Goal: Contribute content

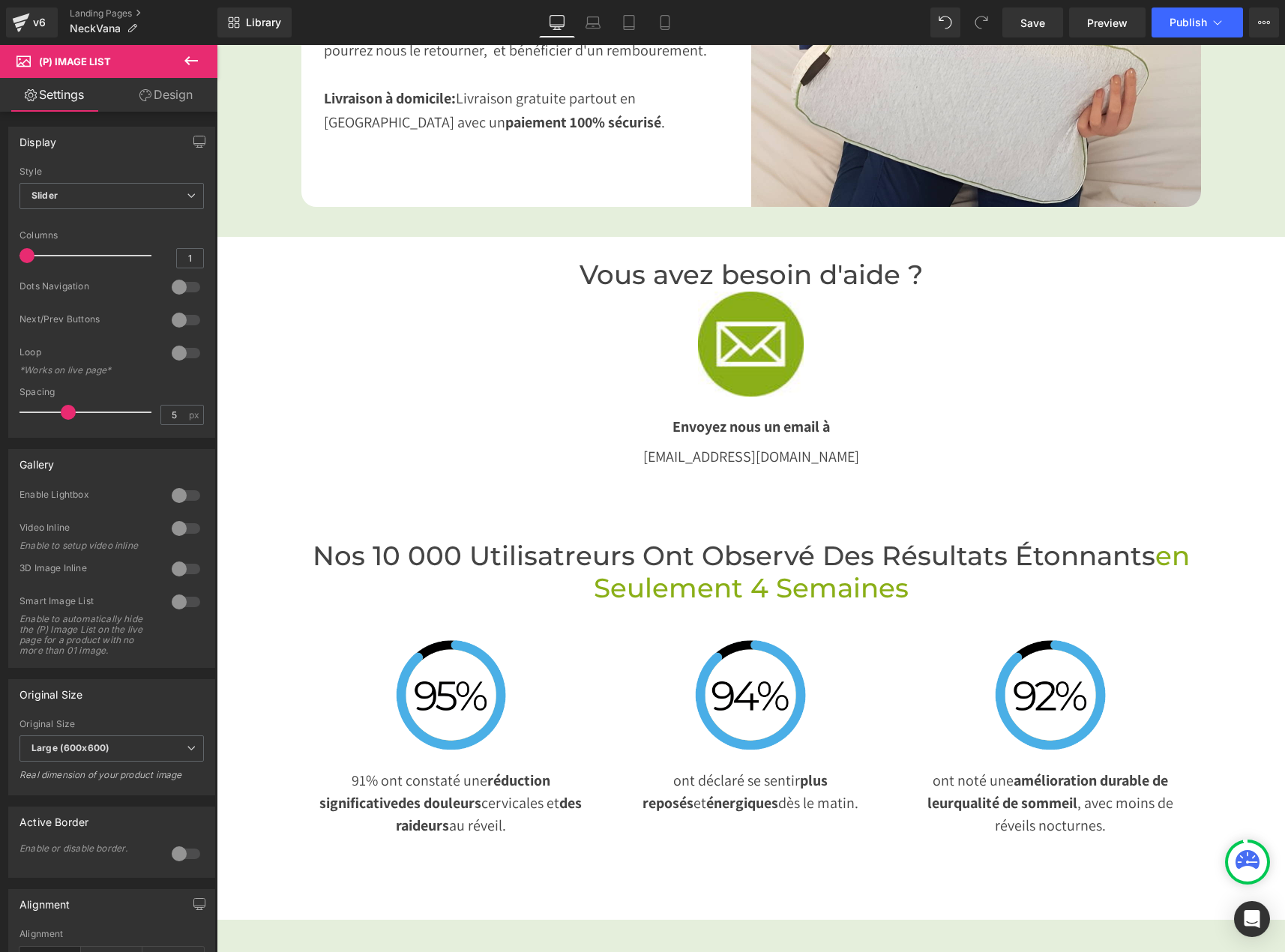
scroll to position [2773, 0]
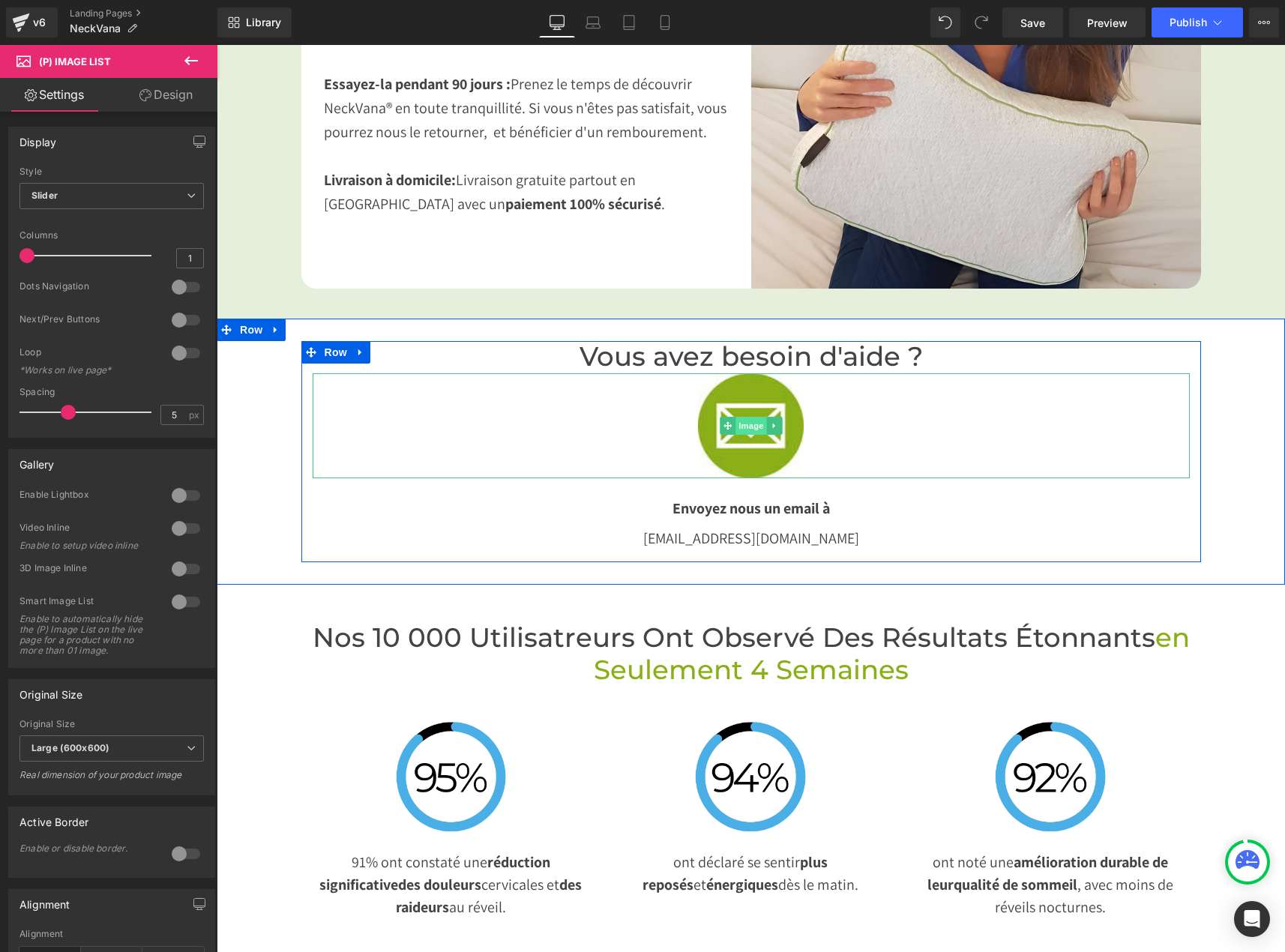
click at [735, 417] on span "Image" at bounding box center [751, 426] width 31 height 18
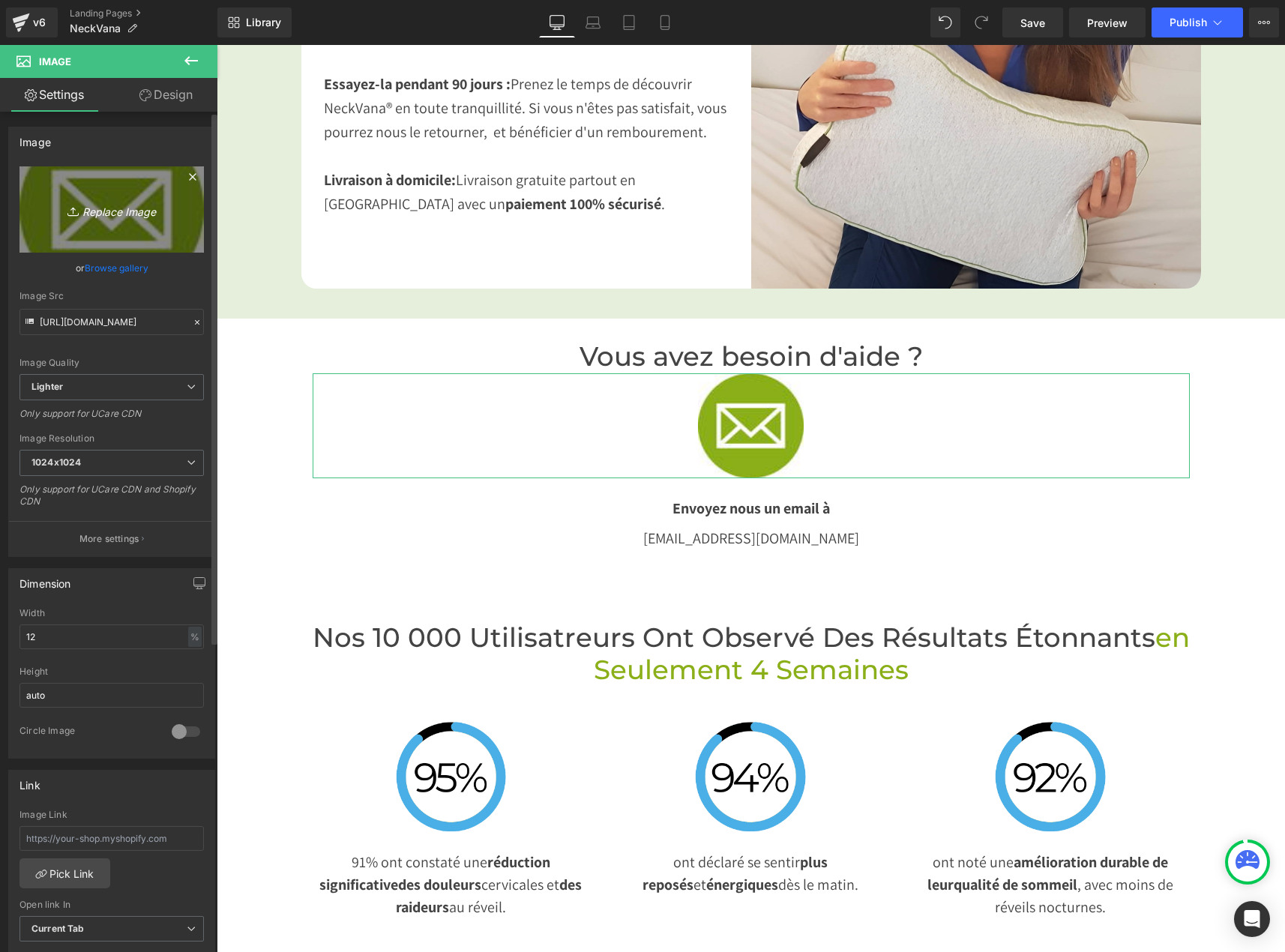
click at [101, 208] on icon "Replace Image" at bounding box center [112, 209] width 120 height 19
type input "C:\fakepath\Mail.jpg"
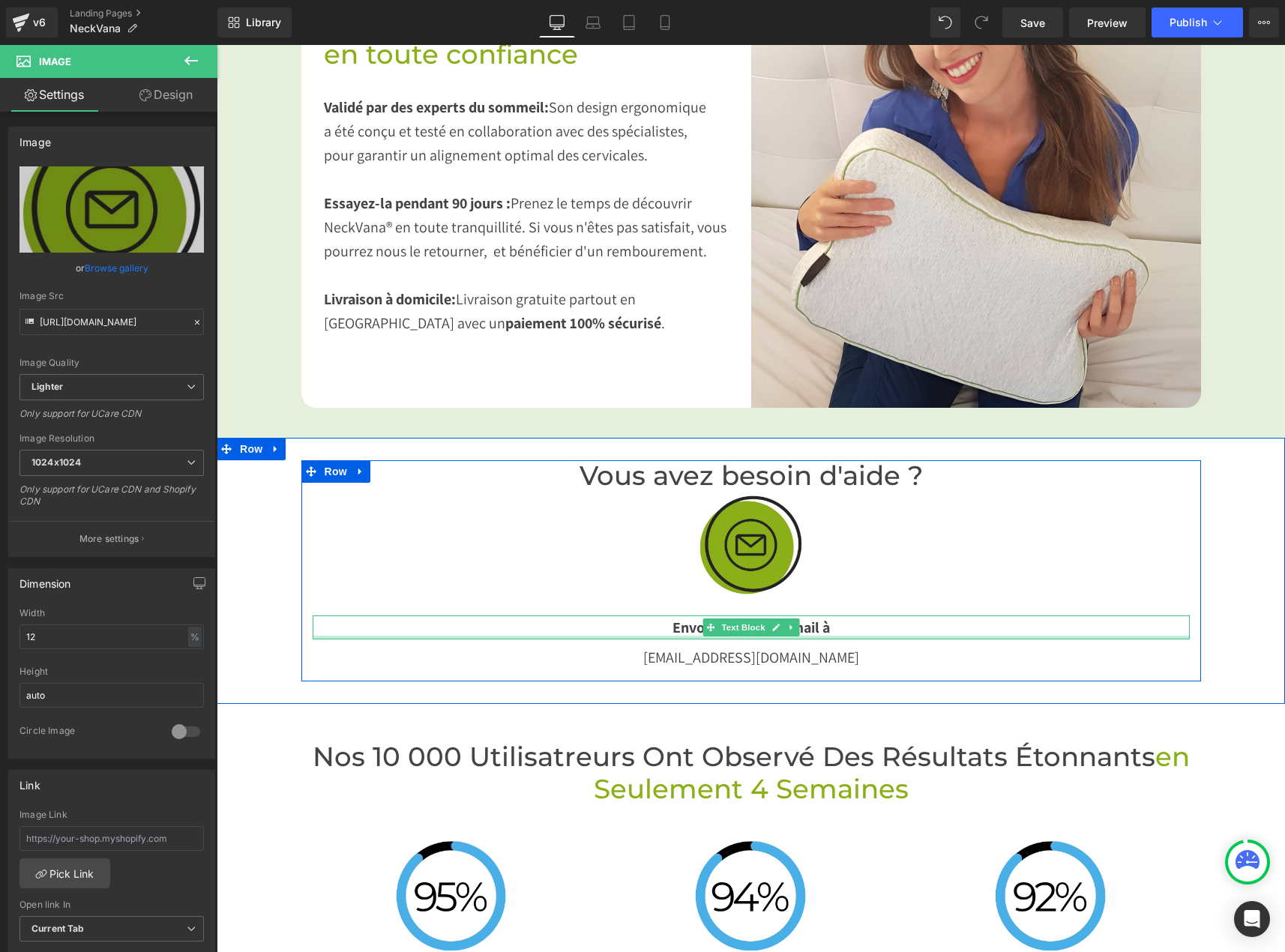
scroll to position [2623, 0]
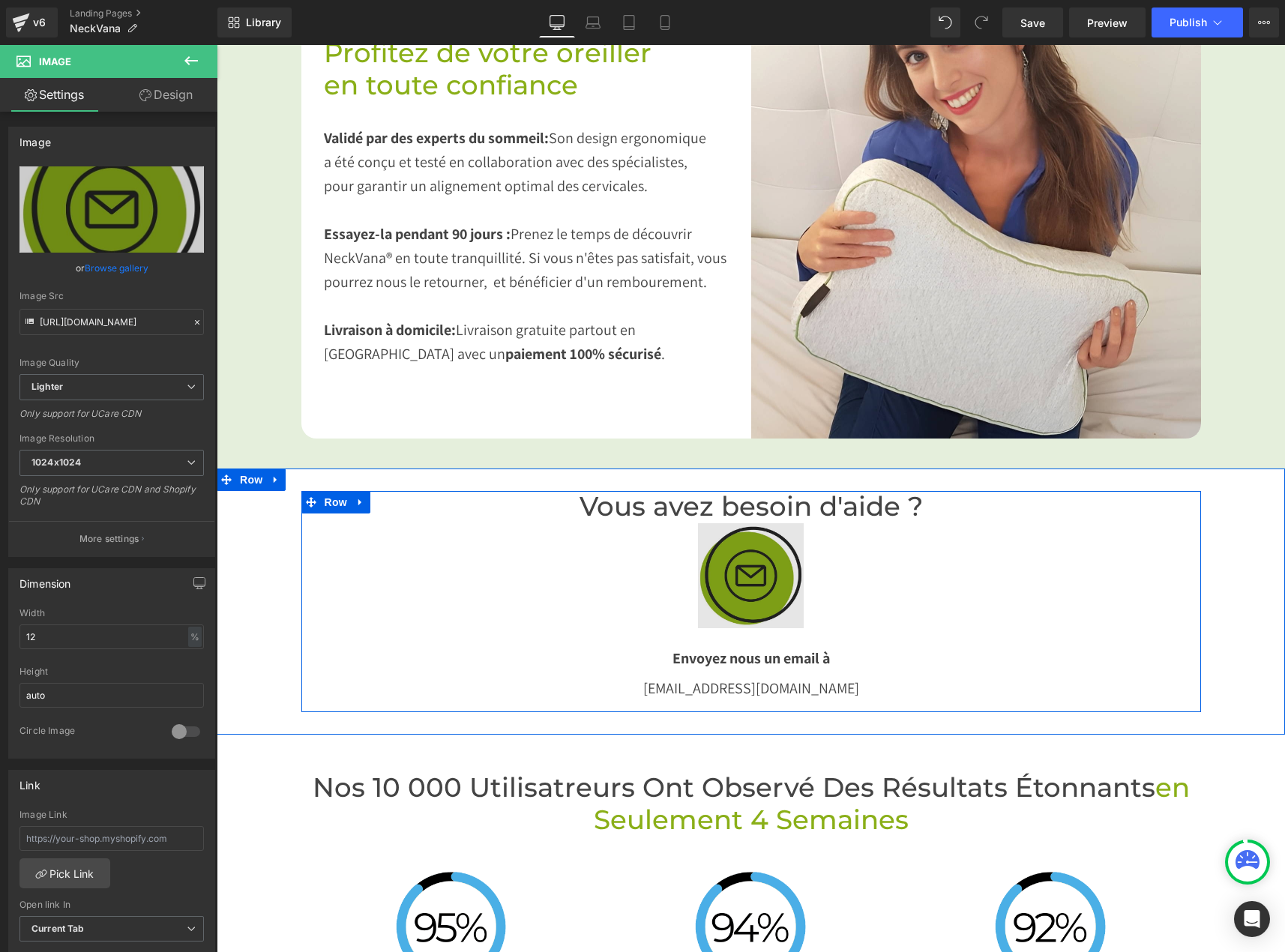
click at [740, 566] on span "Image" at bounding box center [751, 575] width 31 height 18
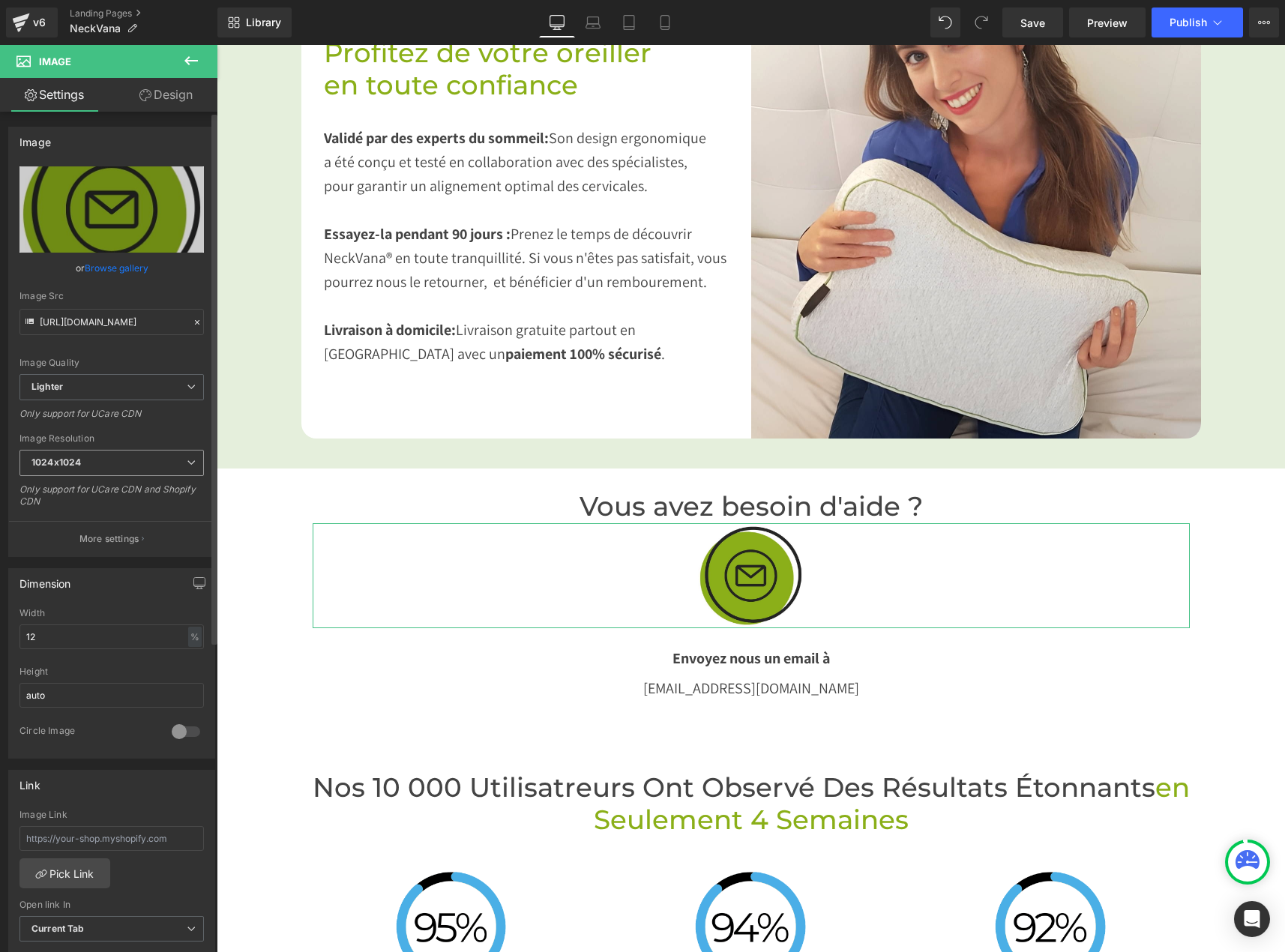
click at [83, 463] on span "1024x1024" at bounding box center [111, 463] width 184 height 26
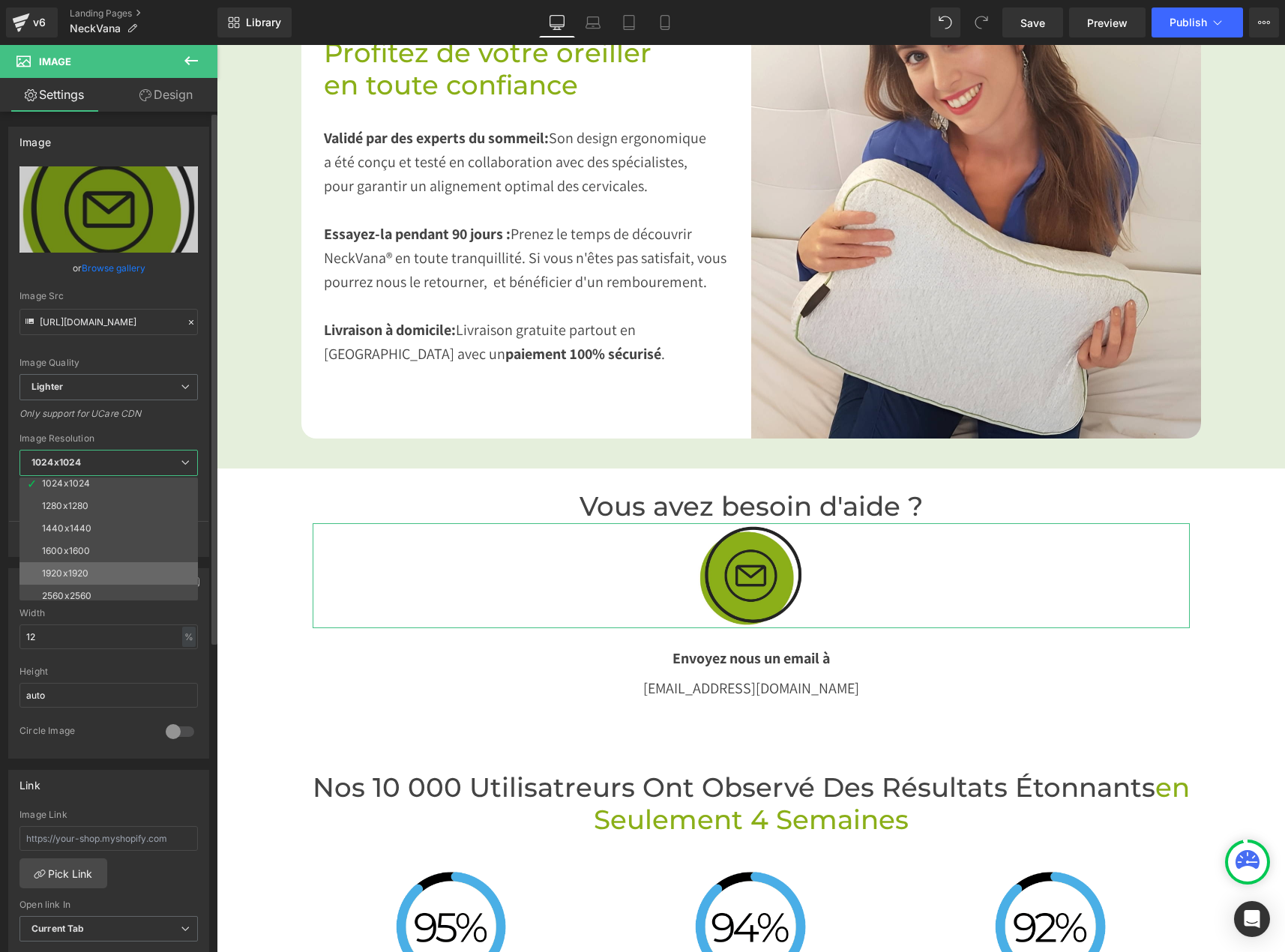
scroll to position [215, 0]
click at [82, 589] on div "3000x3000" at bounding box center [68, 589] width 52 height 10
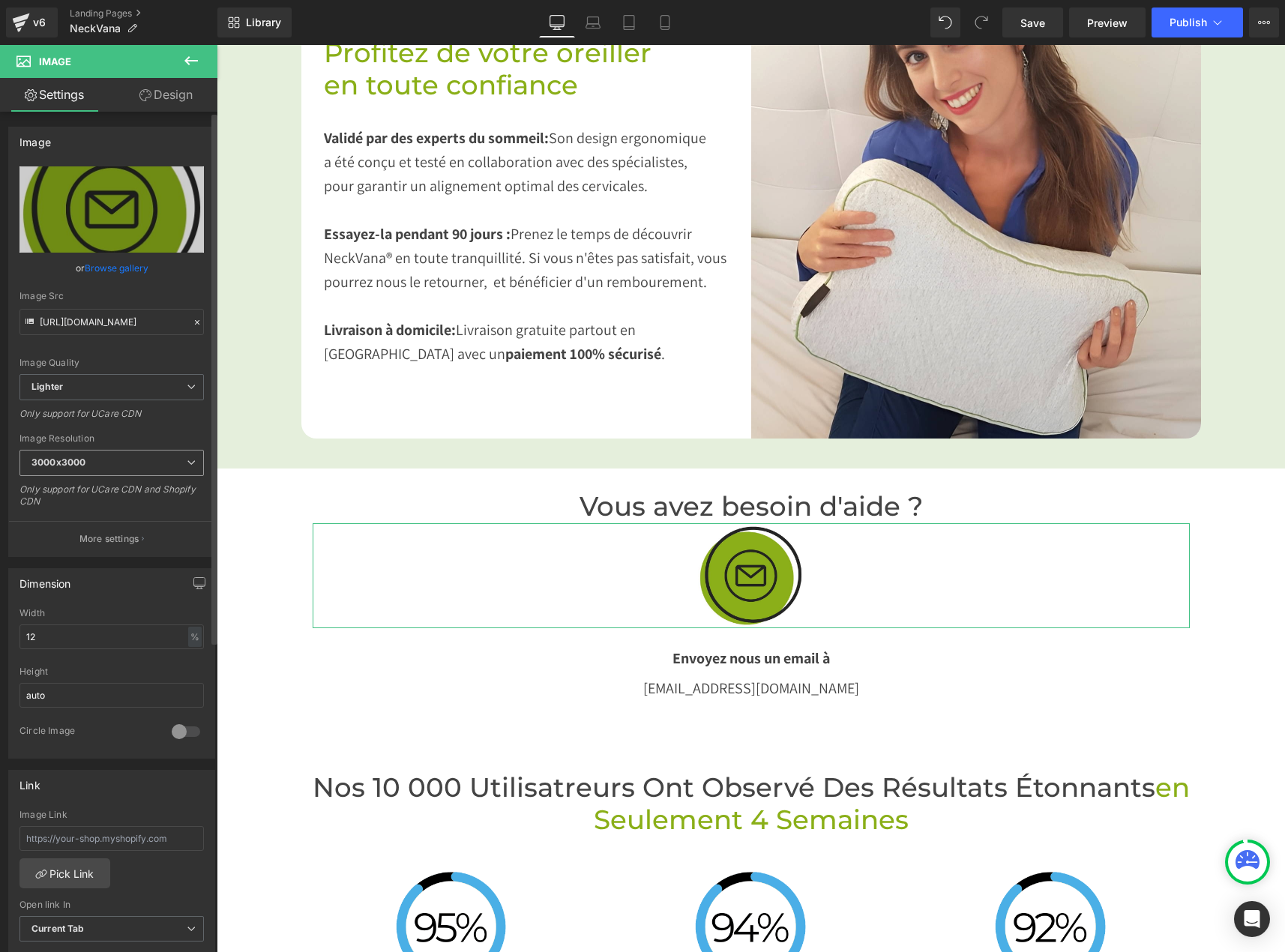
type input "[URL][DOMAIN_NAME]"
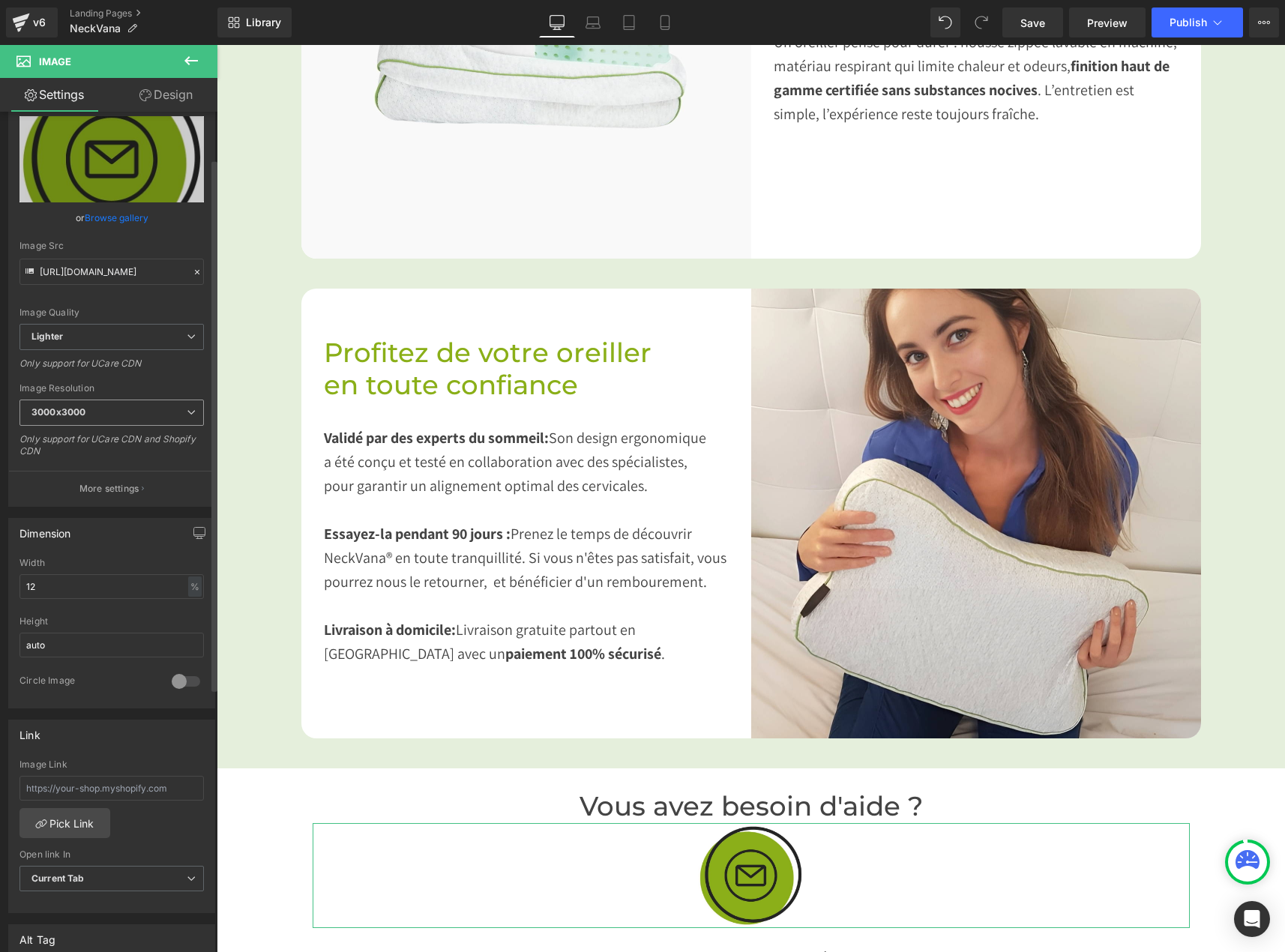
scroll to position [75, 0]
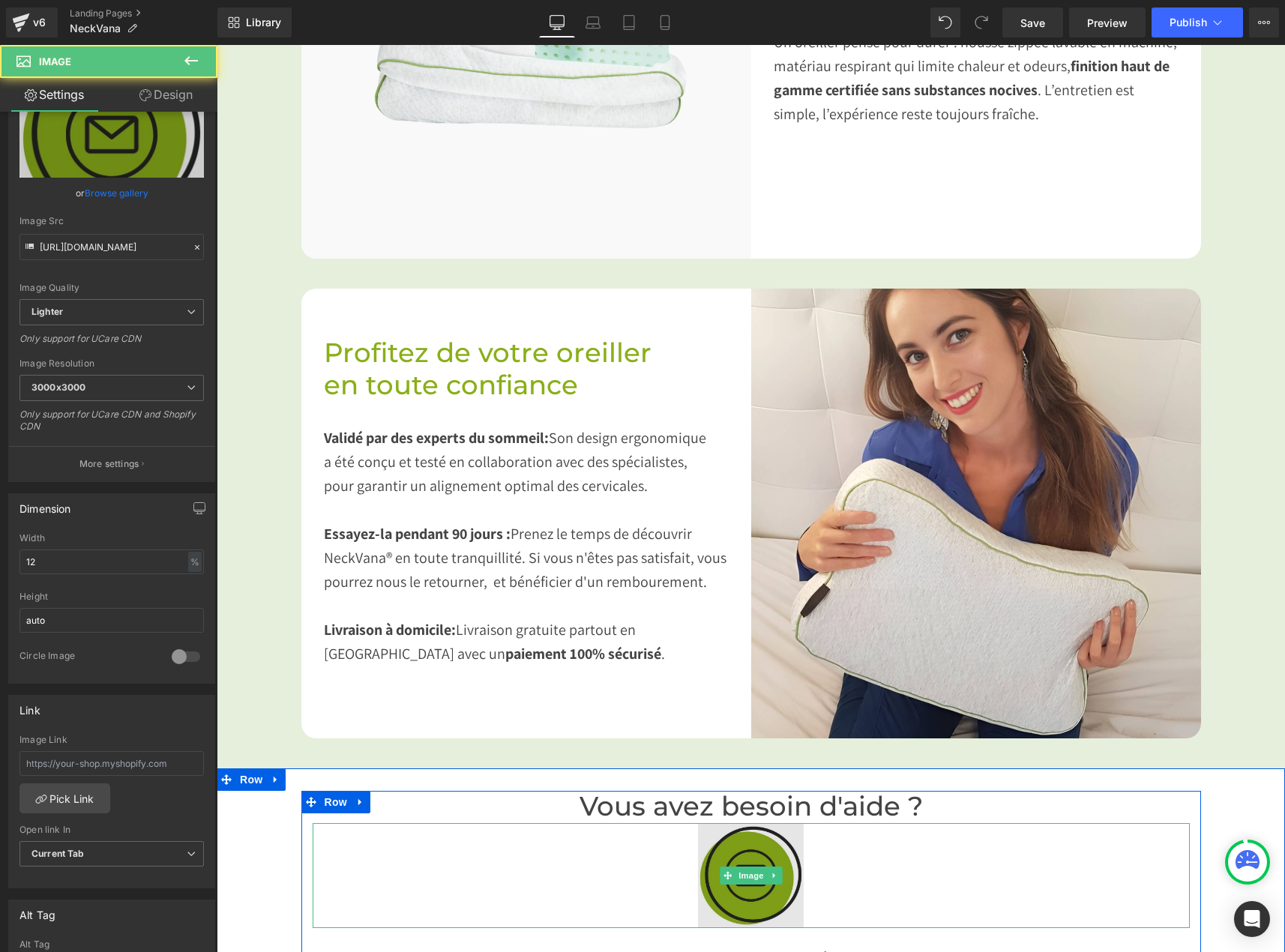
click at [754, 876] on img at bounding box center [750, 875] width 105 height 105
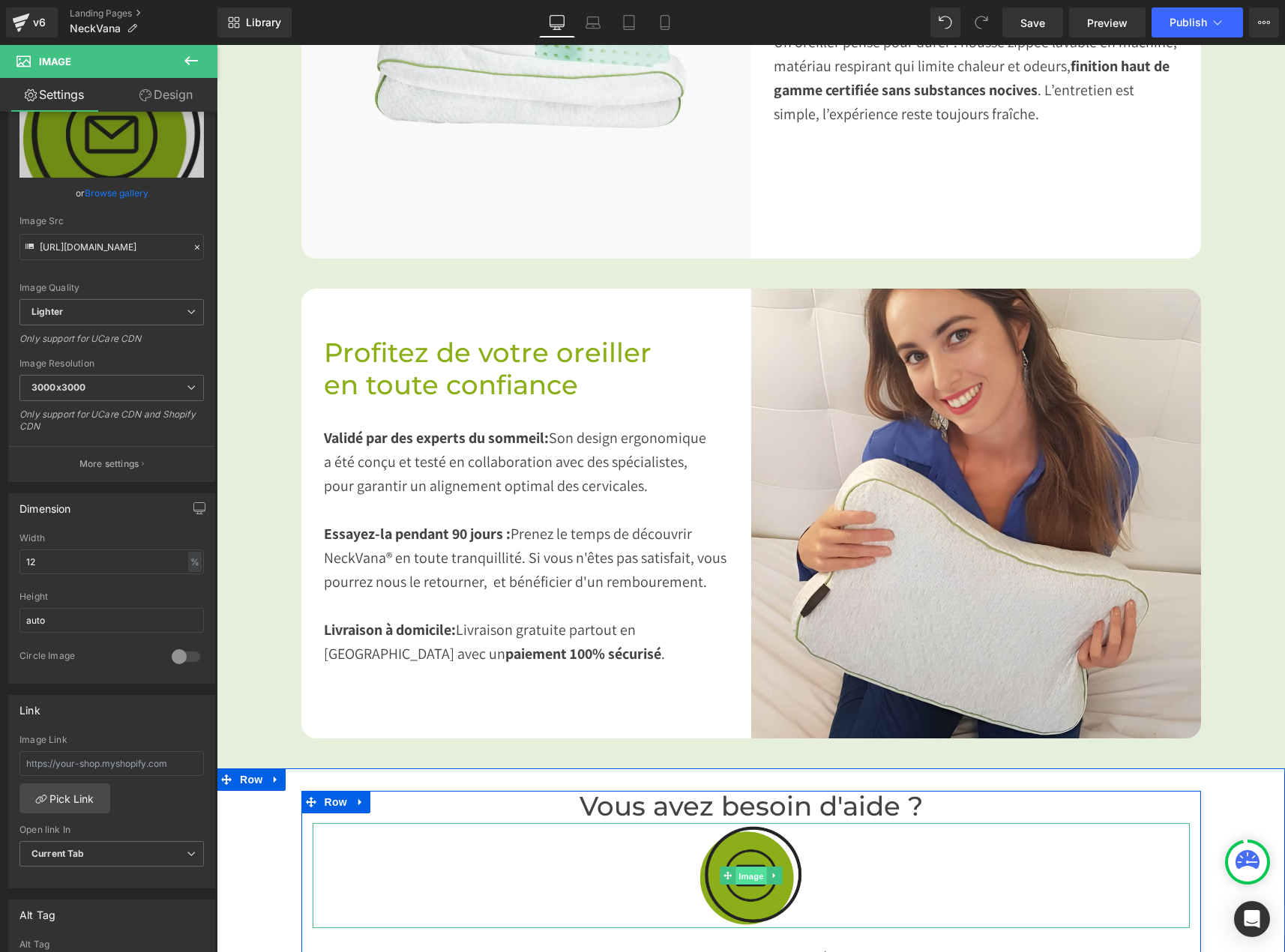
click at [742, 867] on span "Image" at bounding box center [751, 876] width 31 height 18
click at [724, 871] on icon at bounding box center [727, 876] width 8 height 9
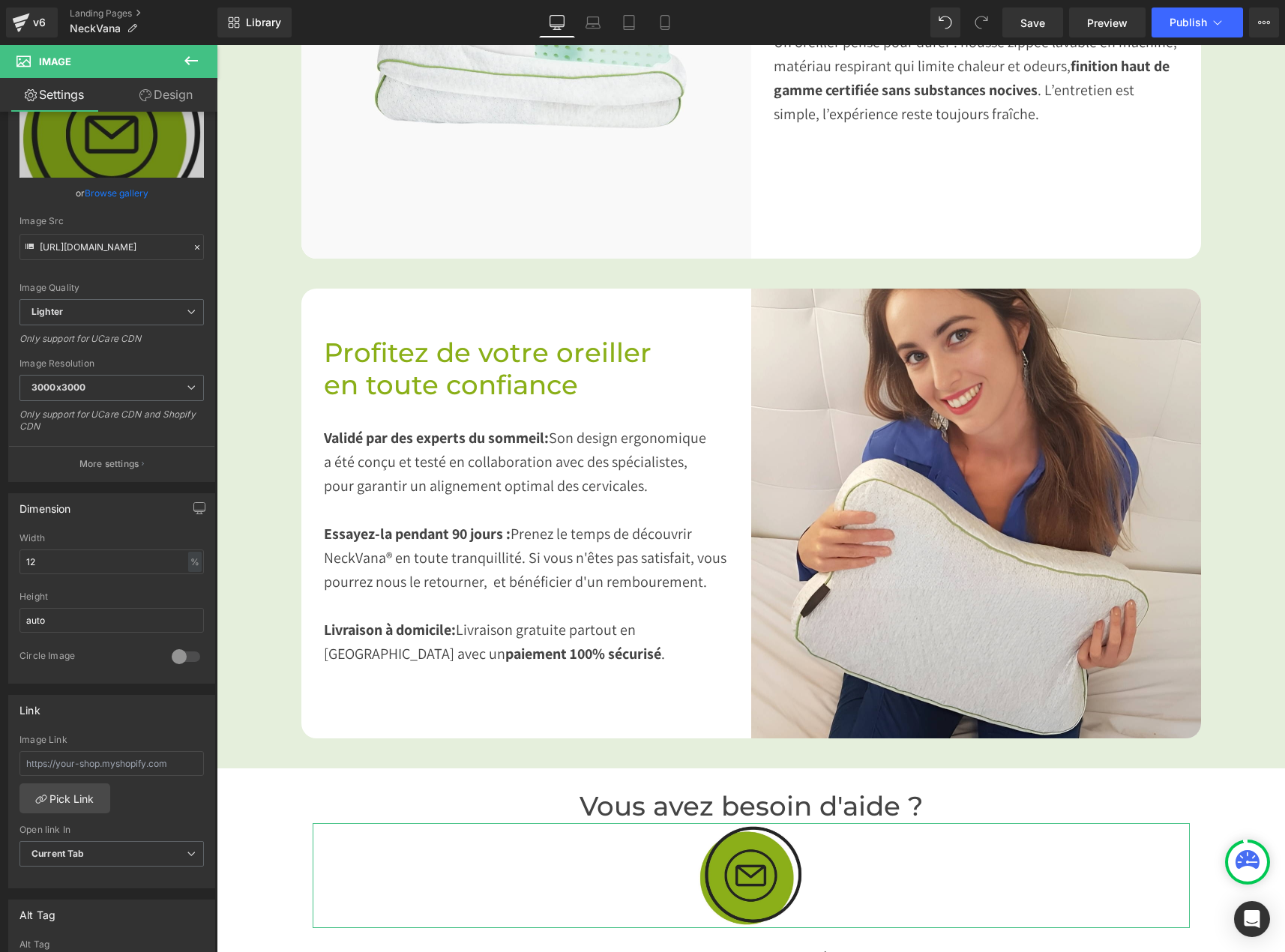
click at [150, 92] on link "Design" at bounding box center [166, 95] width 109 height 34
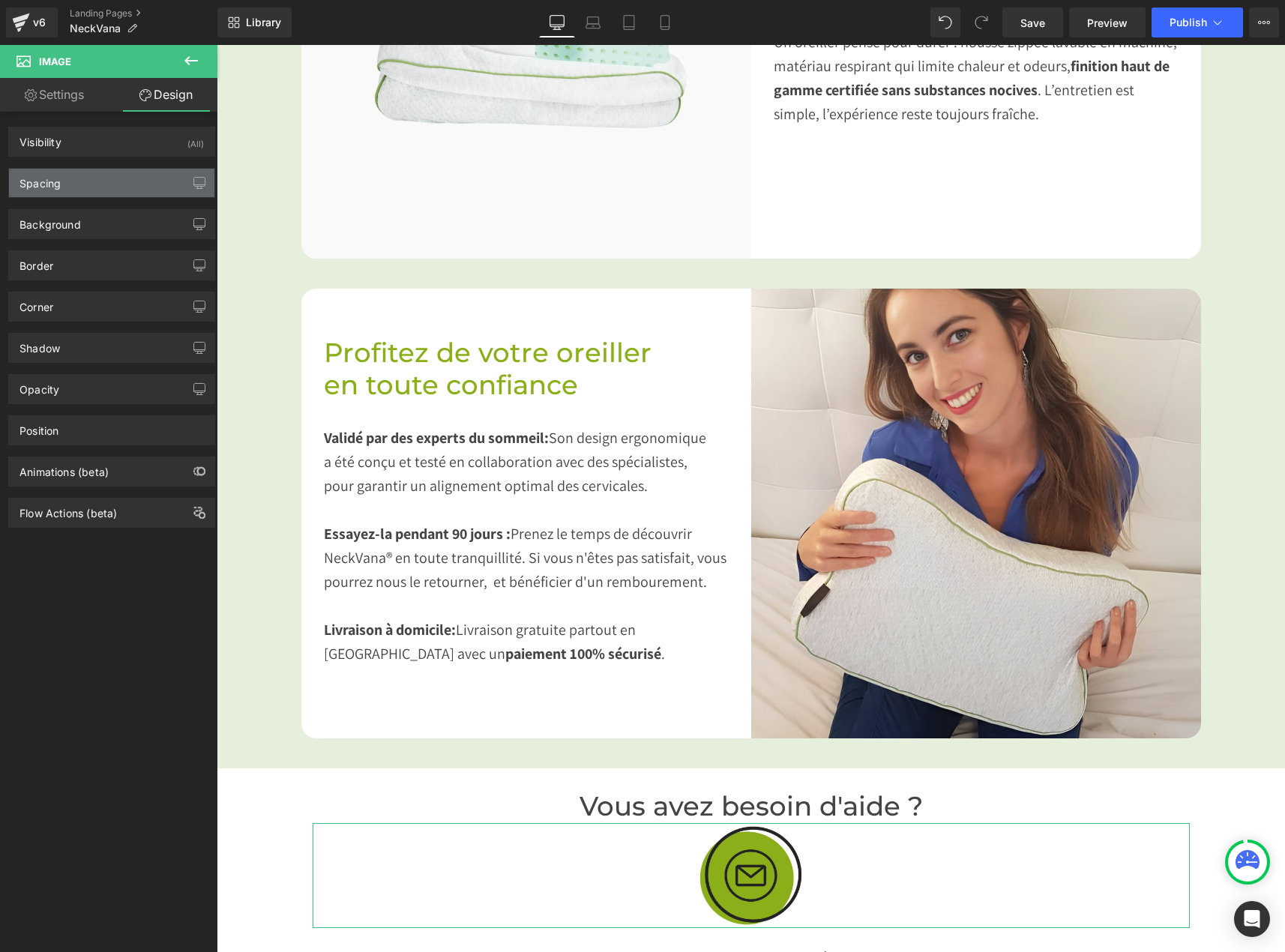
click at [73, 179] on div "Spacing" at bounding box center [111, 182] width 205 height 29
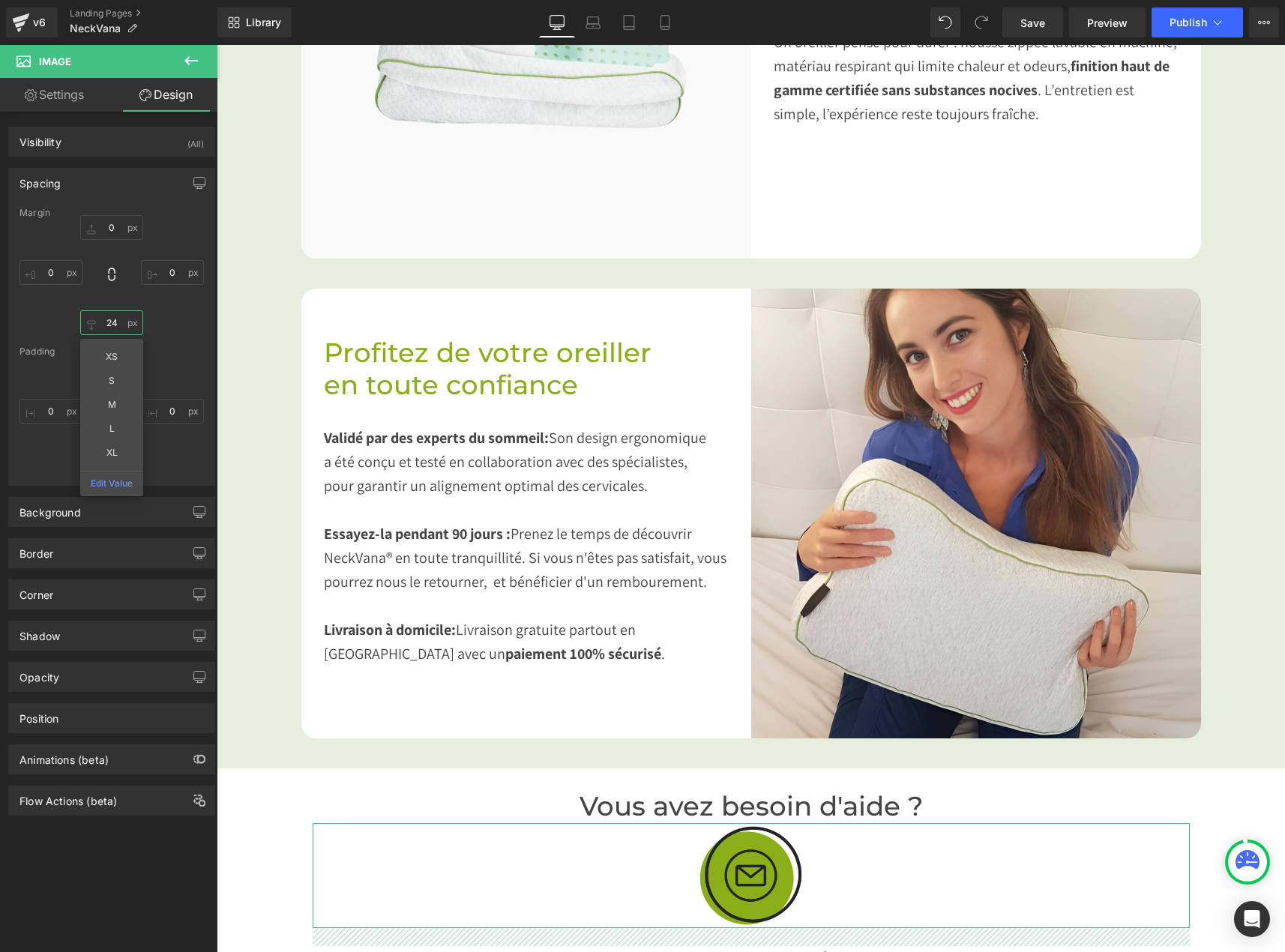
click at [107, 326] on input "24" at bounding box center [111, 322] width 63 height 24
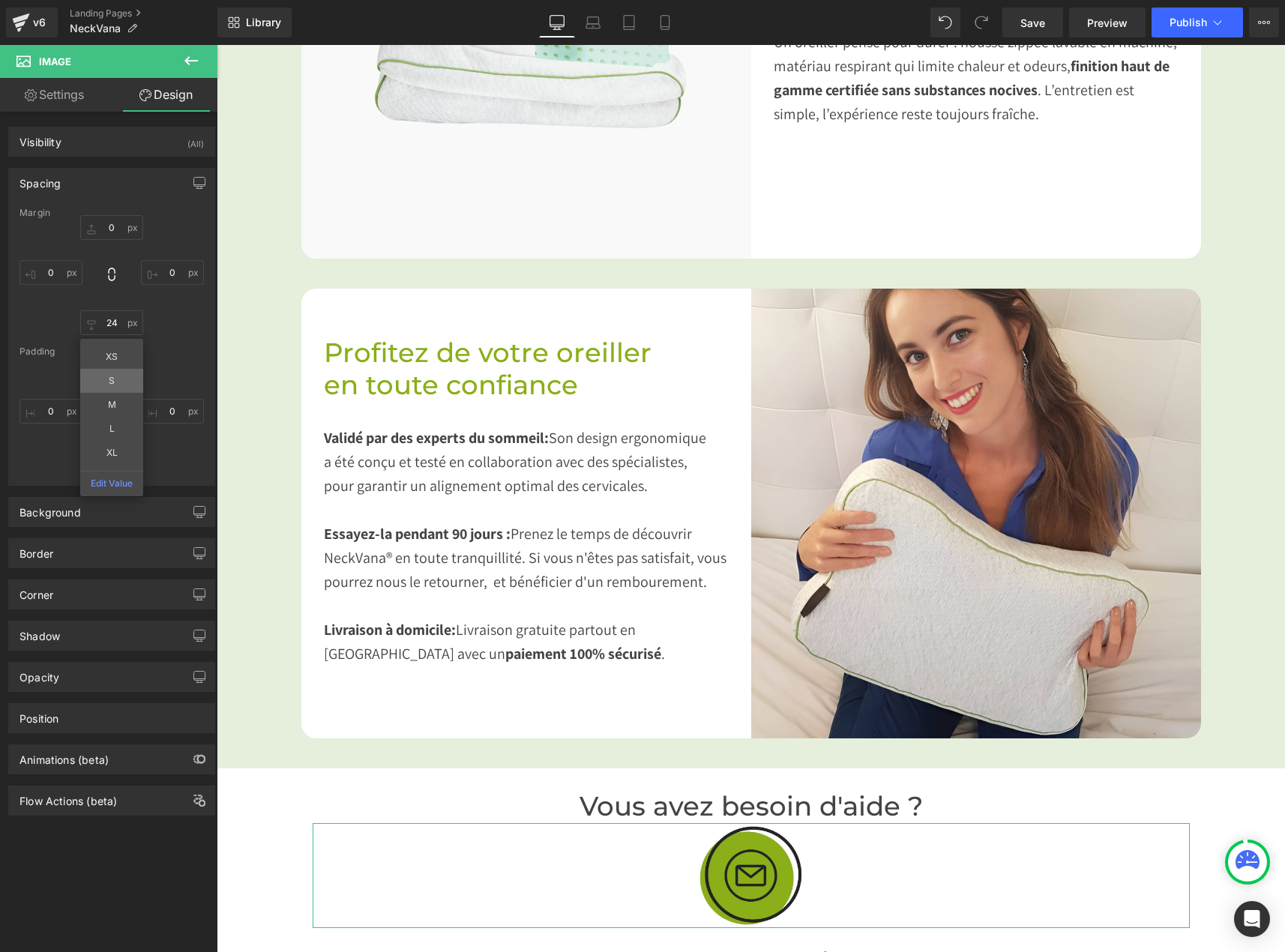
type input "S"
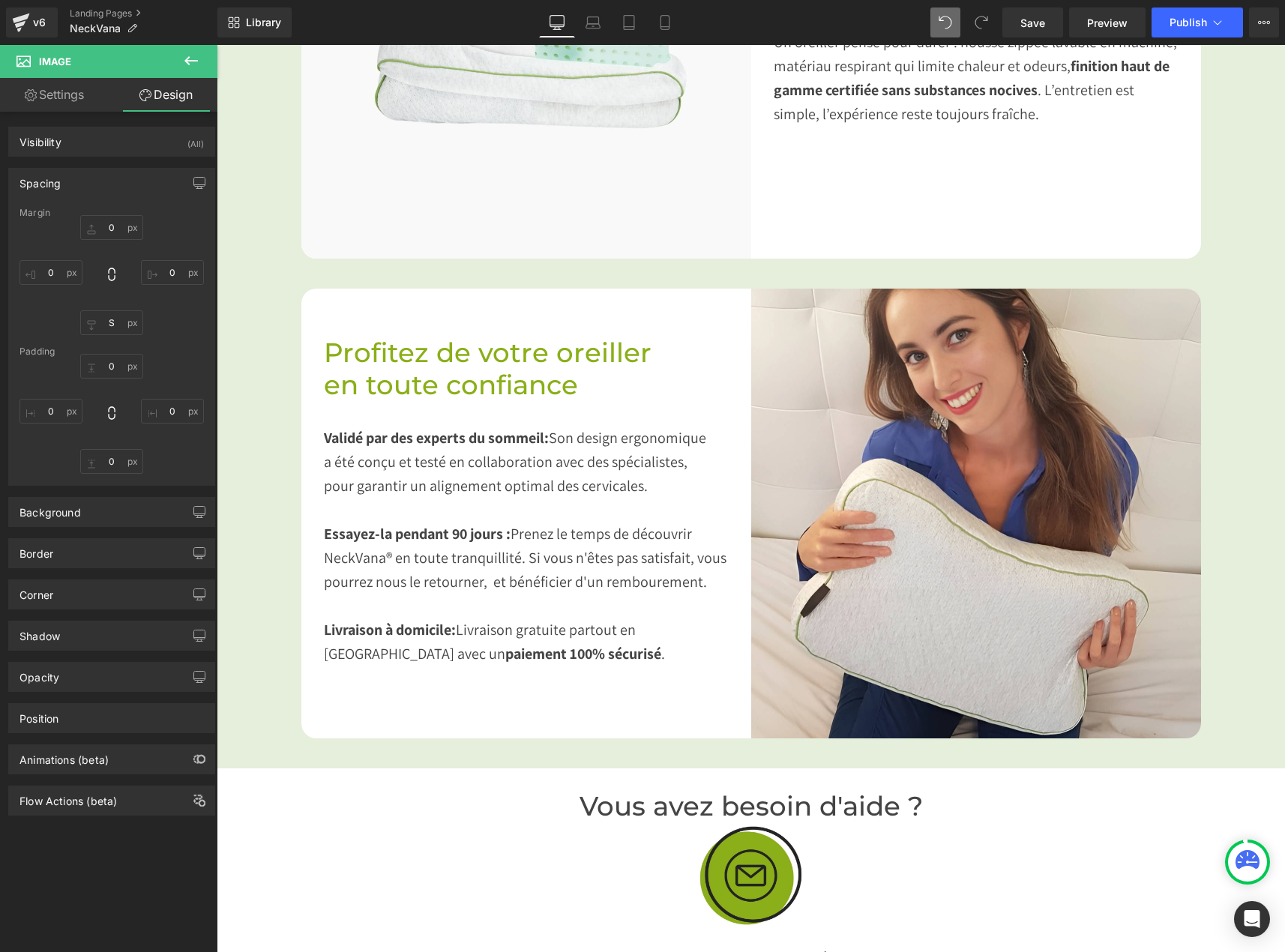
type input "0"
type input "24"
type input "0"
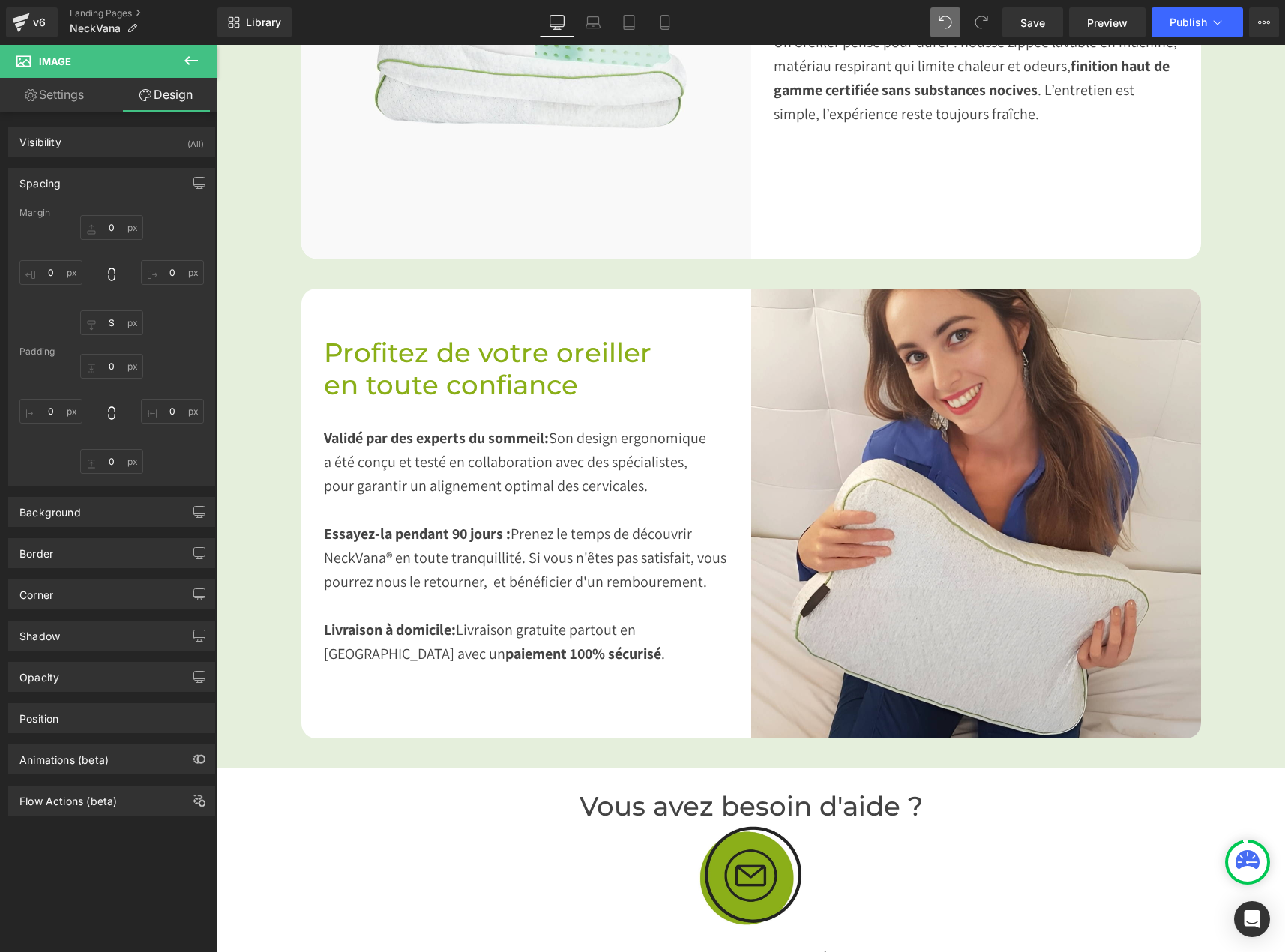
type input "0"
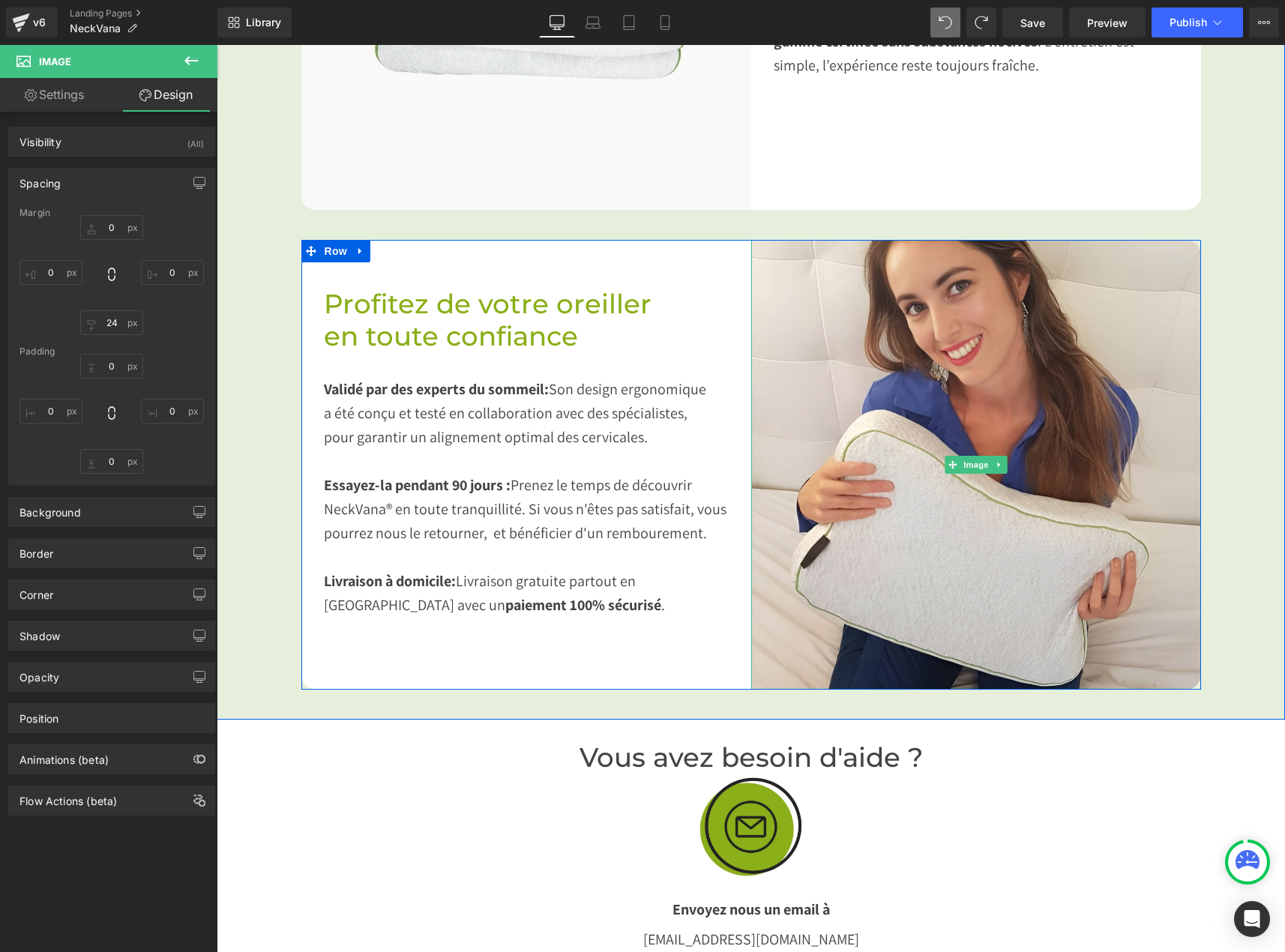
scroll to position [2398, 0]
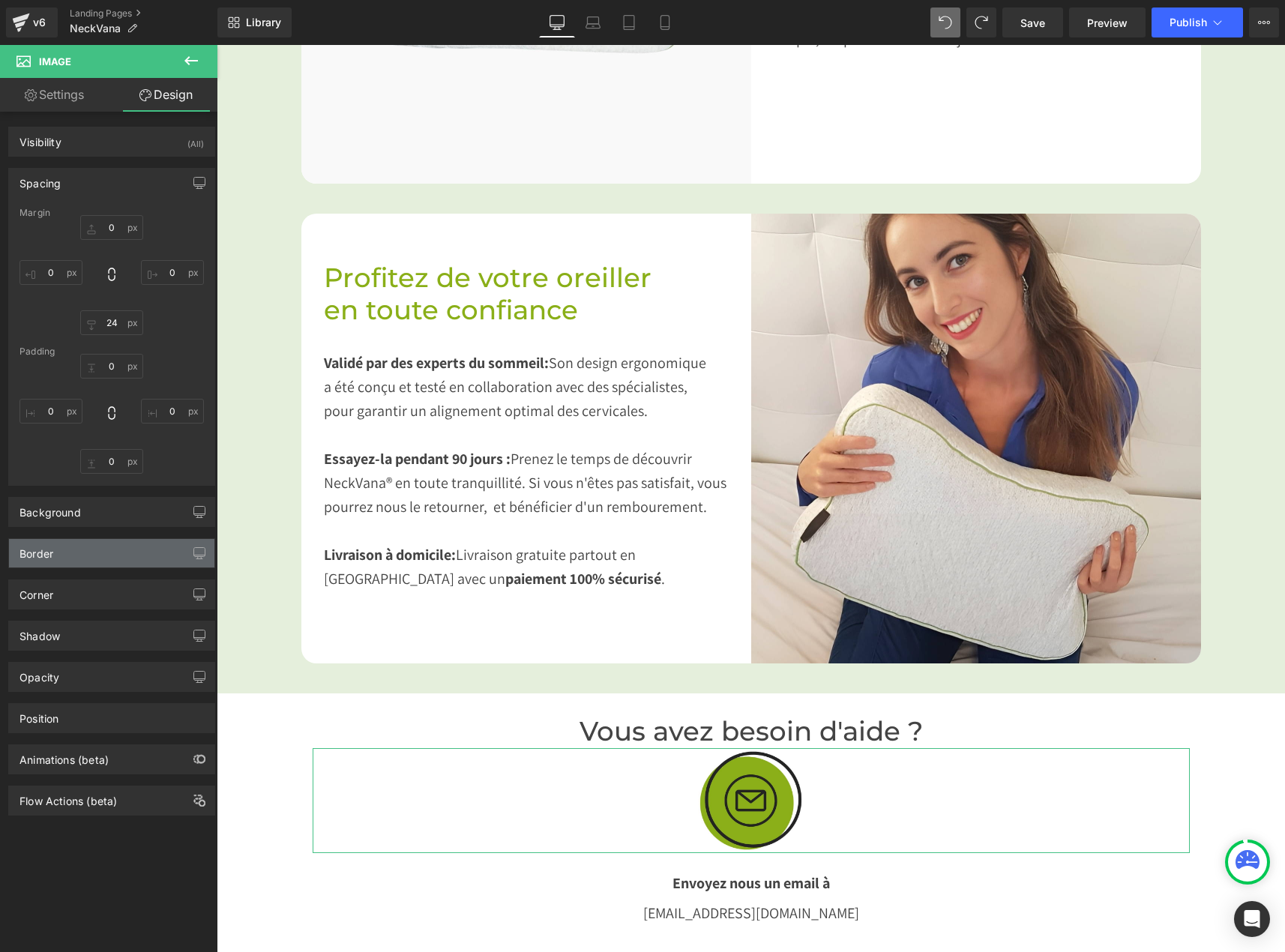
click at [67, 562] on div "Border" at bounding box center [111, 552] width 205 height 29
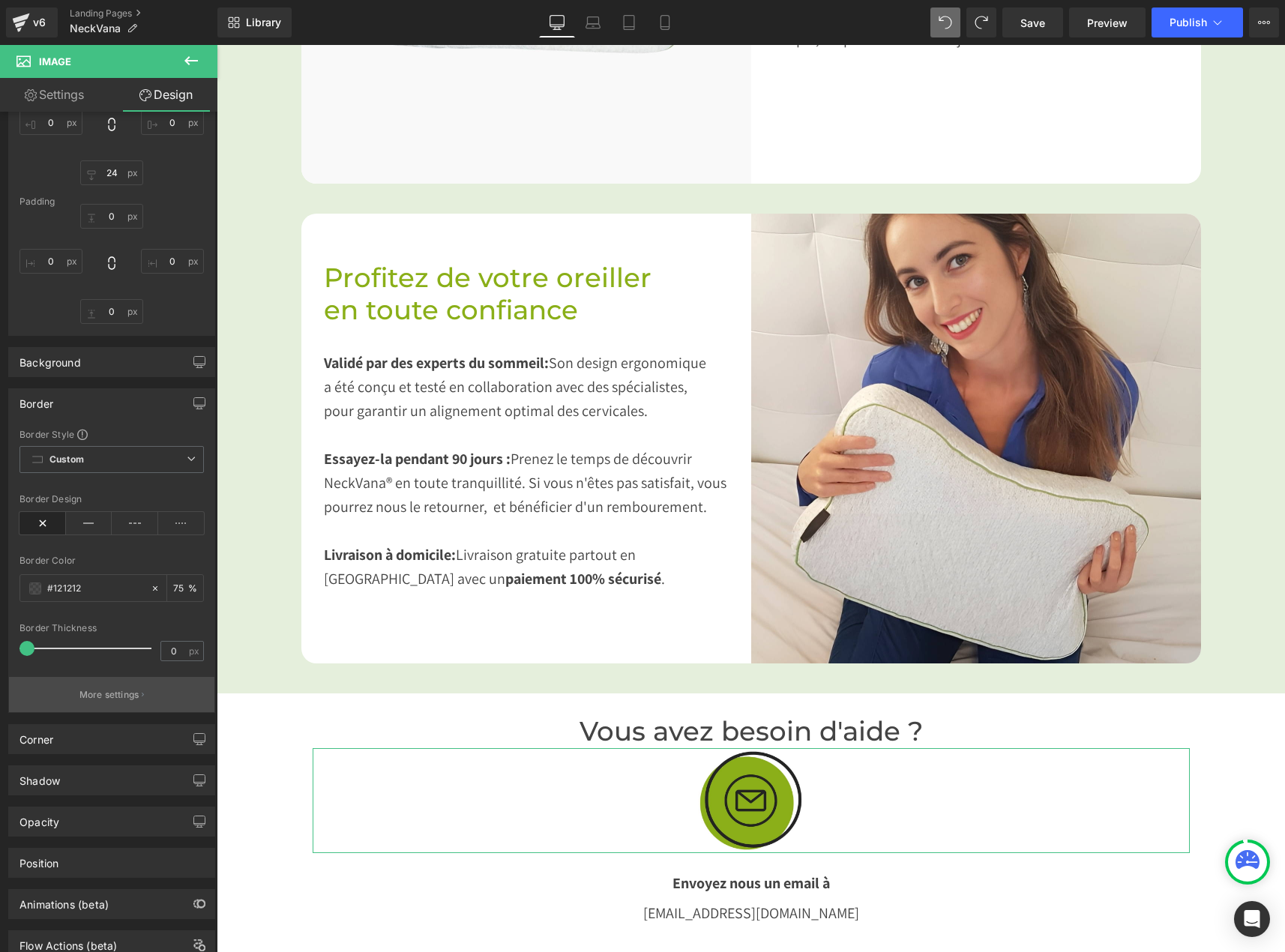
scroll to position [200, 0]
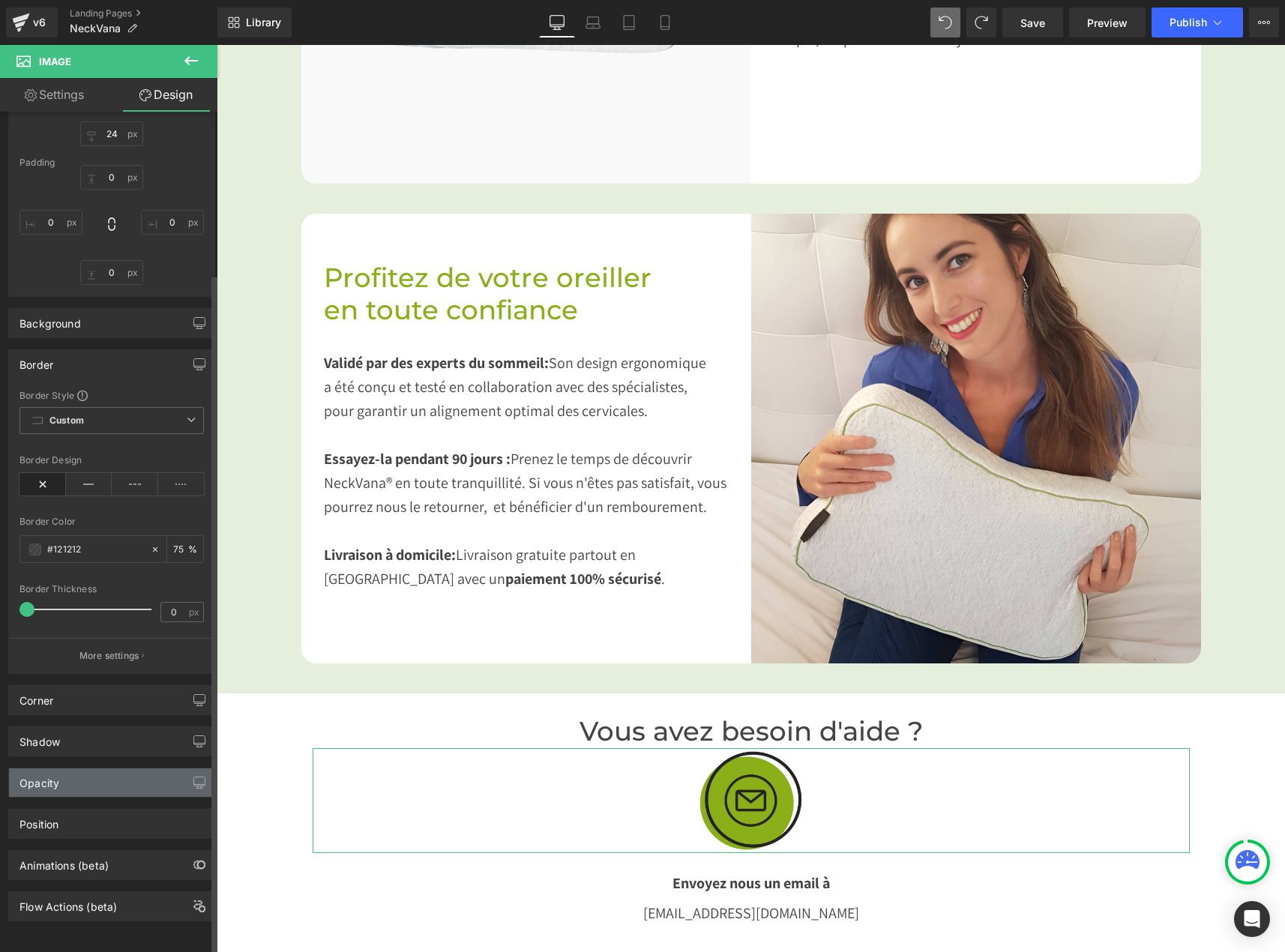
click at [81, 770] on div "Opacity" at bounding box center [111, 782] width 205 height 29
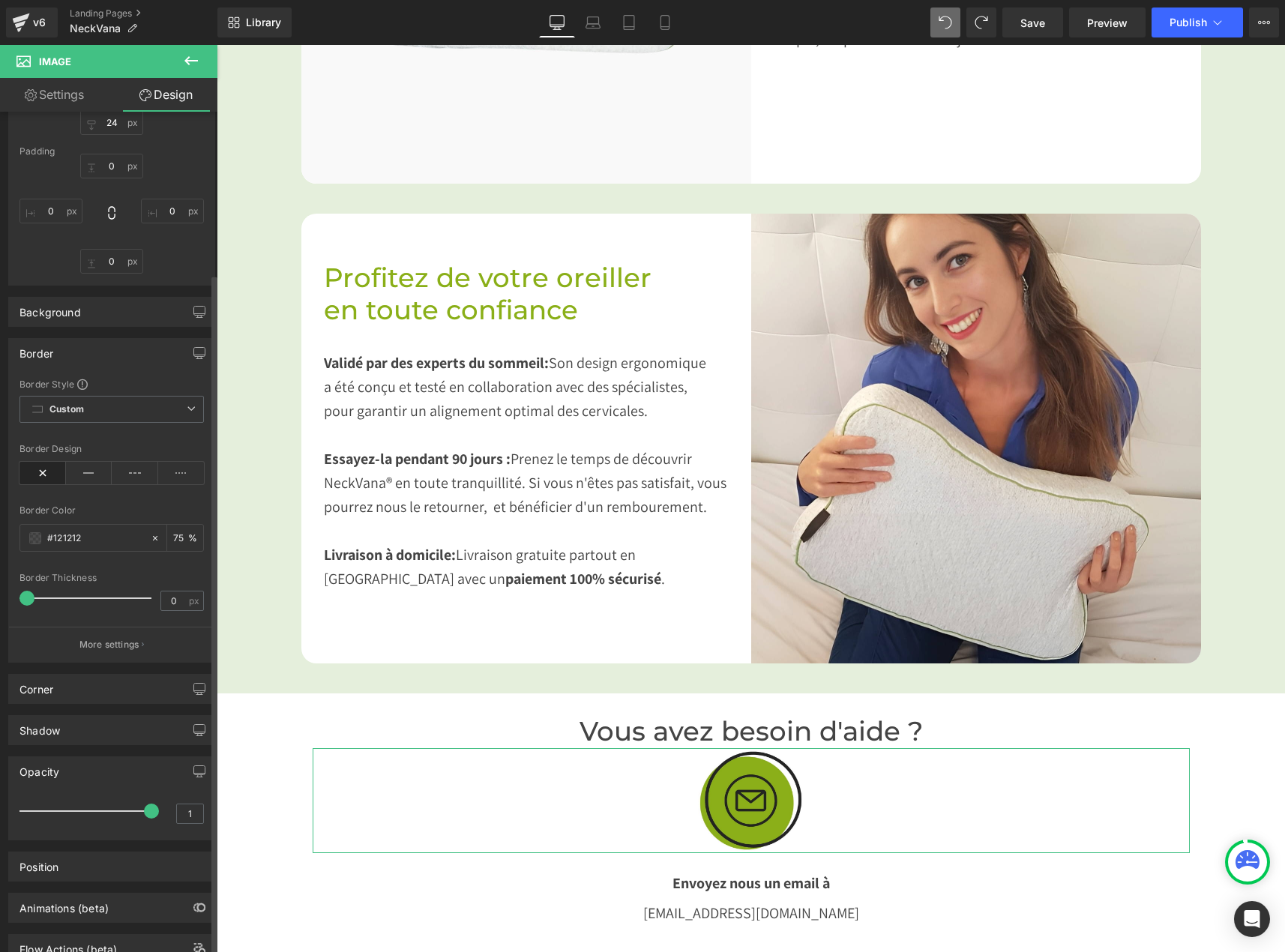
scroll to position [254, 0]
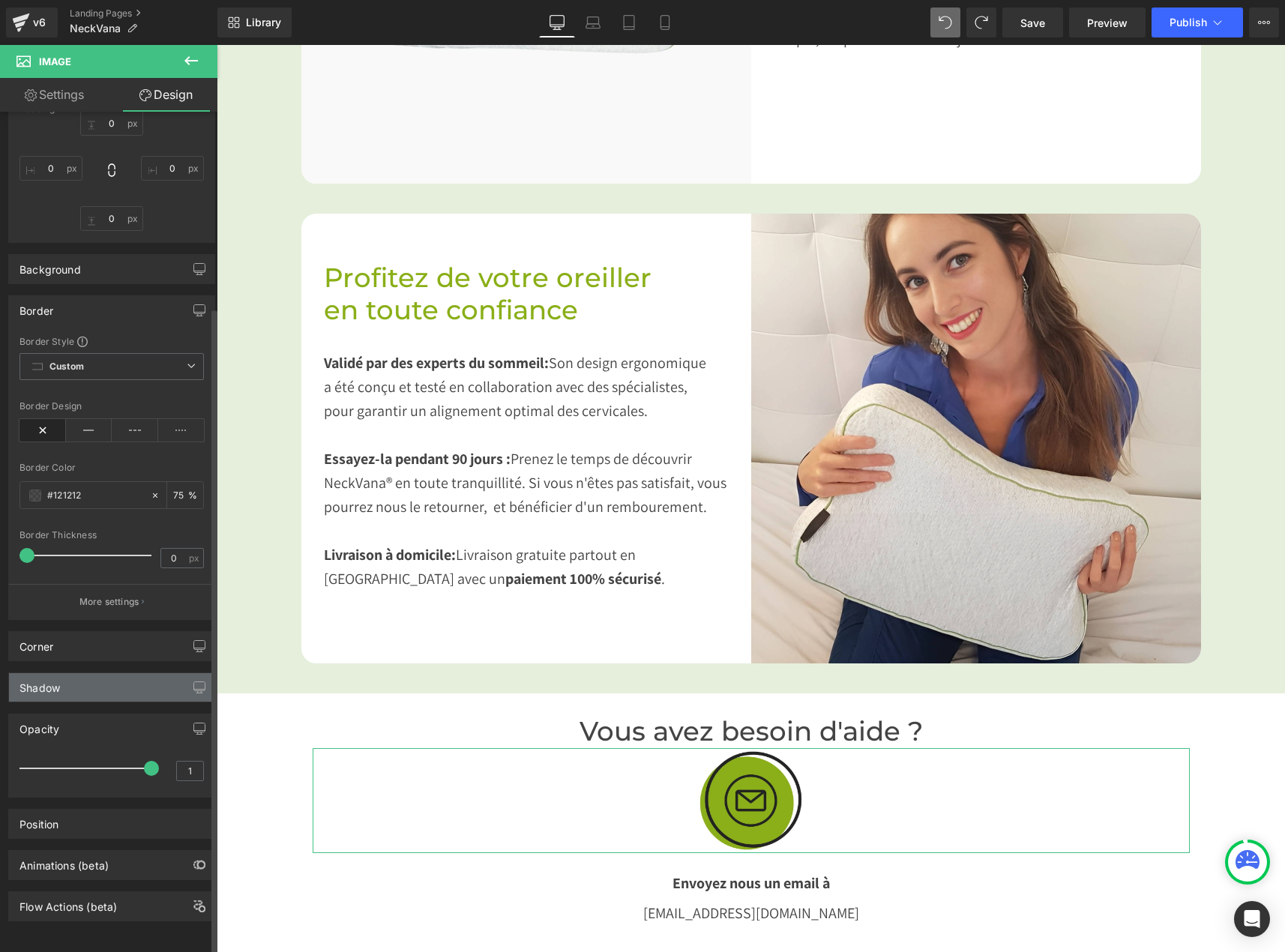
click at [52, 673] on div "Shadow" at bounding box center [39, 684] width 41 height 21
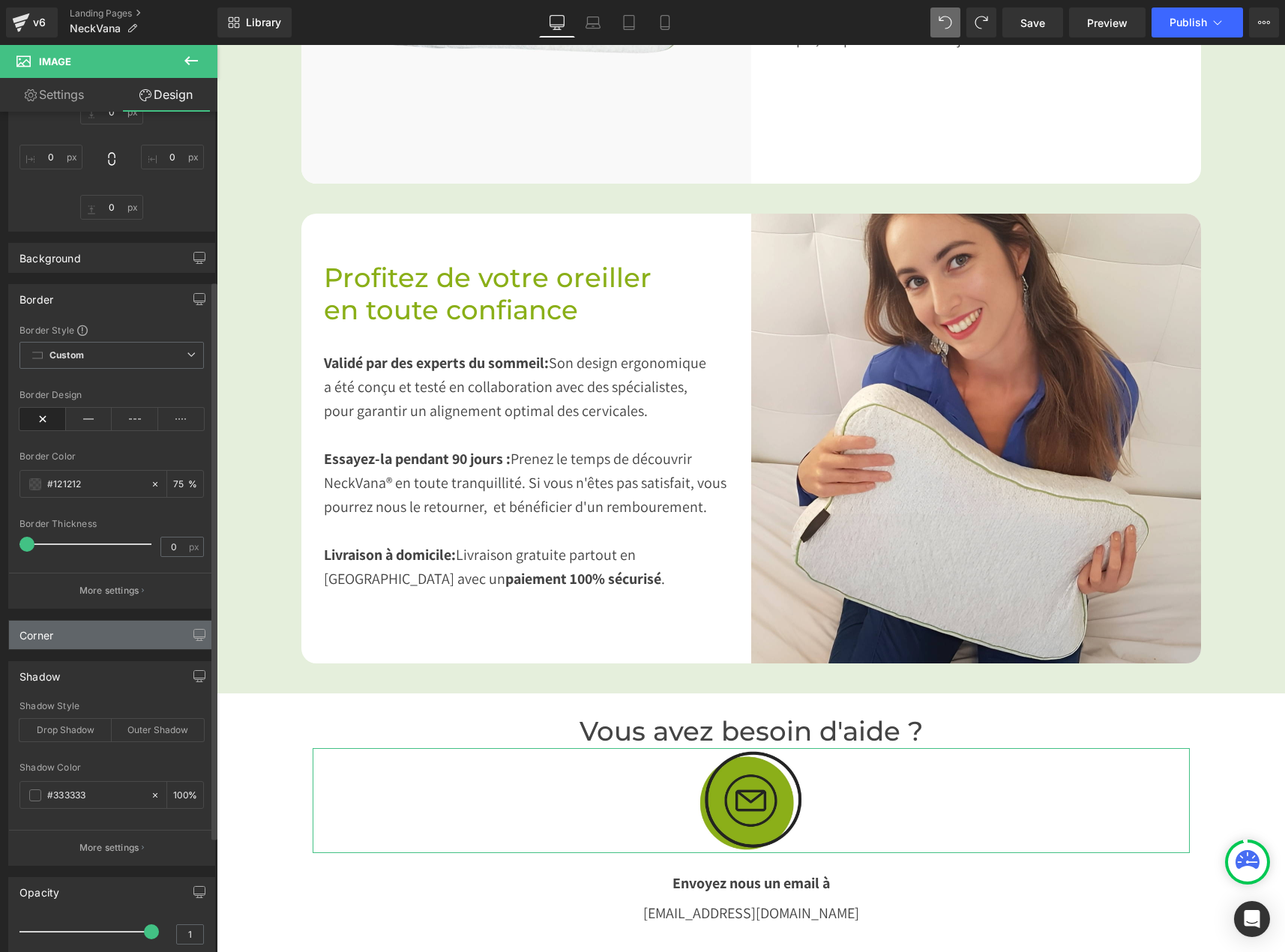
click at [104, 636] on div "Corner" at bounding box center [111, 634] width 205 height 29
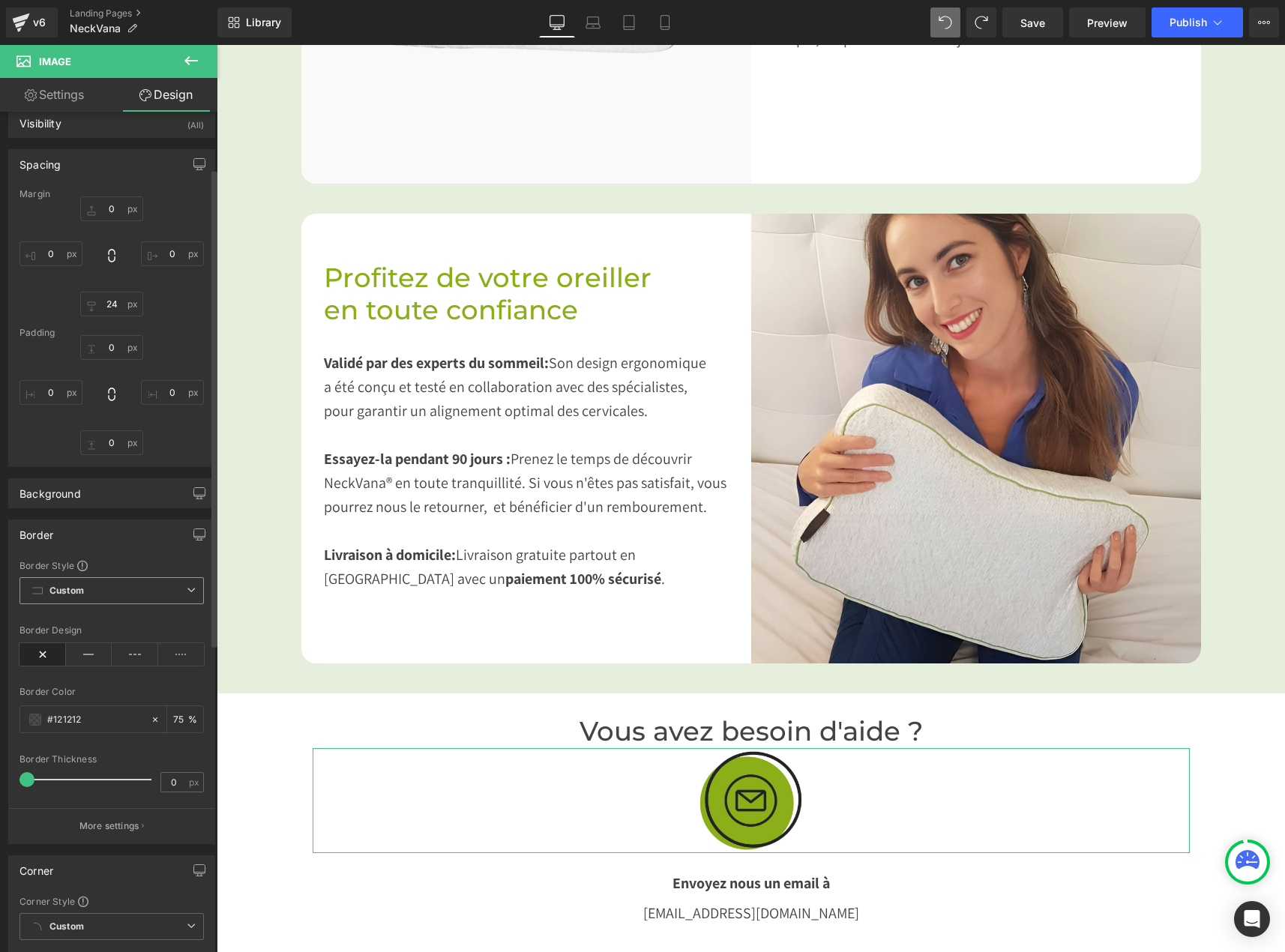
scroll to position [0, 0]
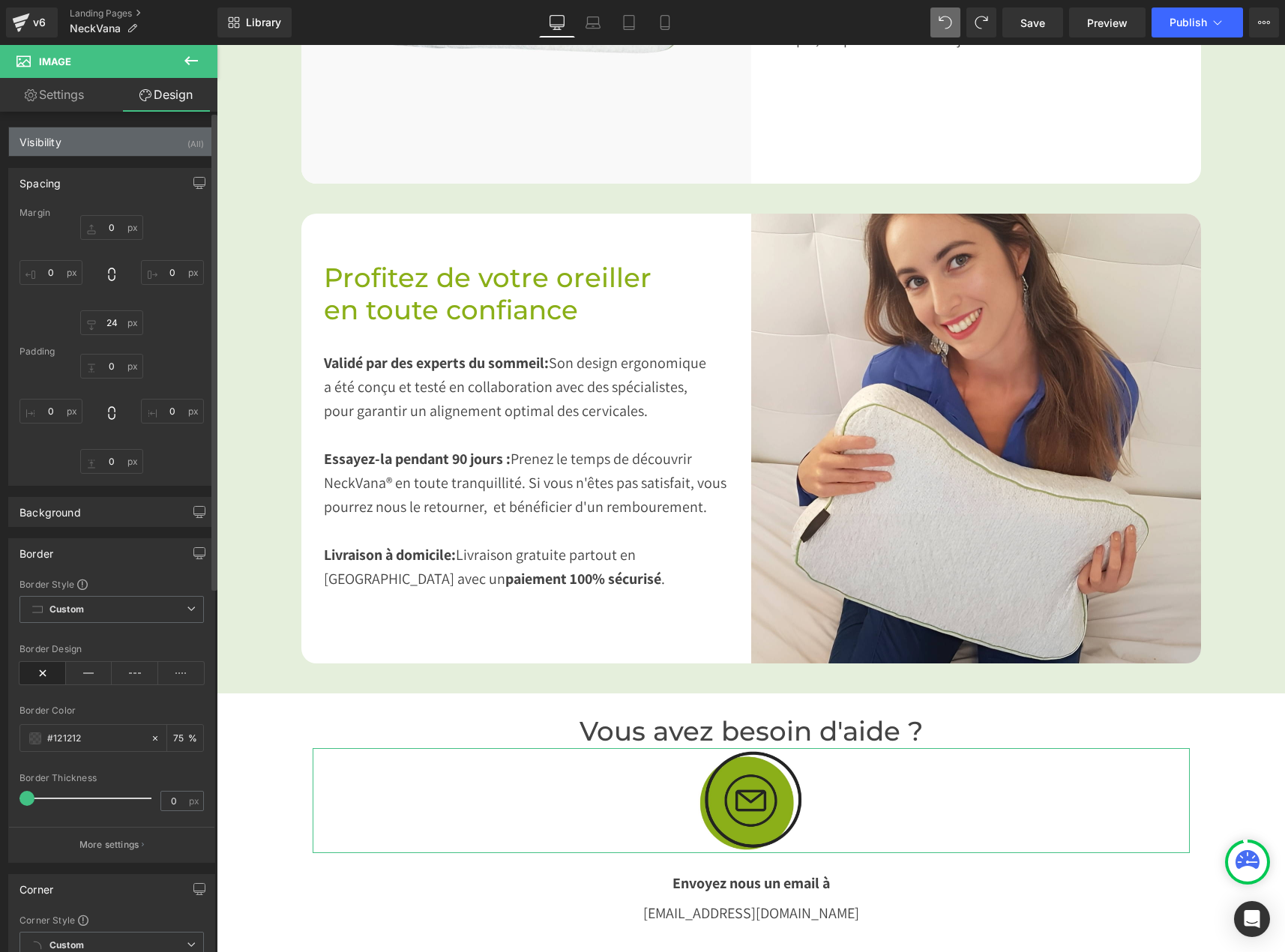
click at [101, 140] on div "Visibility (All)" at bounding box center [111, 142] width 205 height 29
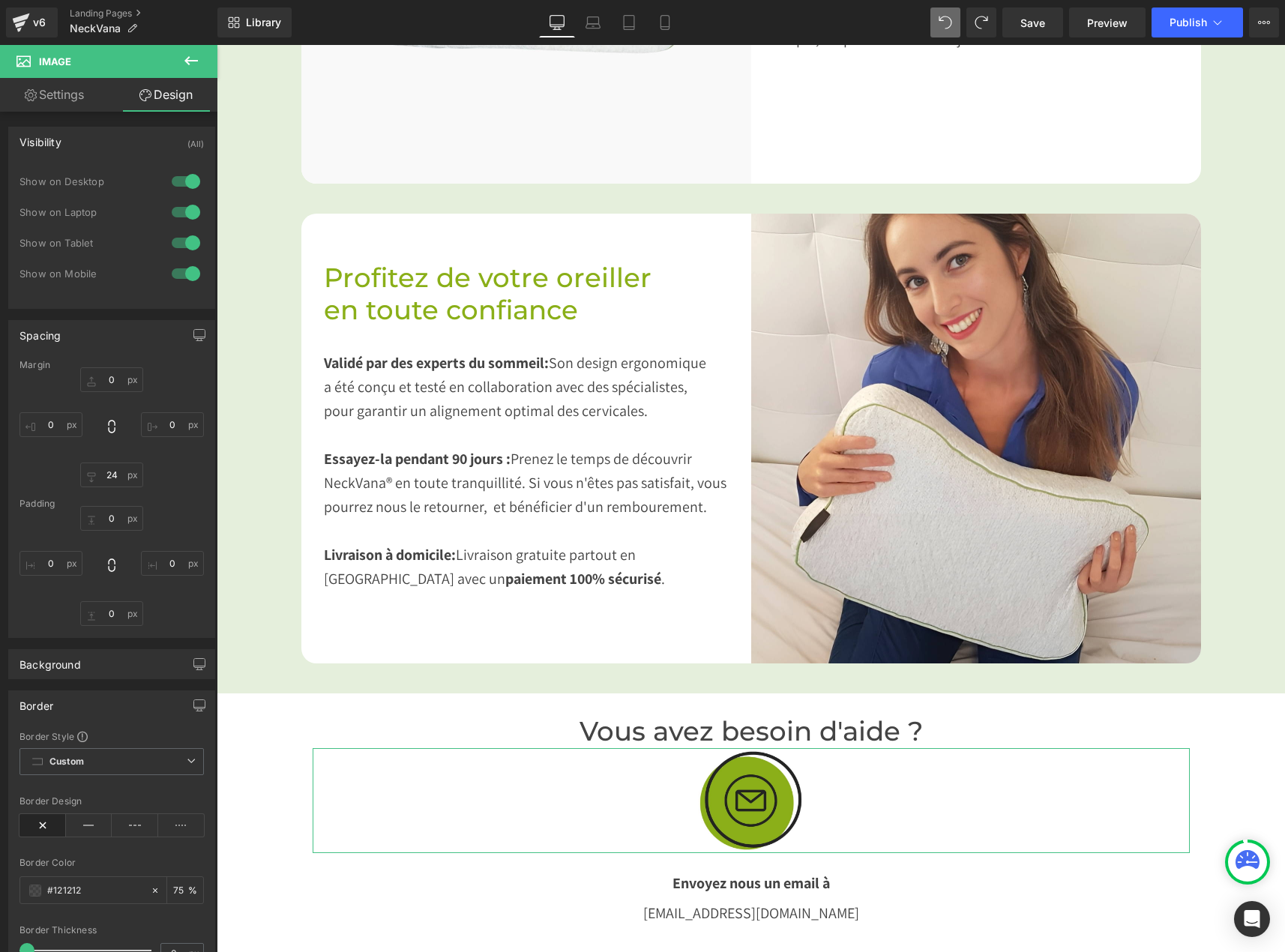
click at [43, 97] on link "Settings" at bounding box center [54, 95] width 109 height 34
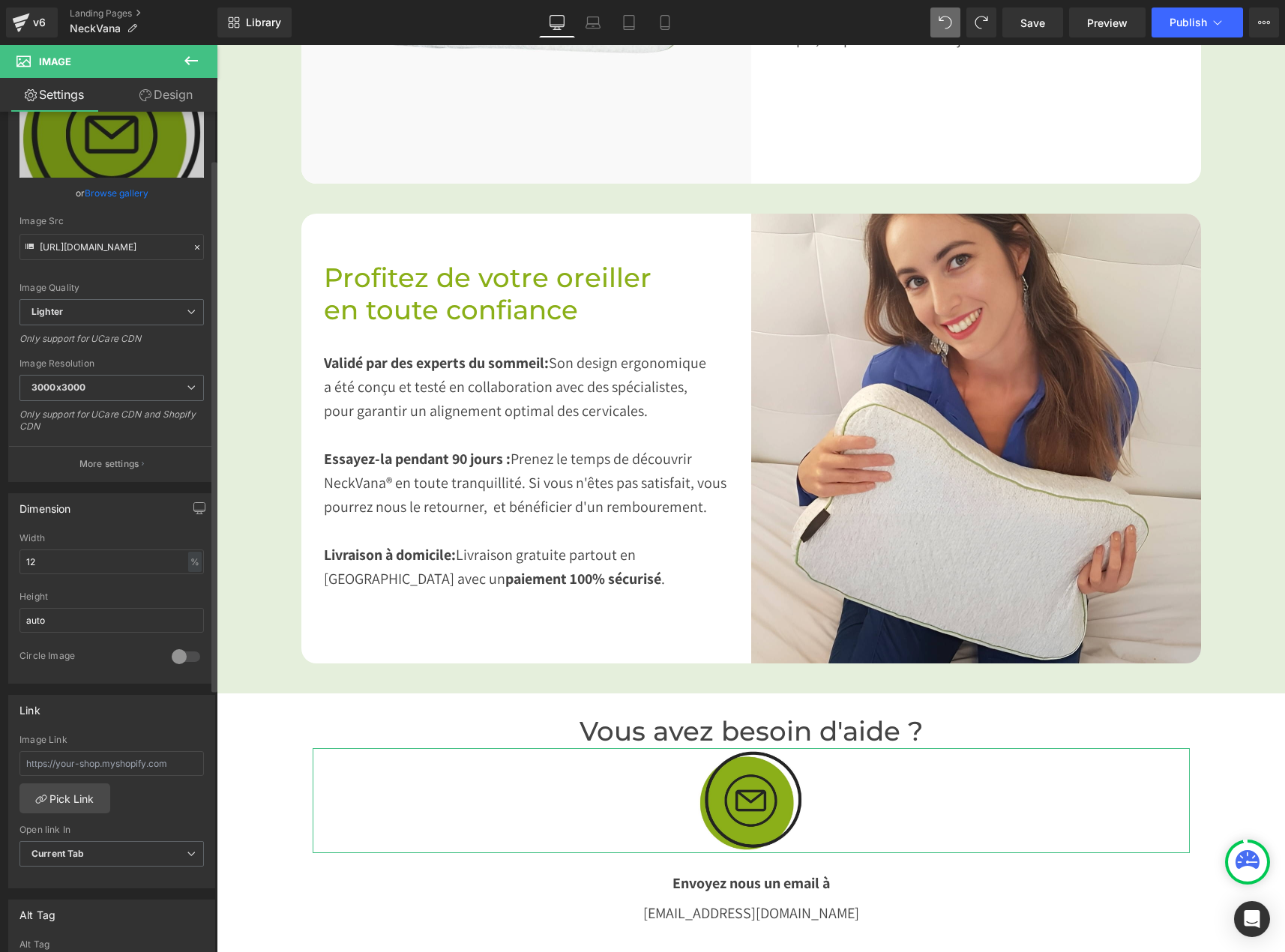
click at [103, 298] on div "Image Quality Lighter Lightest Lighter Lighter Lightest Only support for UCare …" at bounding box center [111, 195] width 184 height 208
click at [102, 314] on span "Lighter" at bounding box center [111, 312] width 184 height 26
click at [104, 357] on li "Lightest" at bounding box center [108, 361] width 178 height 23
click at [96, 314] on span "Lightest" at bounding box center [111, 312] width 184 height 26
click at [97, 347] on li "Lighter" at bounding box center [108, 339] width 178 height 23
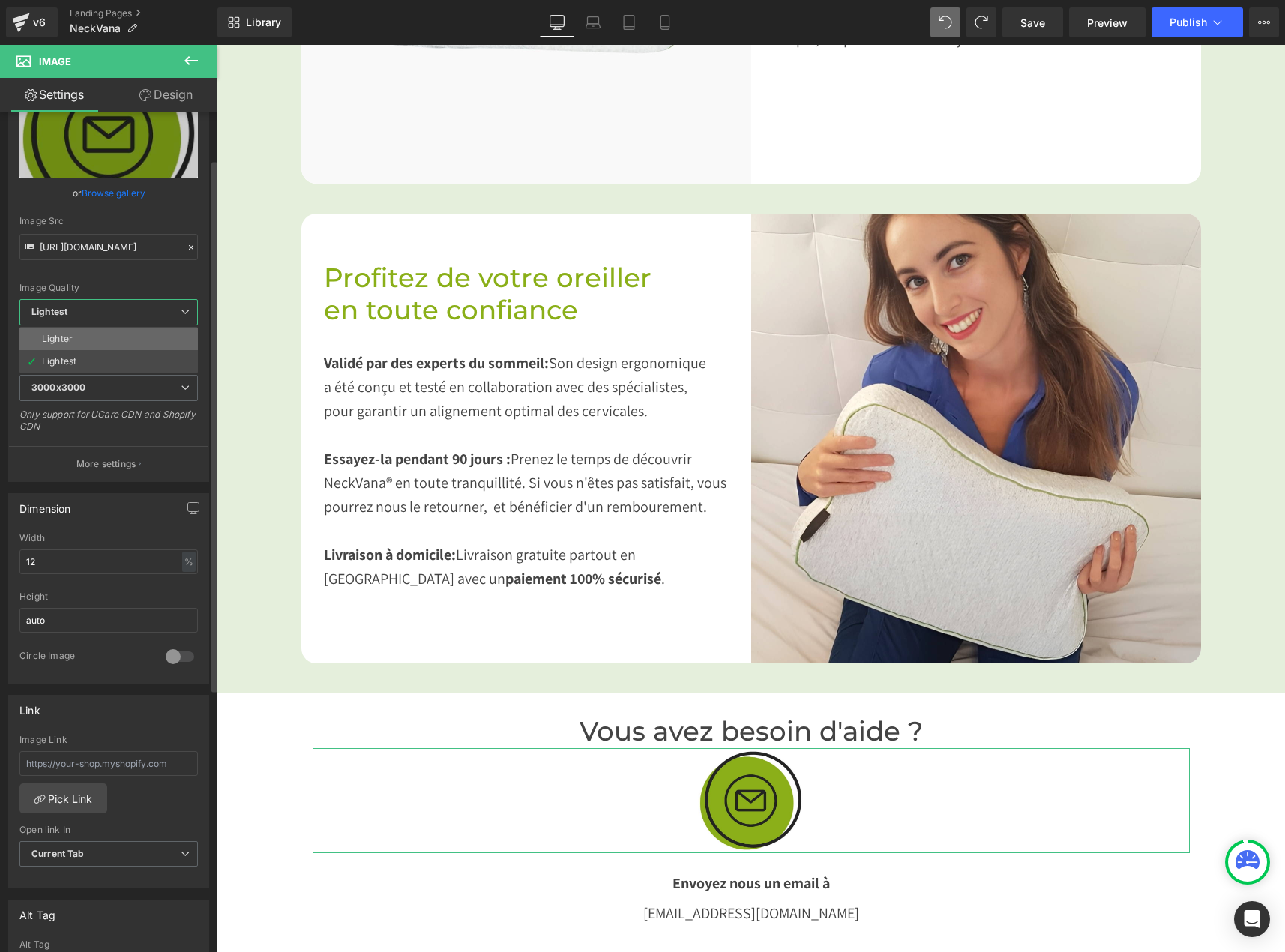
type input "[URL][DOMAIN_NAME]"
click at [93, 321] on span "Lighter" at bounding box center [111, 312] width 184 height 26
click at [96, 342] on li "Lighter" at bounding box center [108, 339] width 178 height 23
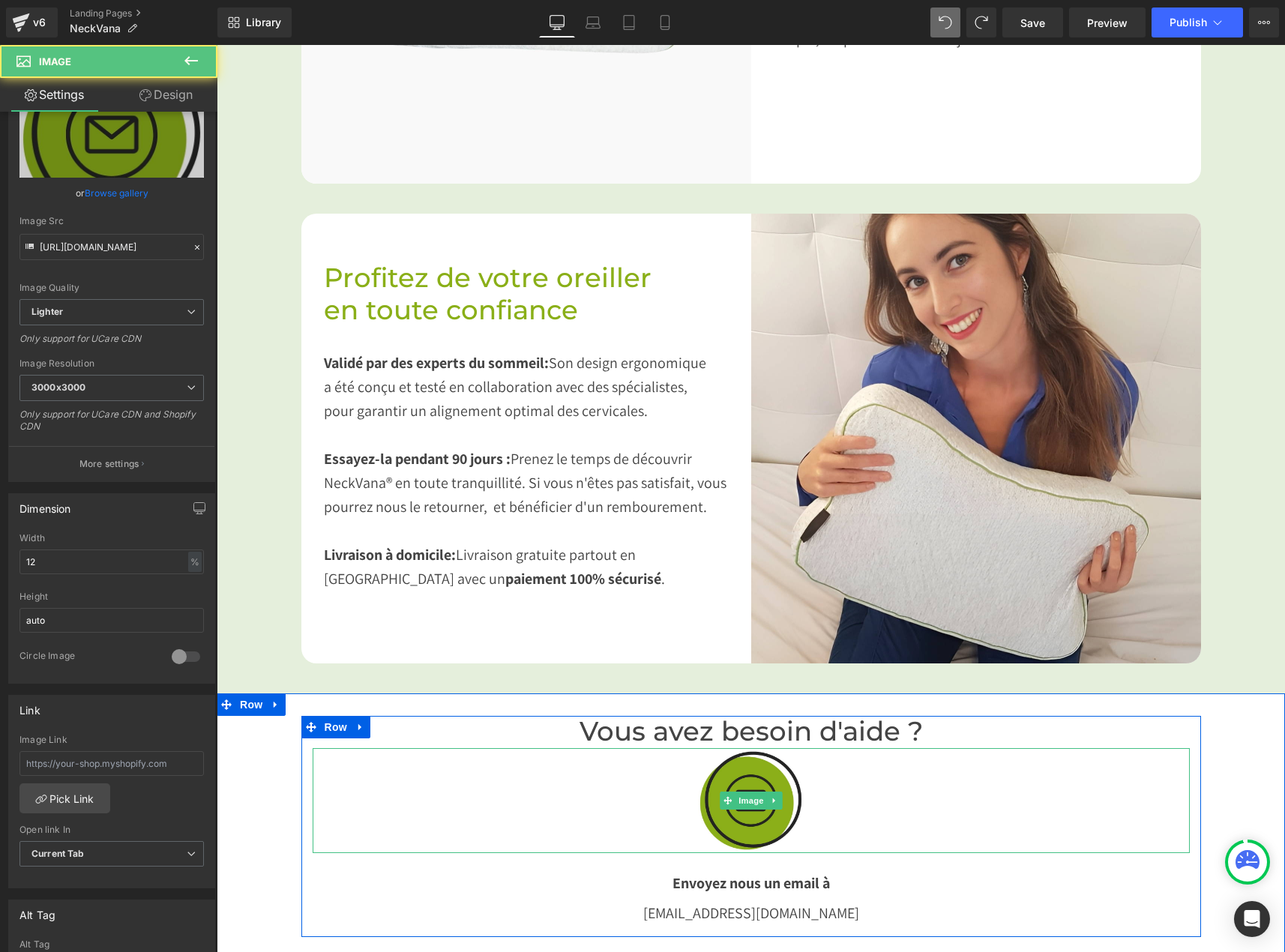
click at [891, 775] on div at bounding box center [751, 800] width 877 height 105
click at [752, 803] on img at bounding box center [750, 800] width 105 height 105
click at [771, 805] on img at bounding box center [750, 800] width 105 height 105
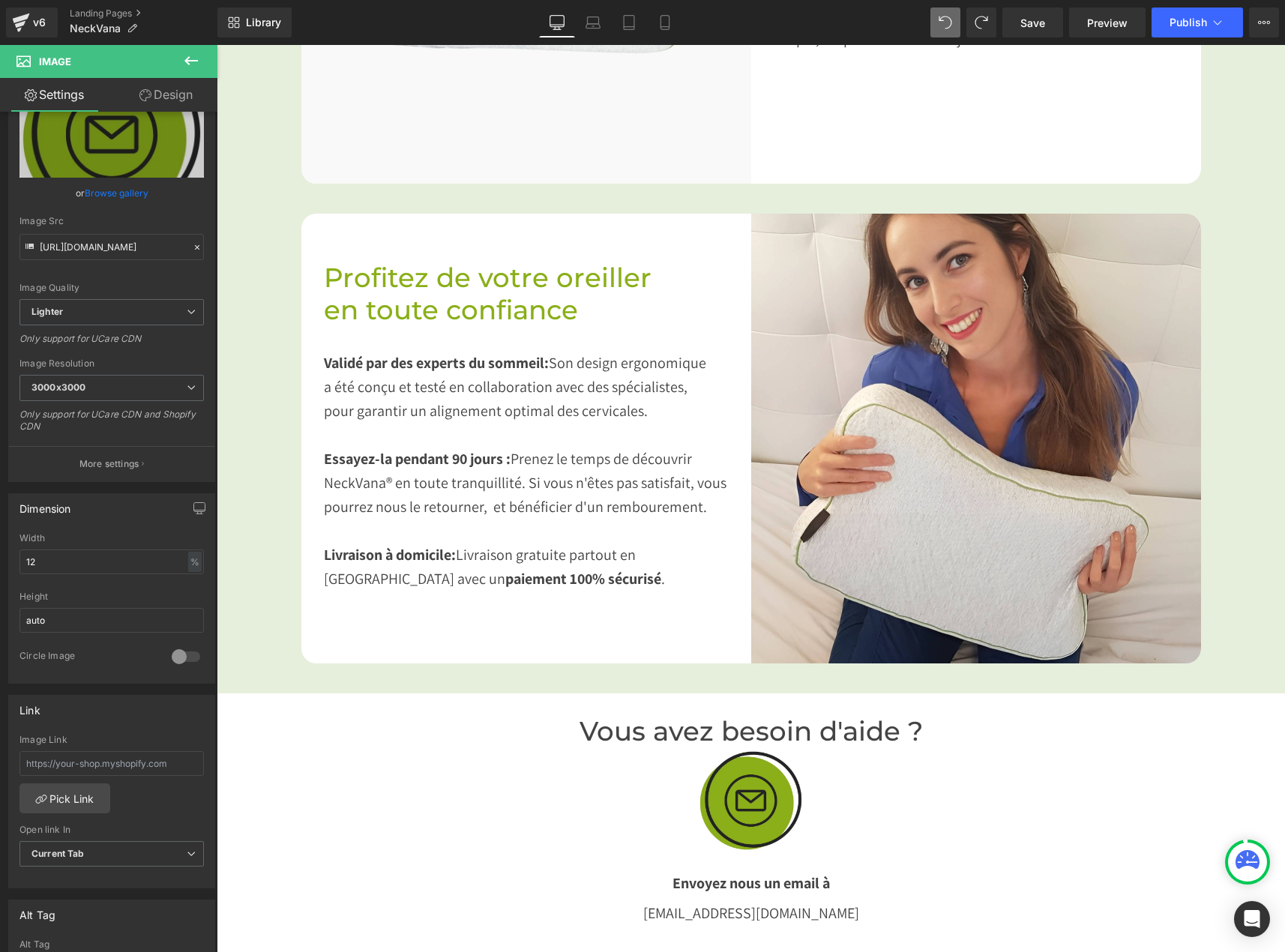
click at [897, 830] on div "Vous avez besoin d'aide ? Heading Image Envoyez nous un email à Text Block [EMA…" at bounding box center [751, 826] width 899 height 221
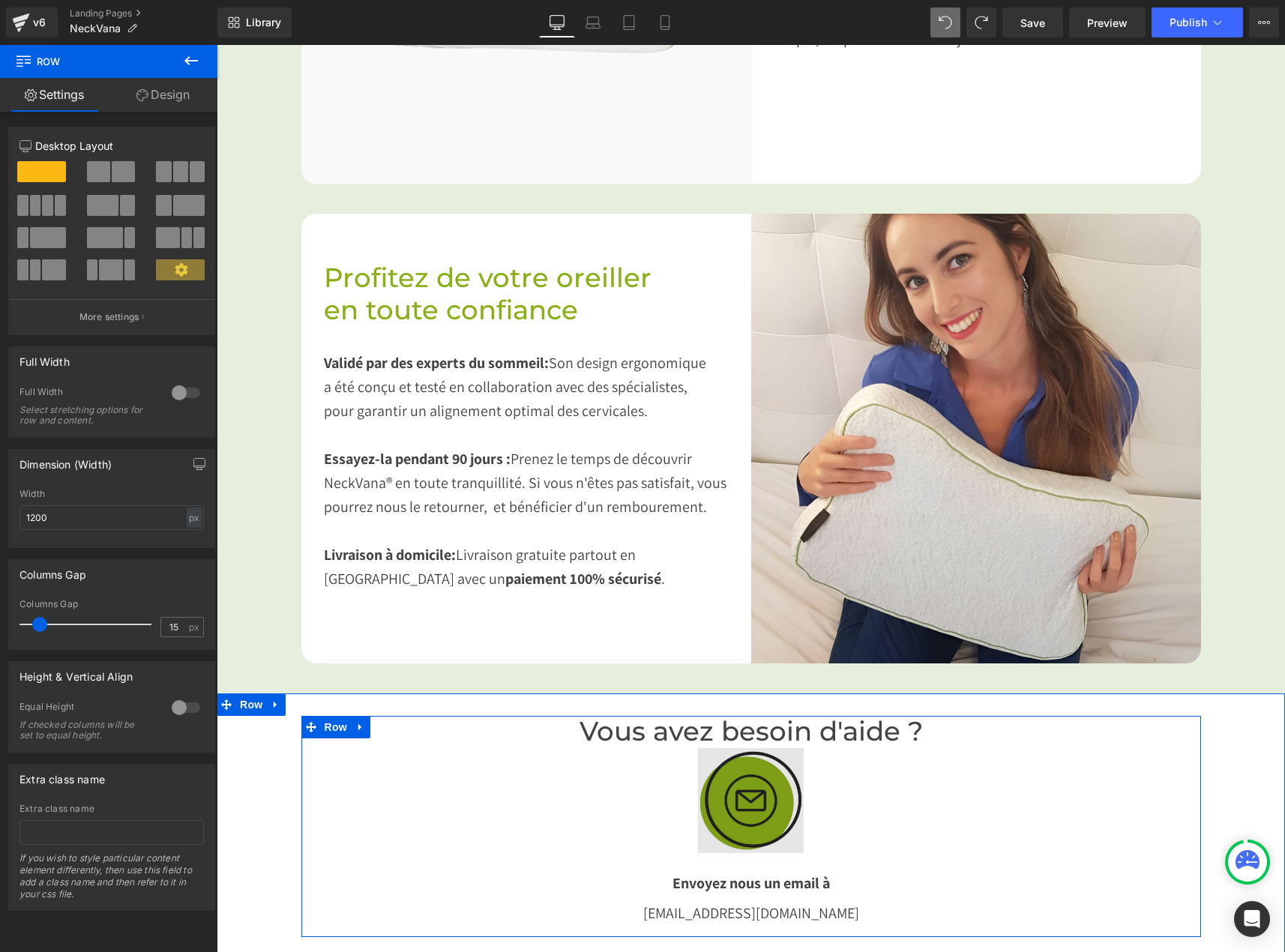
click at [775, 795] on img at bounding box center [750, 800] width 105 height 105
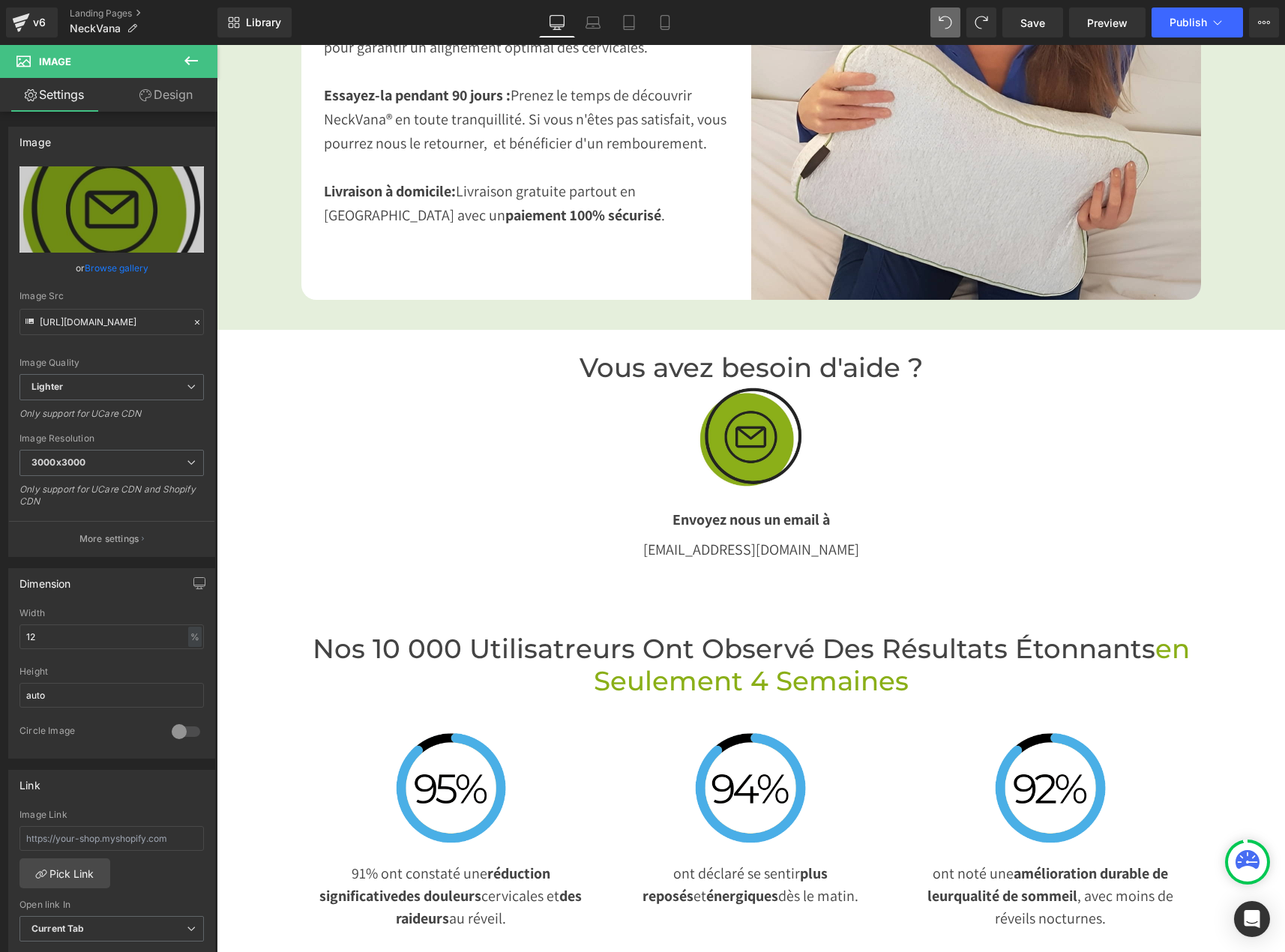
scroll to position [2847, 0]
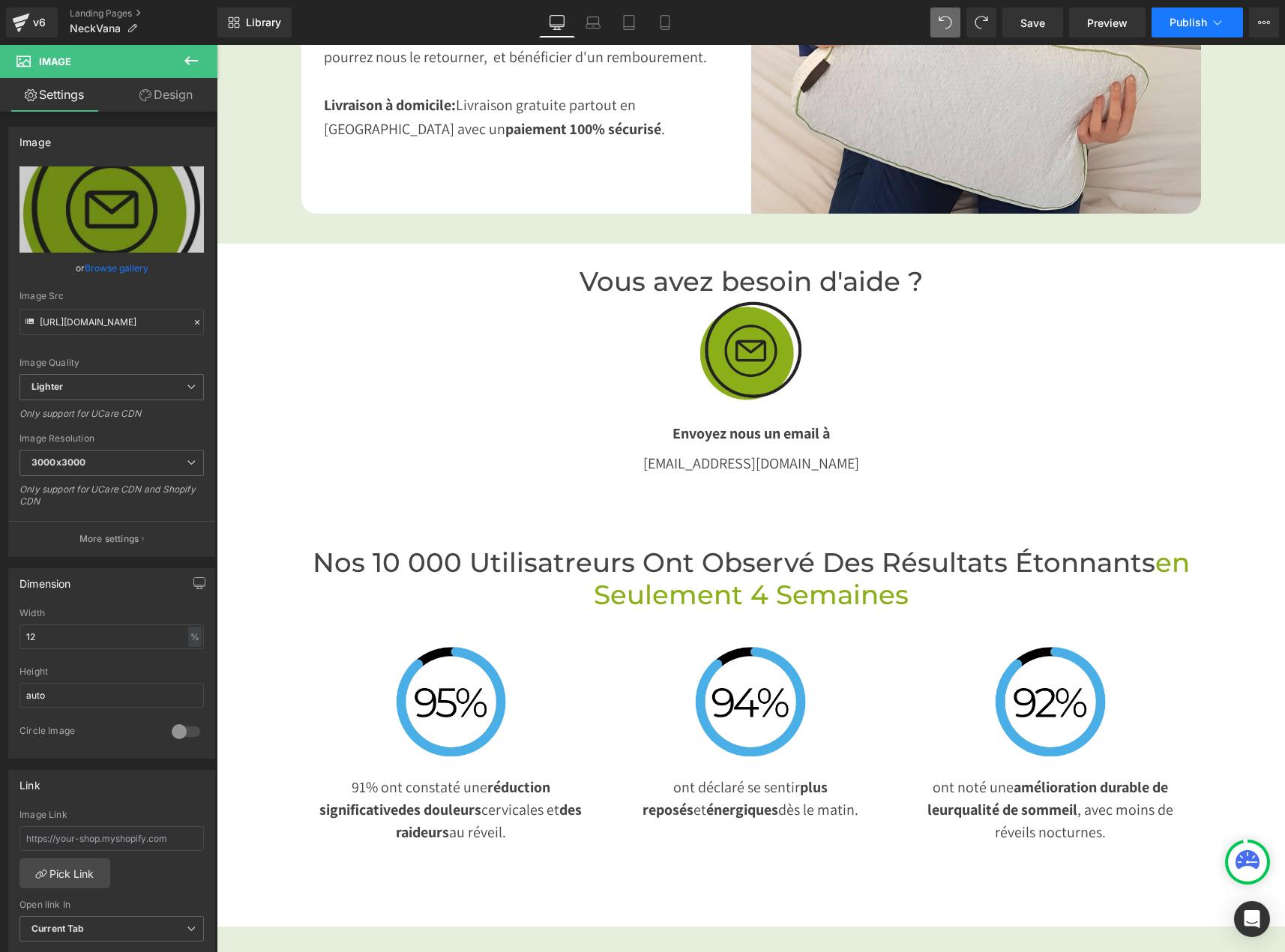
click at [1184, 19] on span "Publish" at bounding box center [1188, 23] width 37 height 12
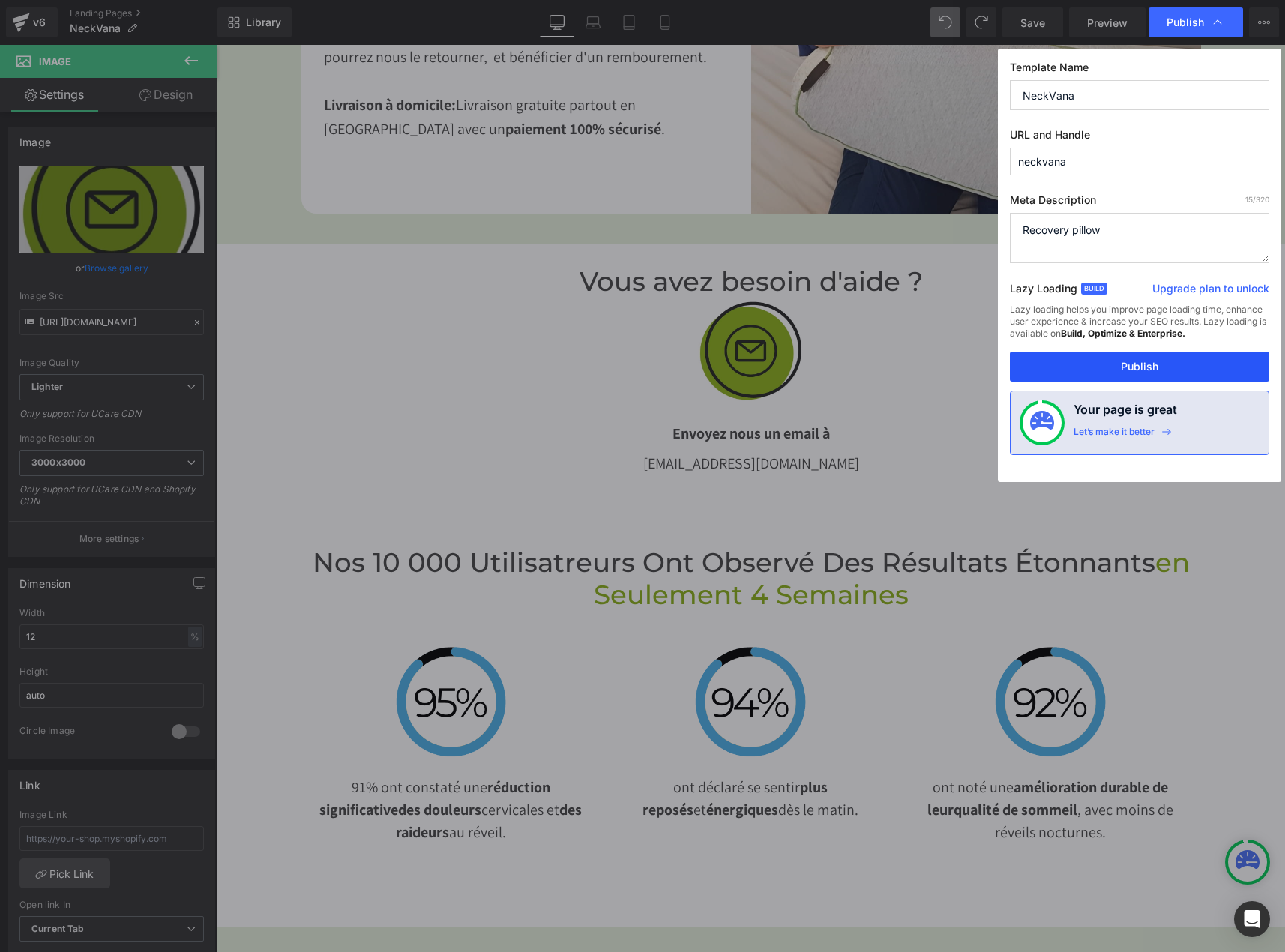
click at [1075, 369] on button "Publish" at bounding box center [1139, 367] width 260 height 30
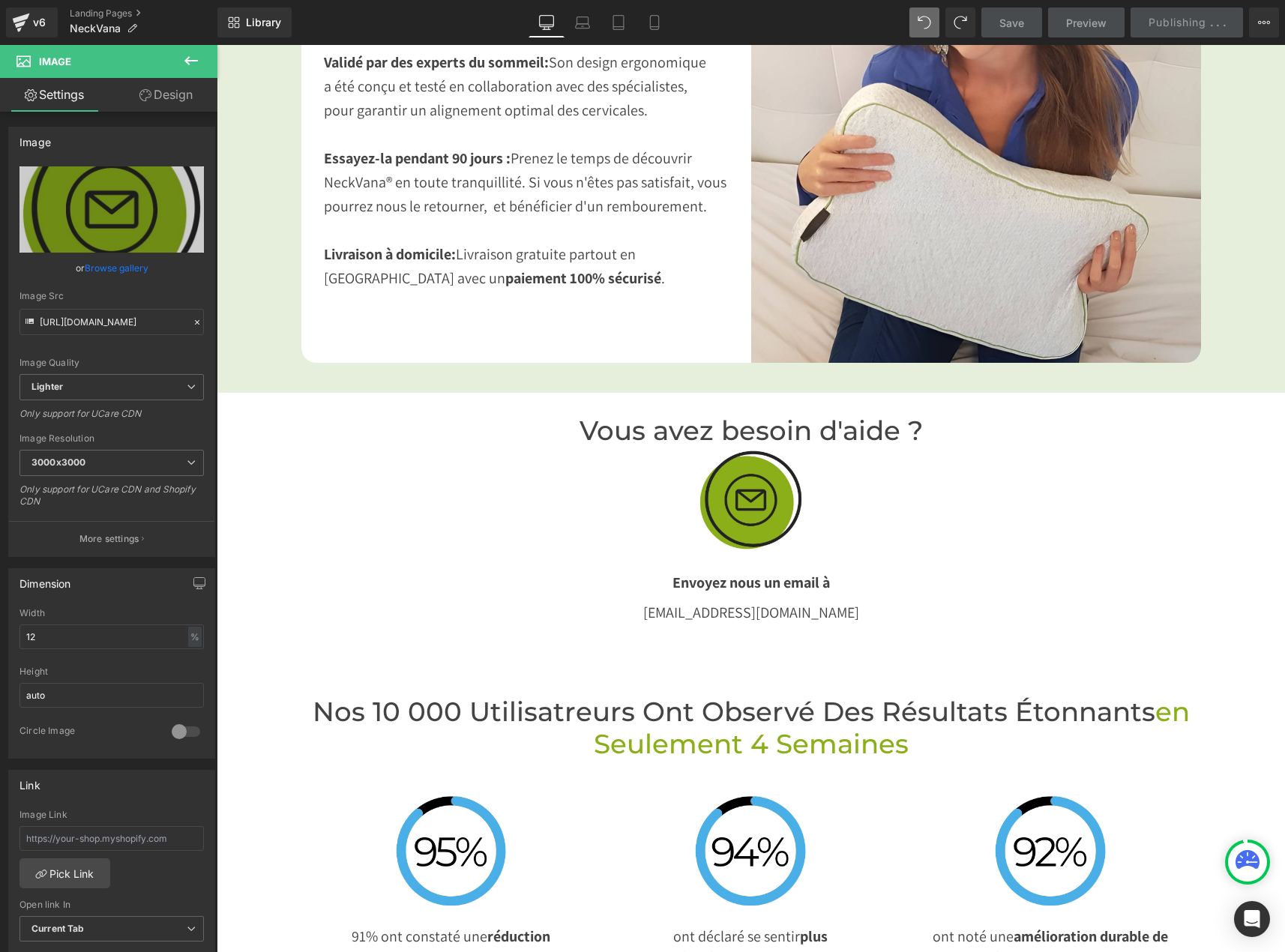
scroll to position [2698, 0]
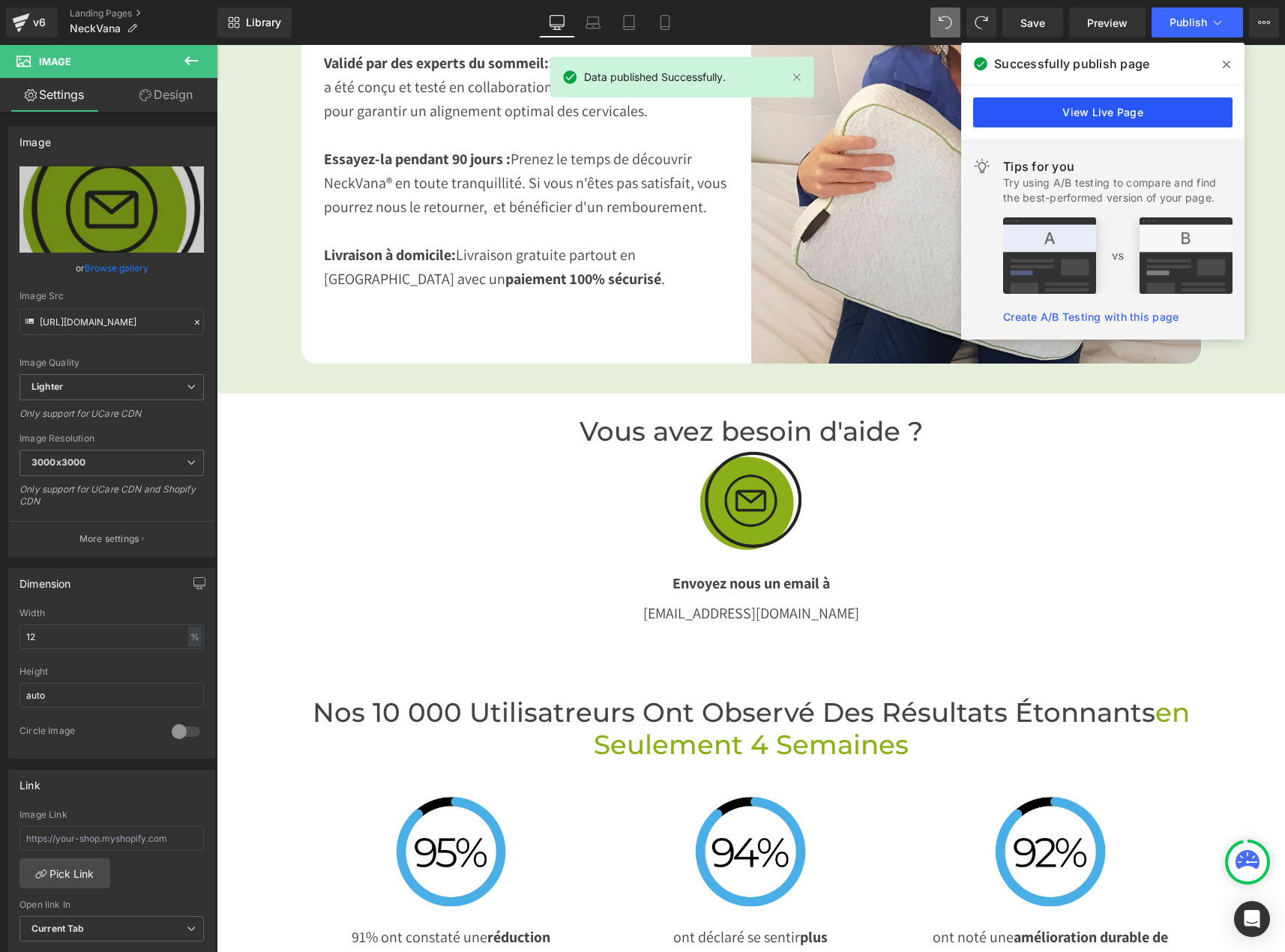
click at [1074, 108] on link "View Live Page" at bounding box center [1103, 112] width 260 height 30
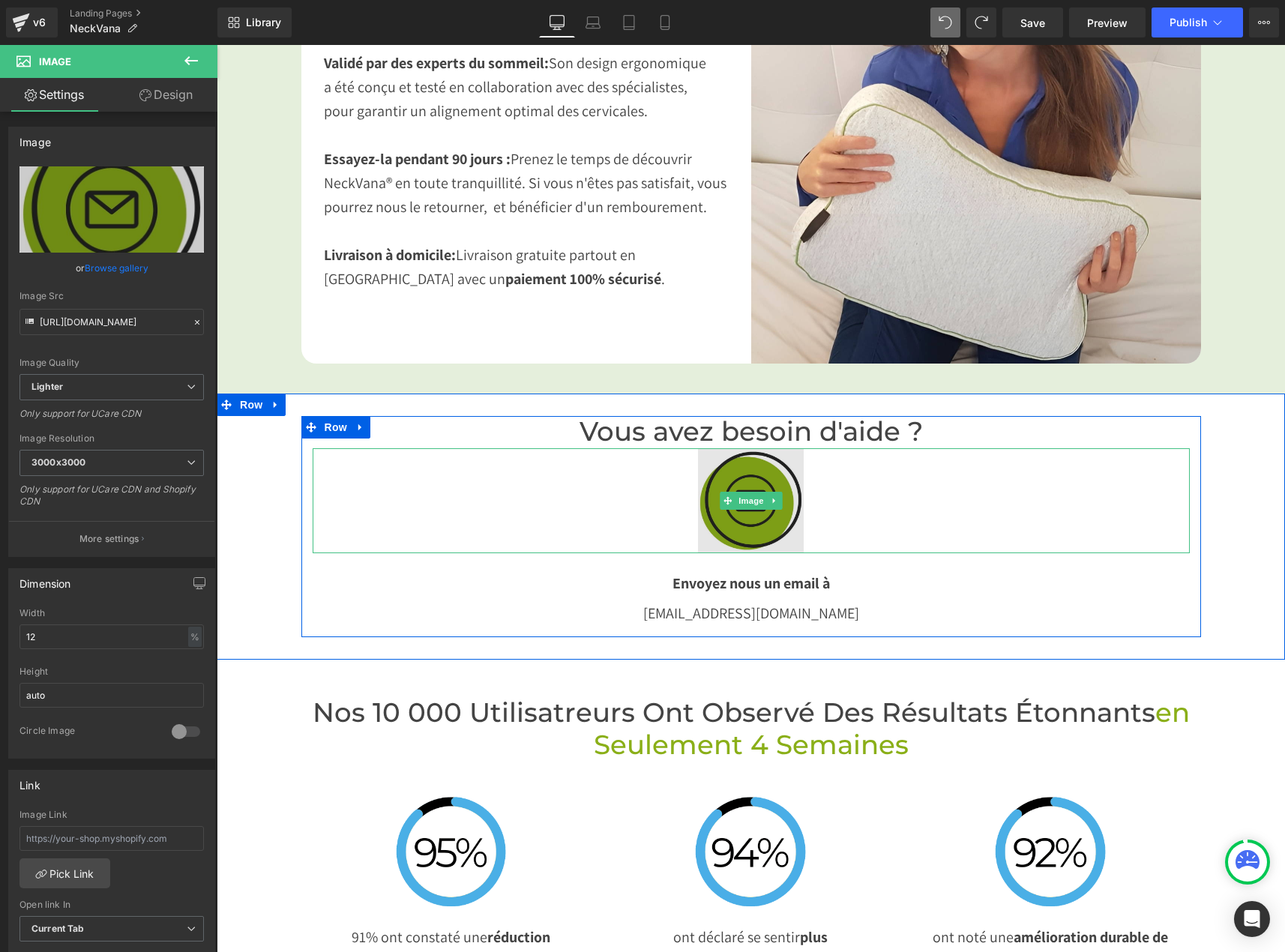
click at [742, 494] on img at bounding box center [750, 500] width 105 height 105
click at [745, 492] on span "Image" at bounding box center [751, 500] width 31 height 18
click at [773, 492] on link at bounding box center [774, 500] width 16 height 18
click at [726, 514] on img at bounding box center [750, 500] width 105 height 105
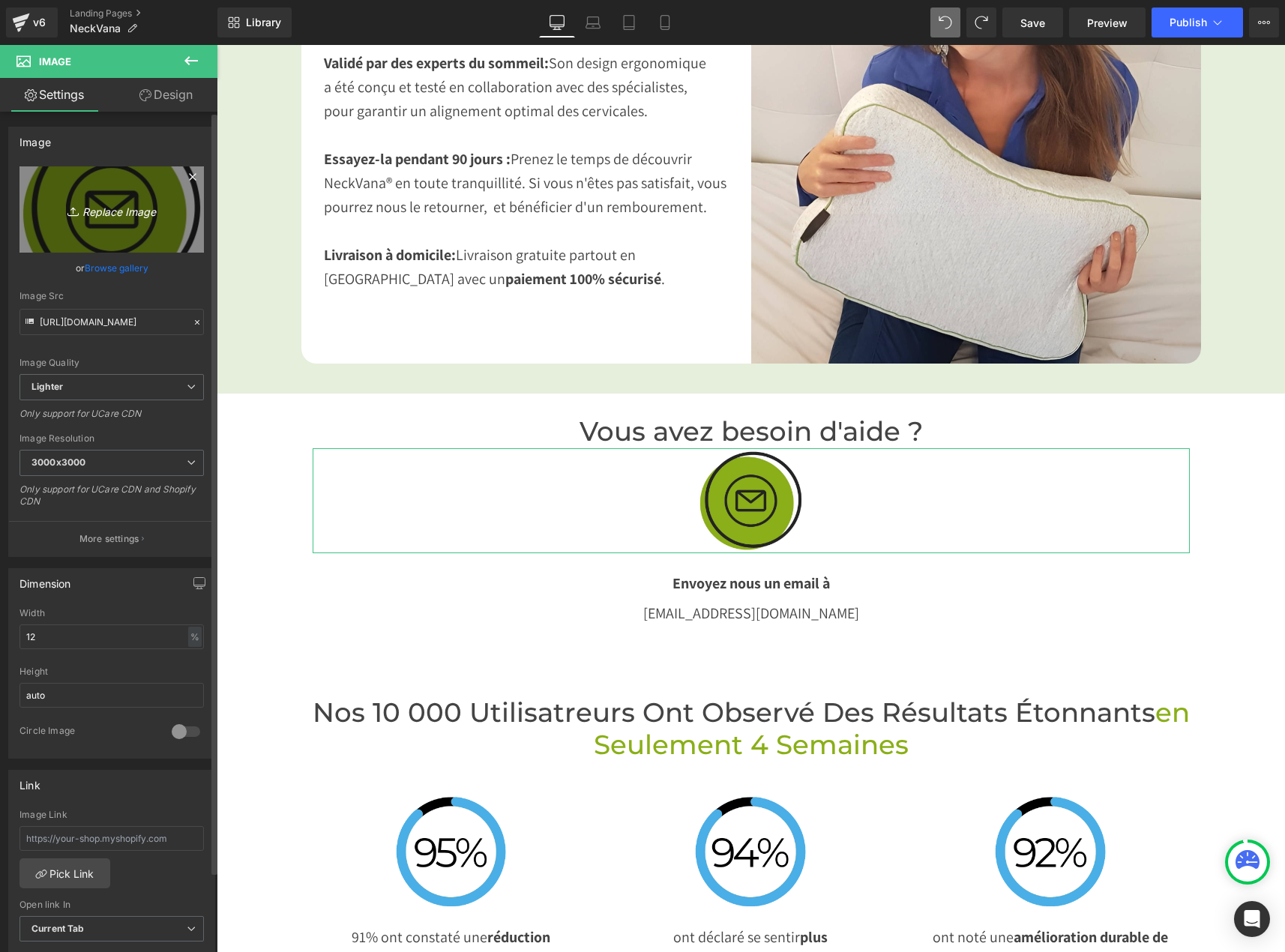
click at [123, 208] on icon "Replace Image" at bounding box center [112, 209] width 120 height 19
click at [76, 205] on icon at bounding box center [75, 211] width 15 height 15
type input "C:\fakepath\Mail.png"
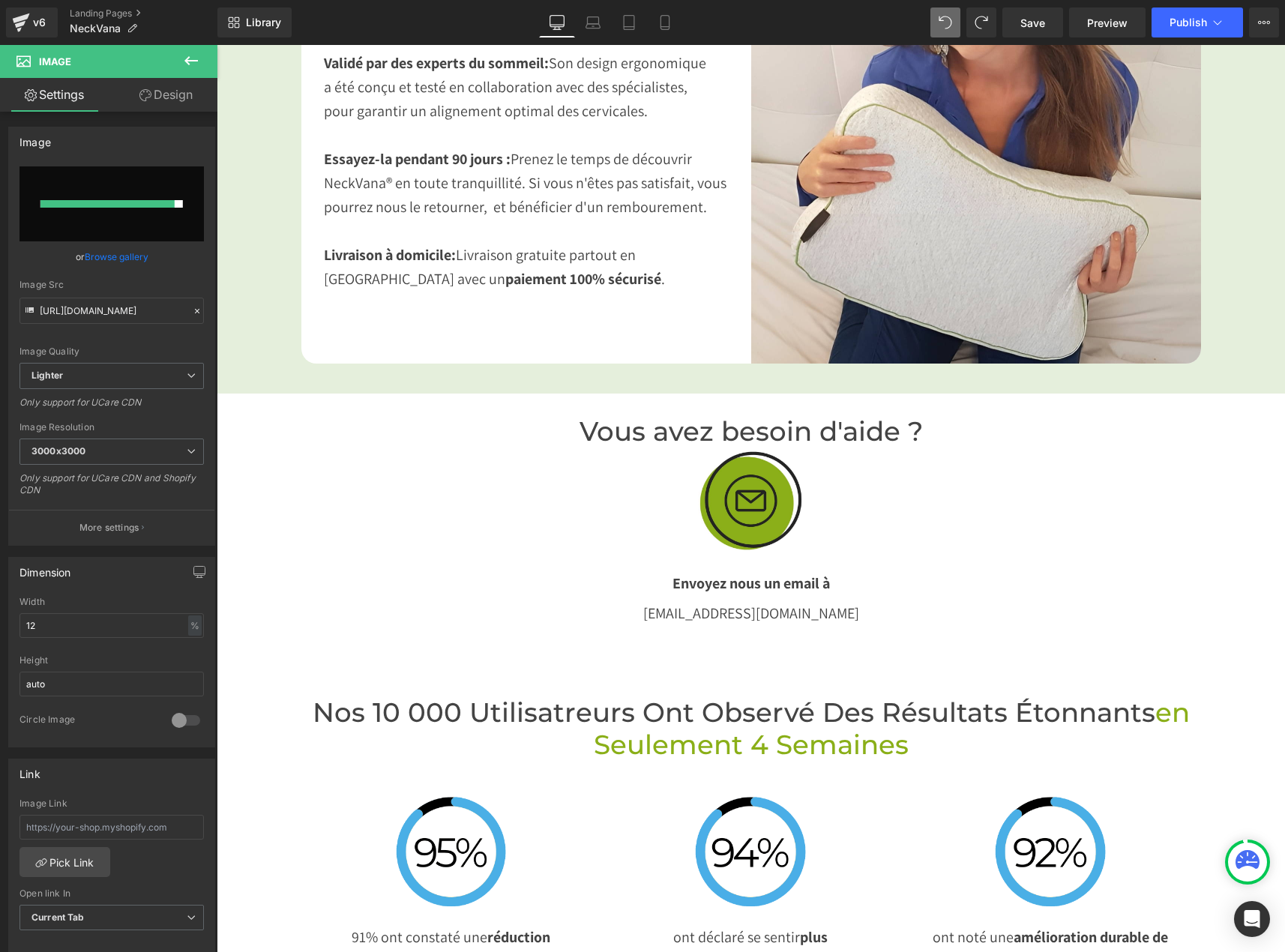
type input "[URL][DOMAIN_NAME]"
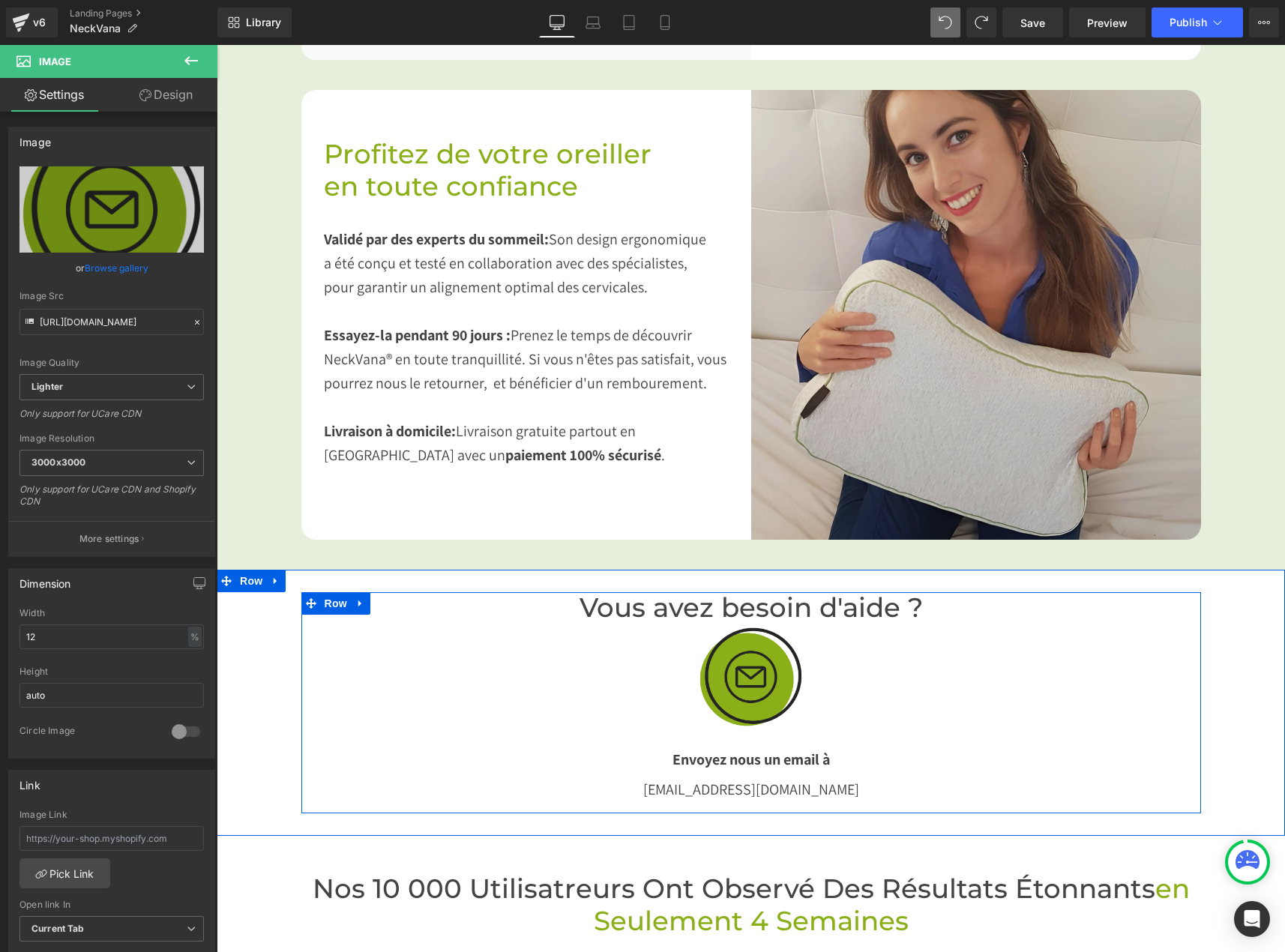
scroll to position [2548, 0]
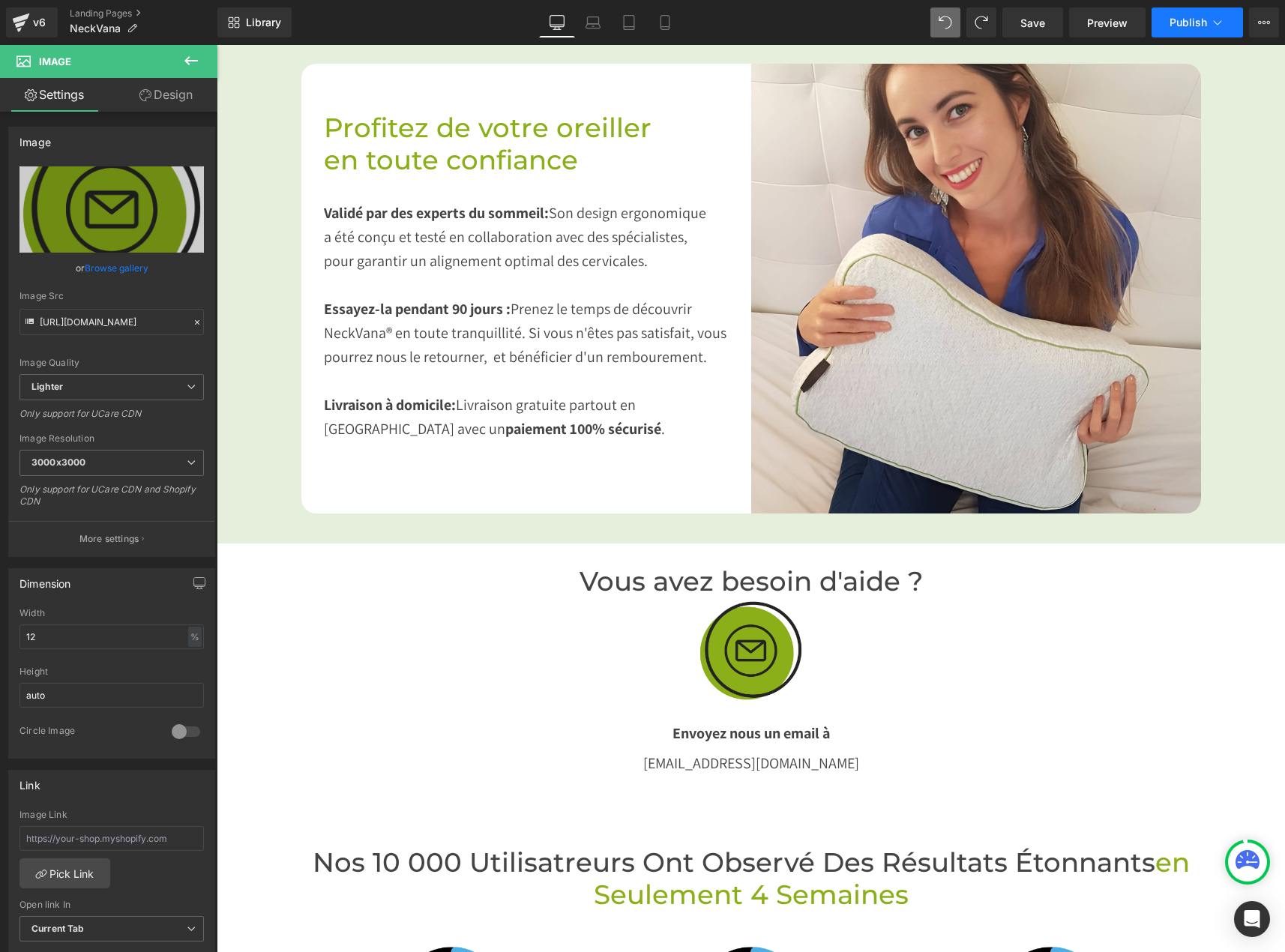
click at [1191, 15] on button "Publish" at bounding box center [1196, 23] width 91 height 30
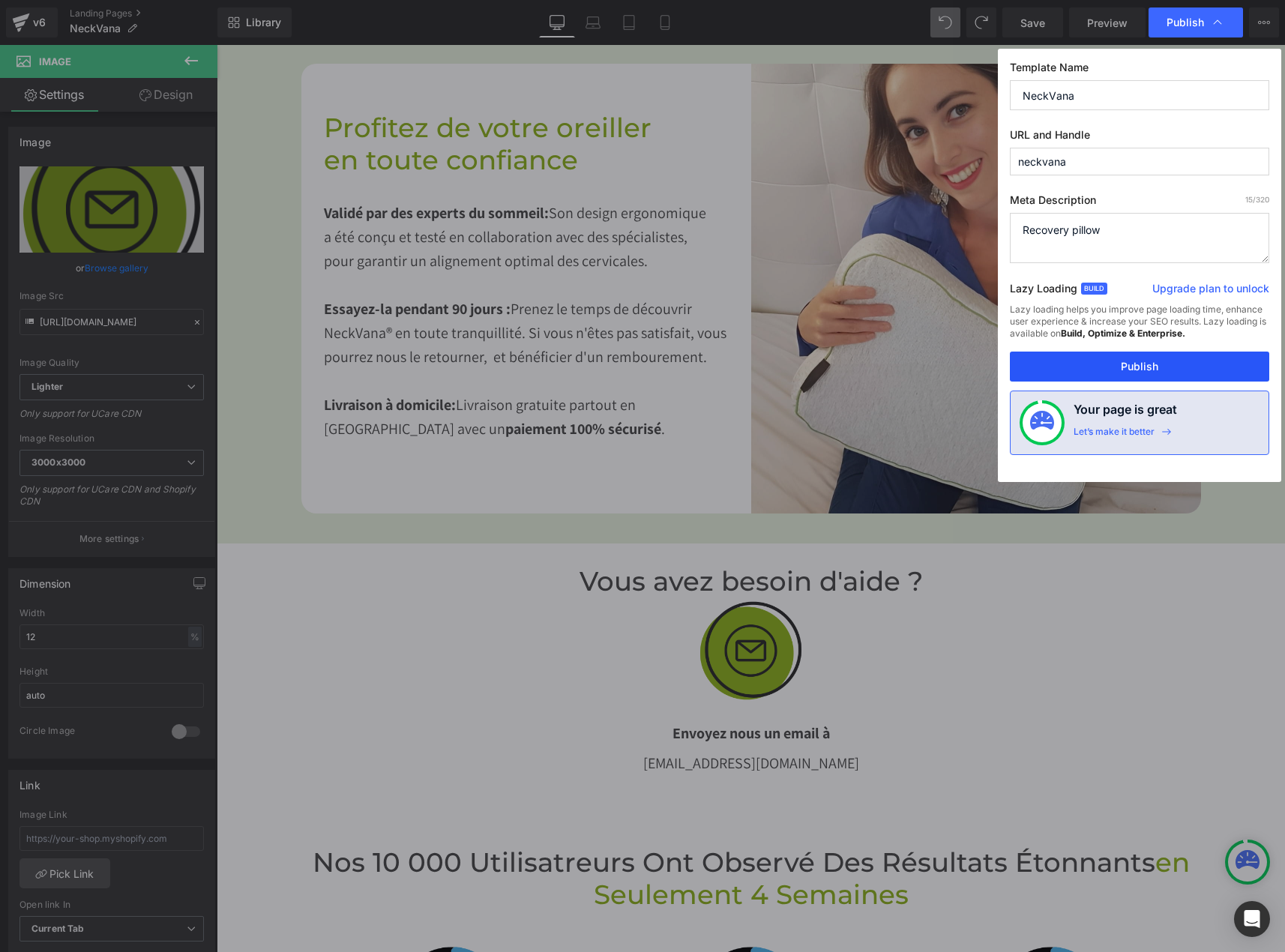
click at [1070, 356] on button "Publish" at bounding box center [1139, 367] width 260 height 30
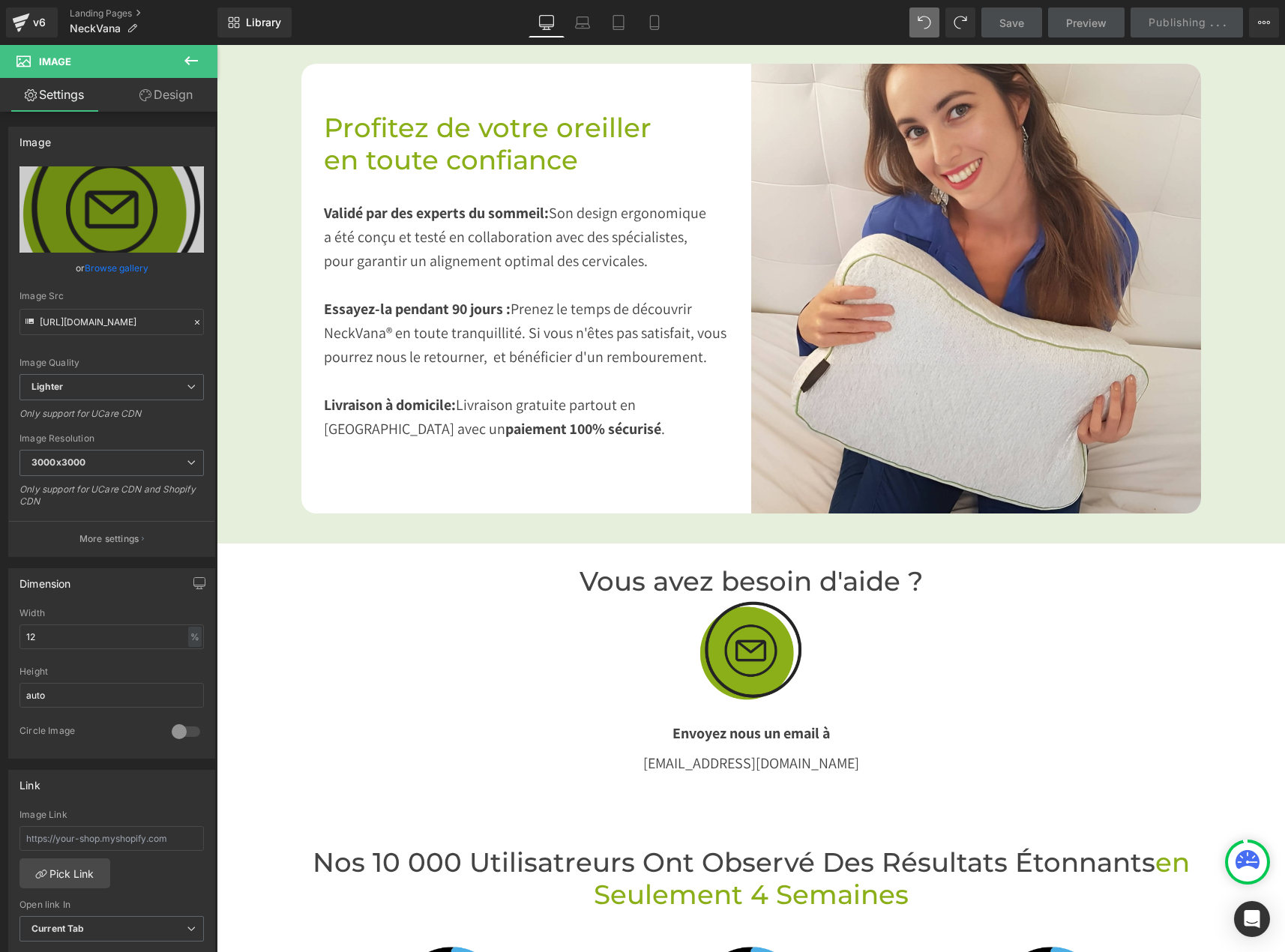
scroll to position [2698, 0]
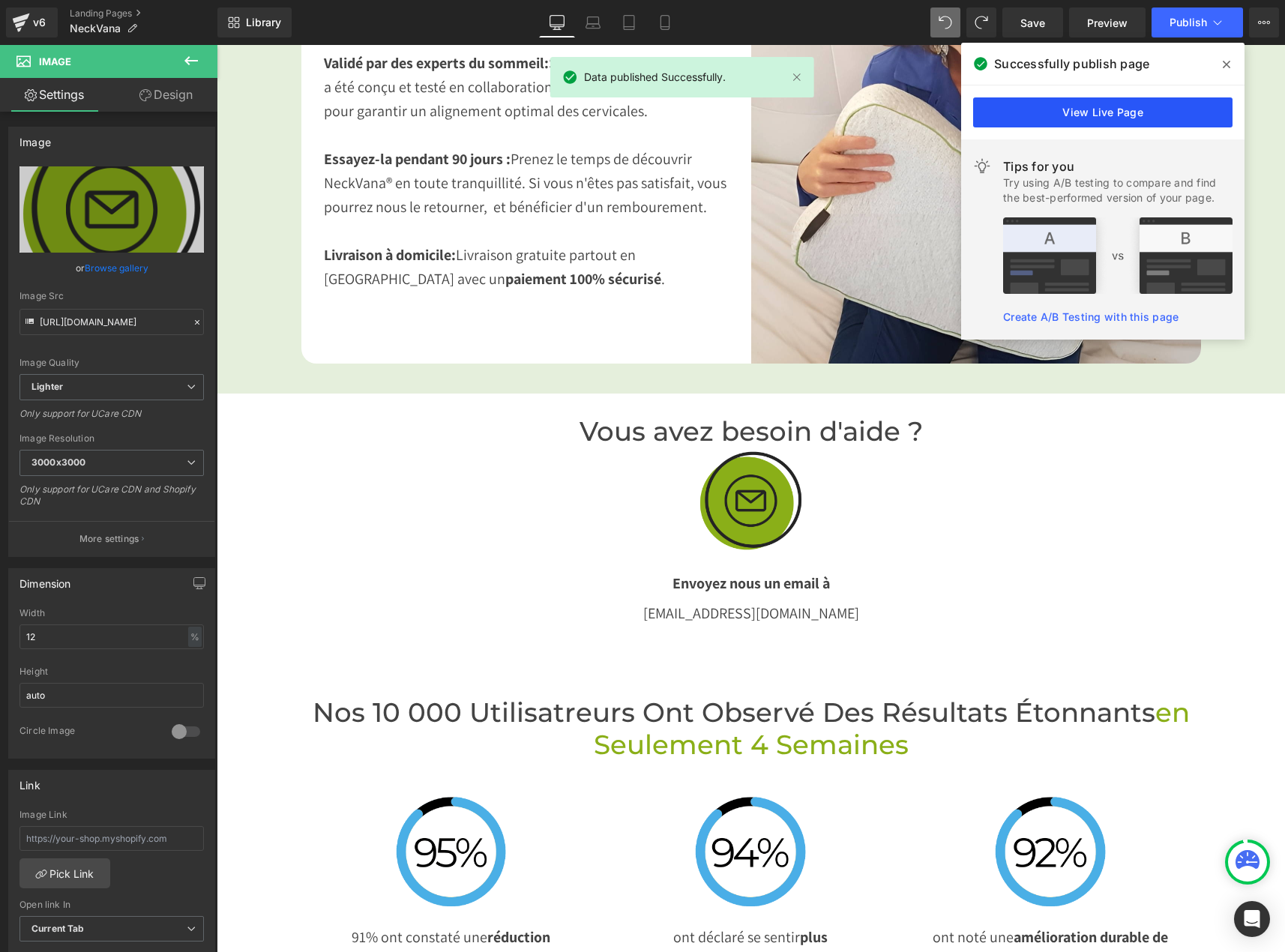
click at [999, 101] on link "View Live Page" at bounding box center [1103, 112] width 260 height 30
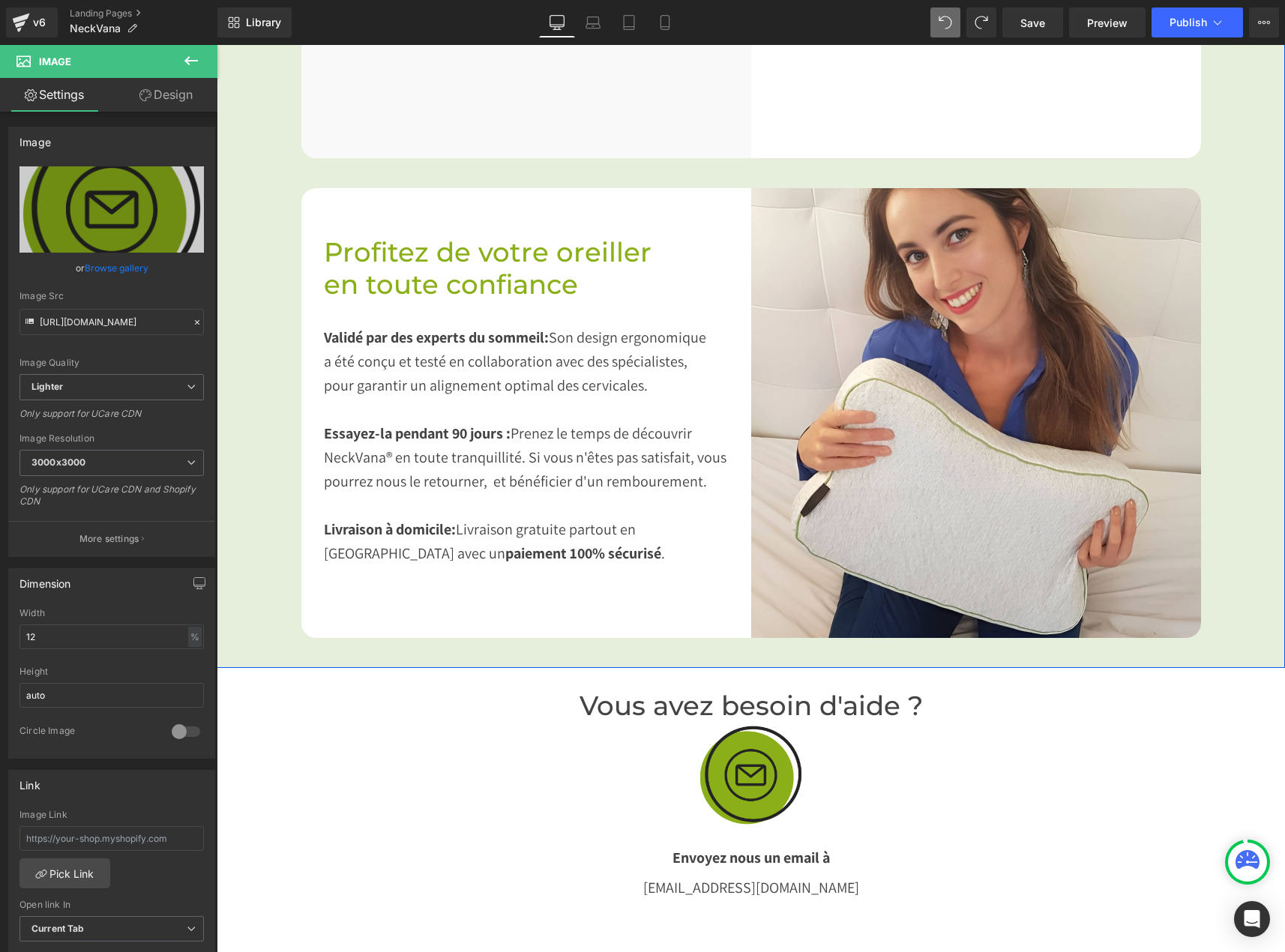
scroll to position [2398, 0]
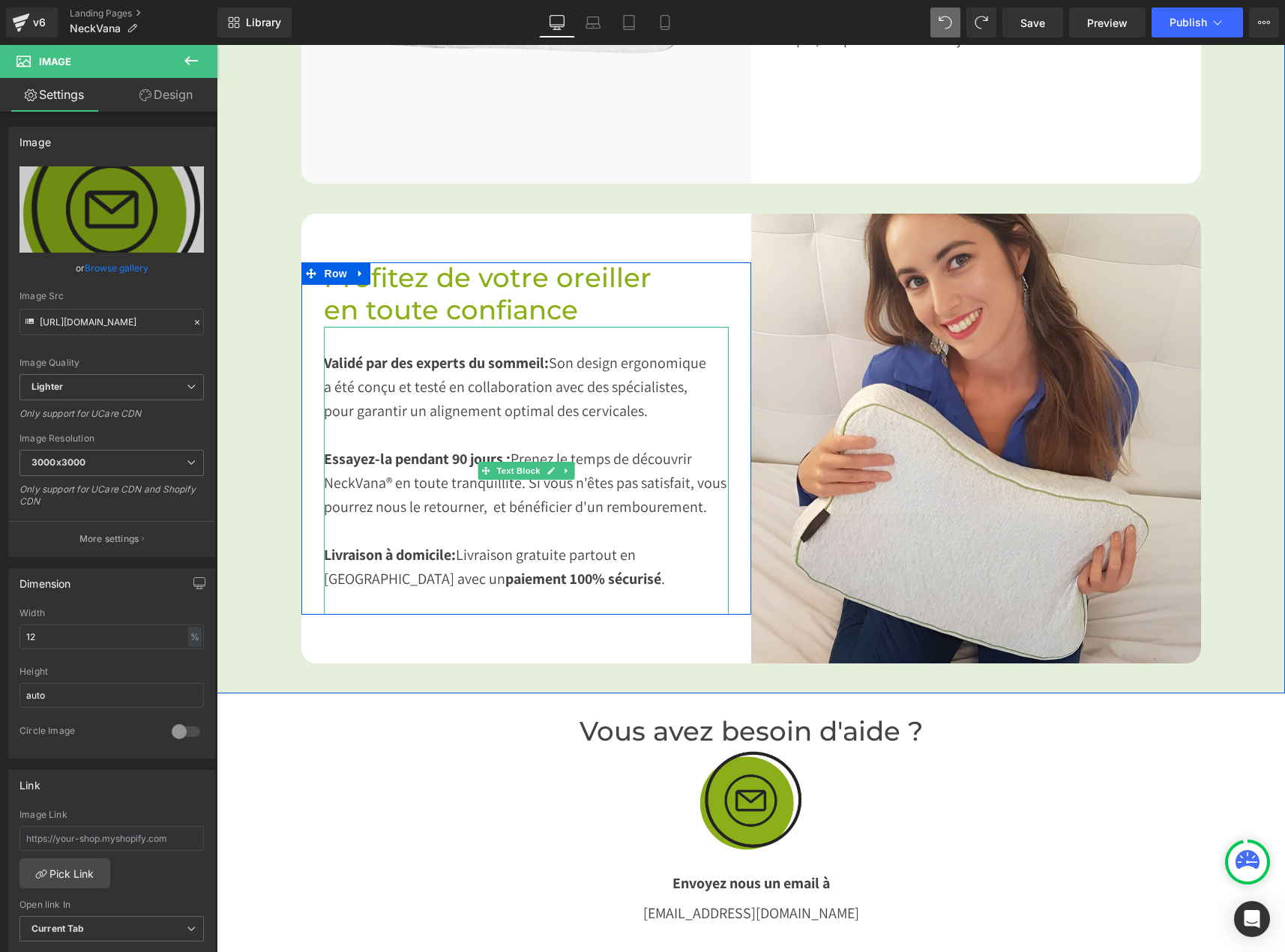
click at [643, 399] on div "pour garantir un alignement optimal des cervicales. Essayez-la pendant 90 jours…" at bounding box center [527, 506] width 405 height 215
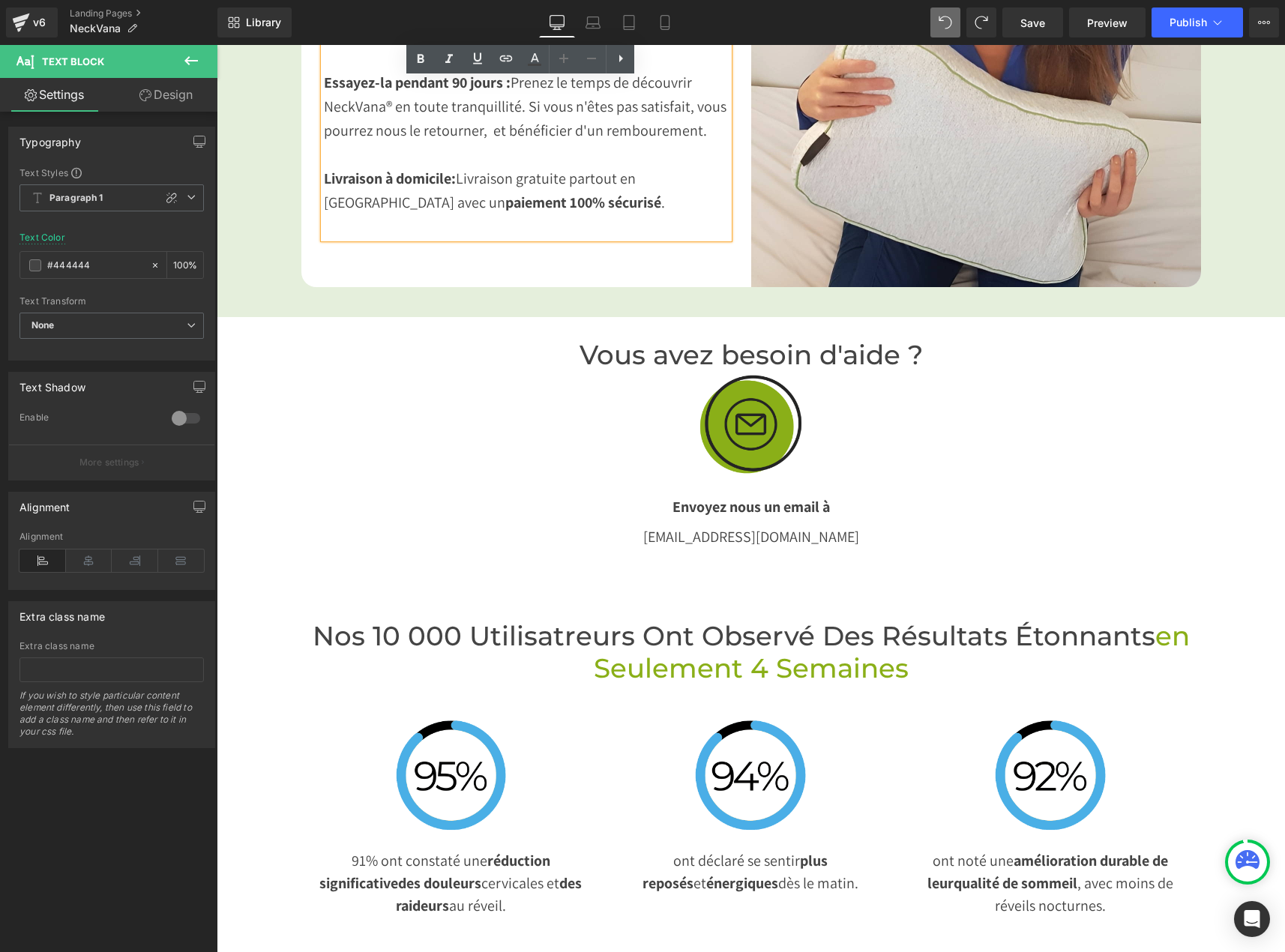
scroll to position [2773, 0]
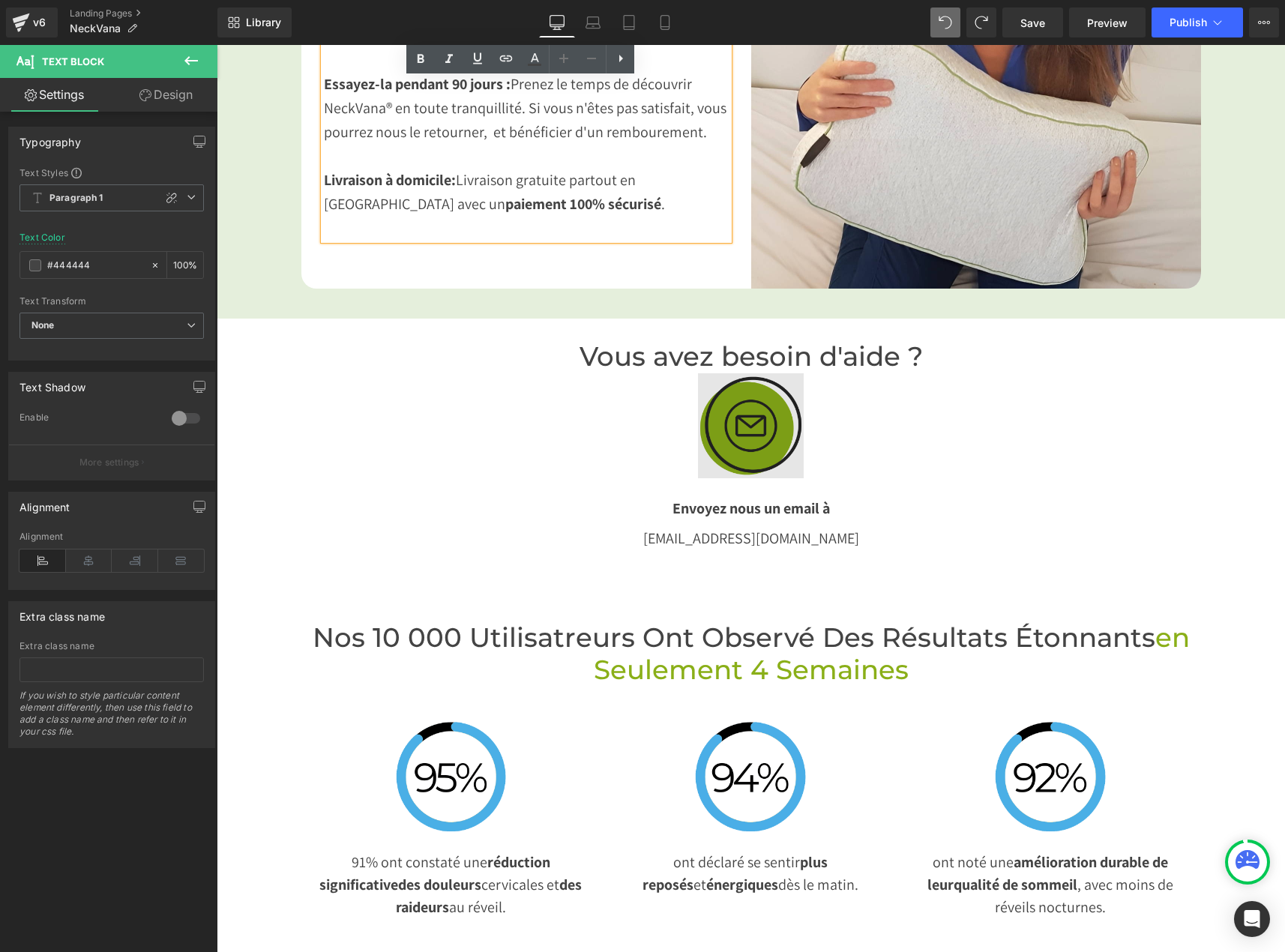
click at [706, 408] on img at bounding box center [750, 426] width 105 height 105
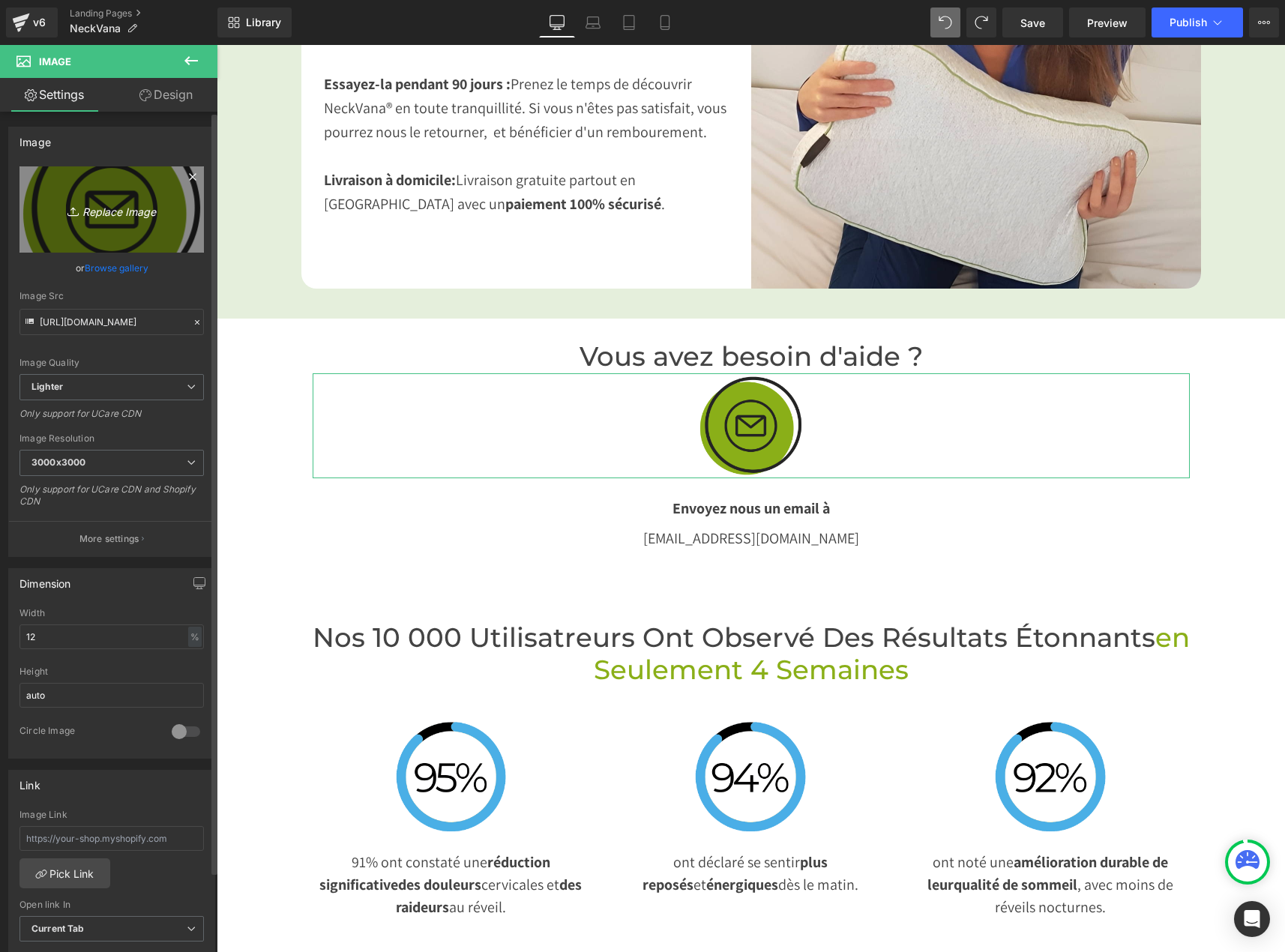
click at [100, 207] on icon "Replace Image" at bounding box center [112, 209] width 120 height 19
type input "C:\fakepath\Mail.jpg"
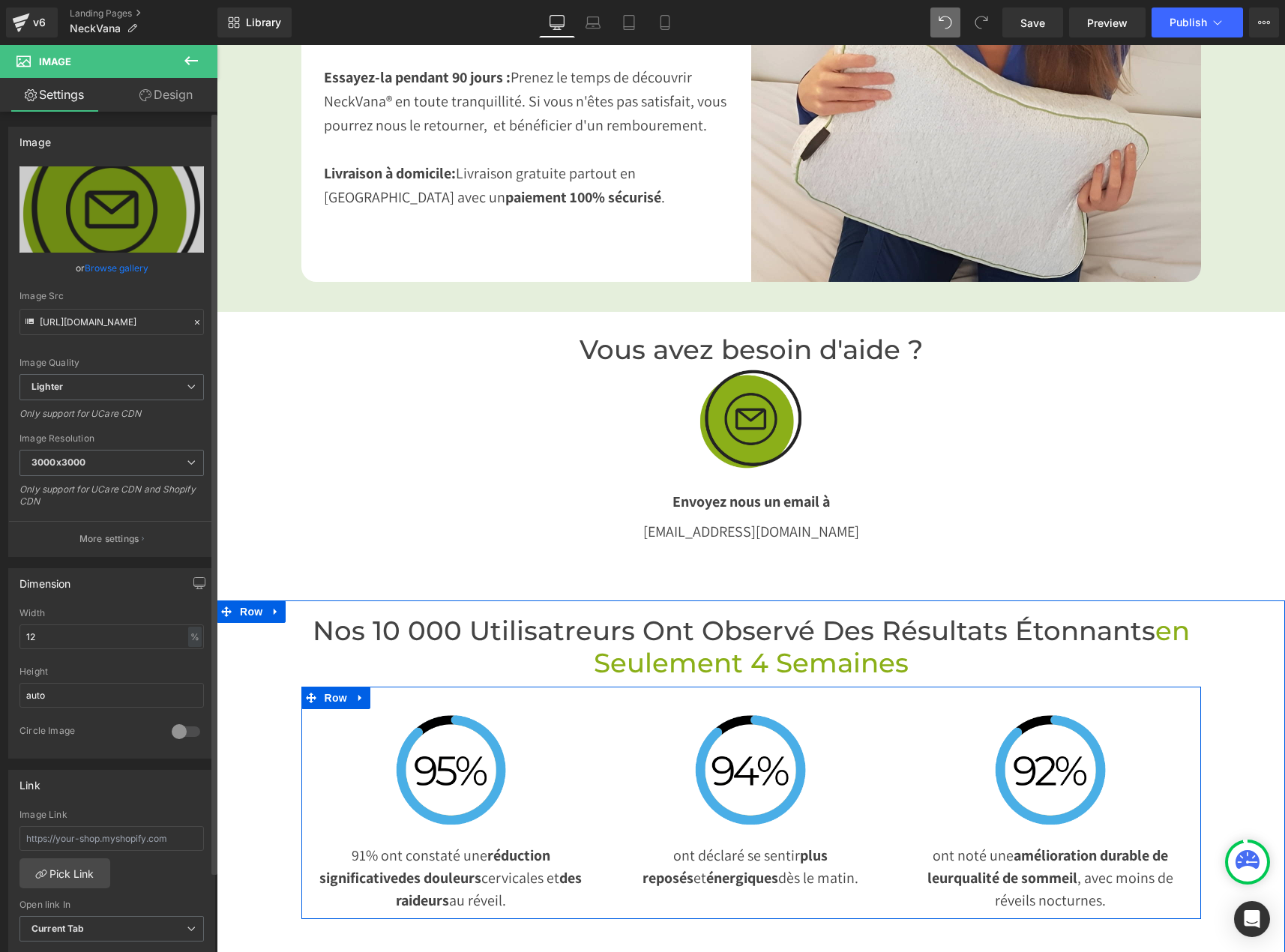
scroll to position [2698, 0]
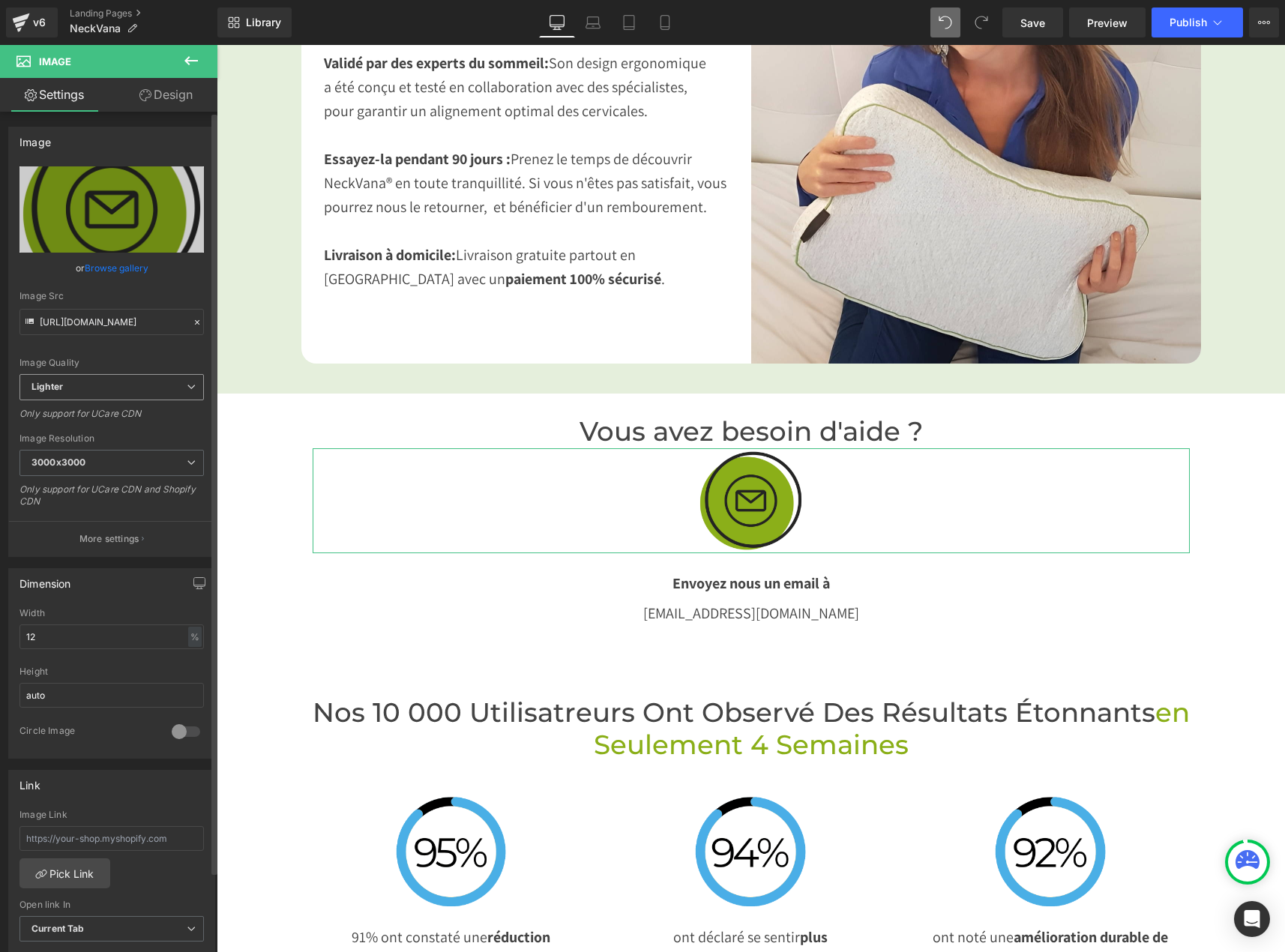
click at [58, 390] on b "Lighter" at bounding box center [47, 386] width 31 height 11
click at [69, 473] on span "3000x3000" at bounding box center [111, 463] width 184 height 26
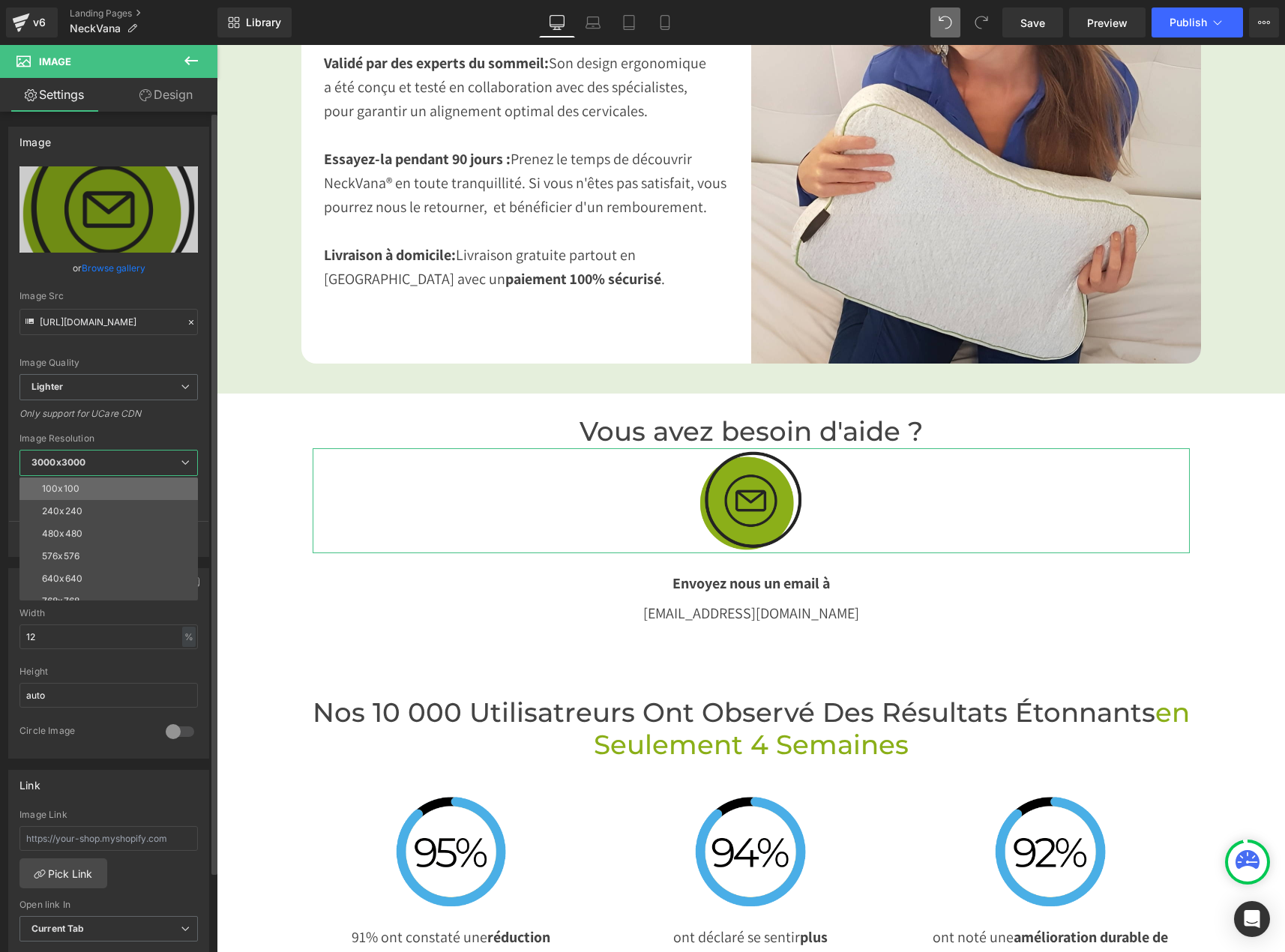
click at [79, 494] on li "100x100" at bounding box center [111, 489] width 185 height 23
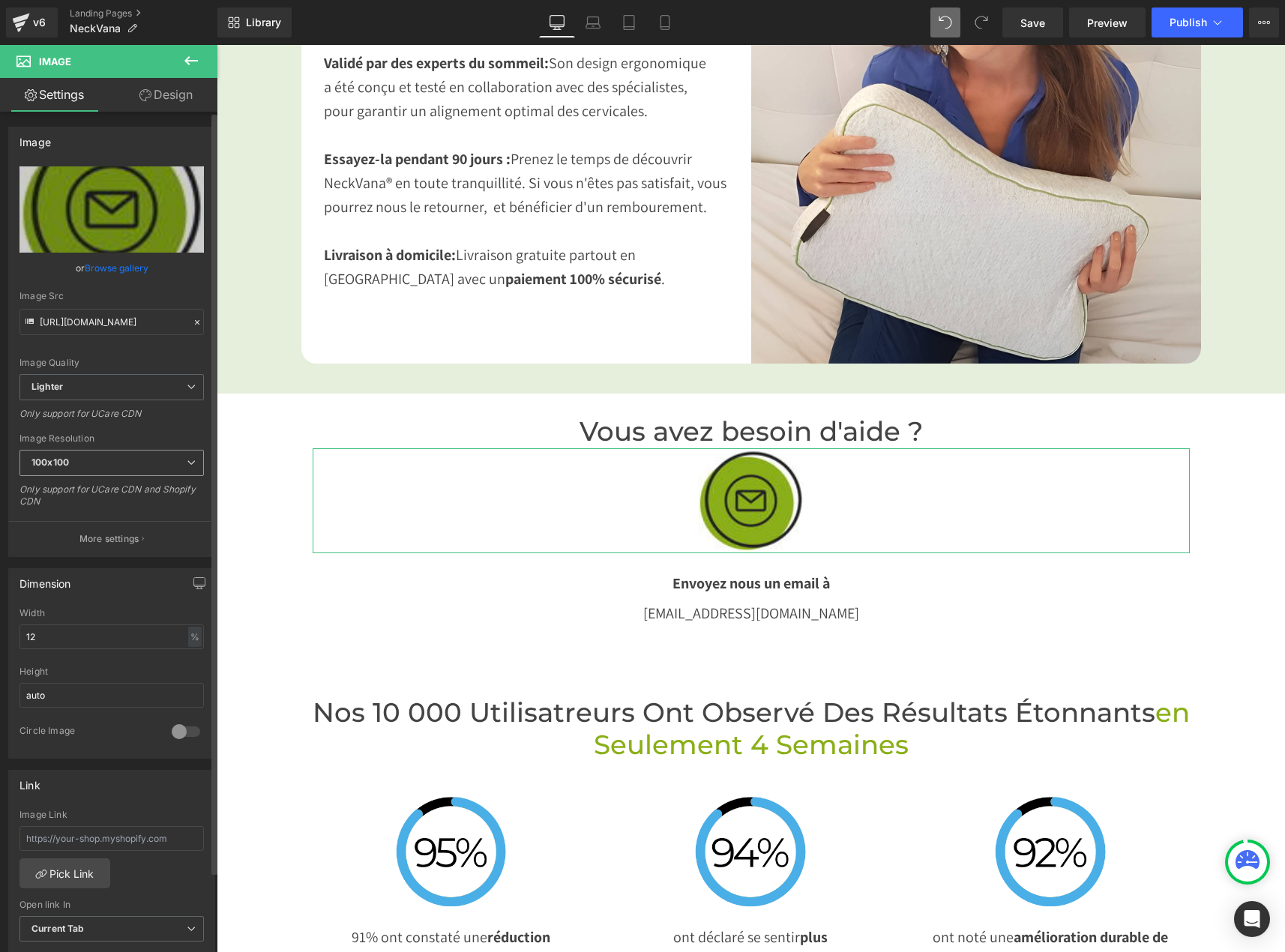
click at [80, 472] on span "100x100" at bounding box center [111, 463] width 184 height 26
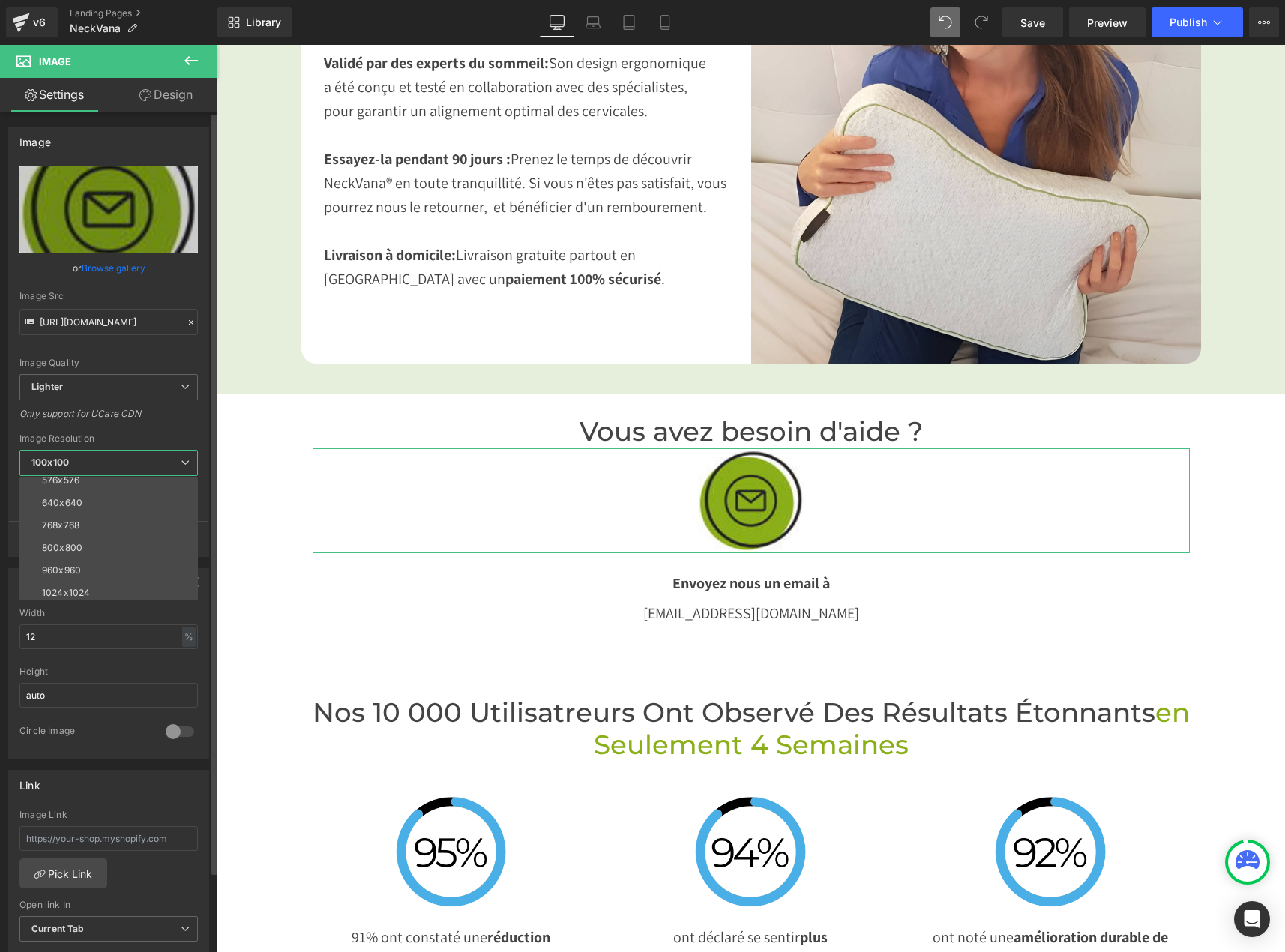
scroll to position [215, 0]
click at [83, 585] on div "3000x3000" at bounding box center [68, 589] width 52 height 10
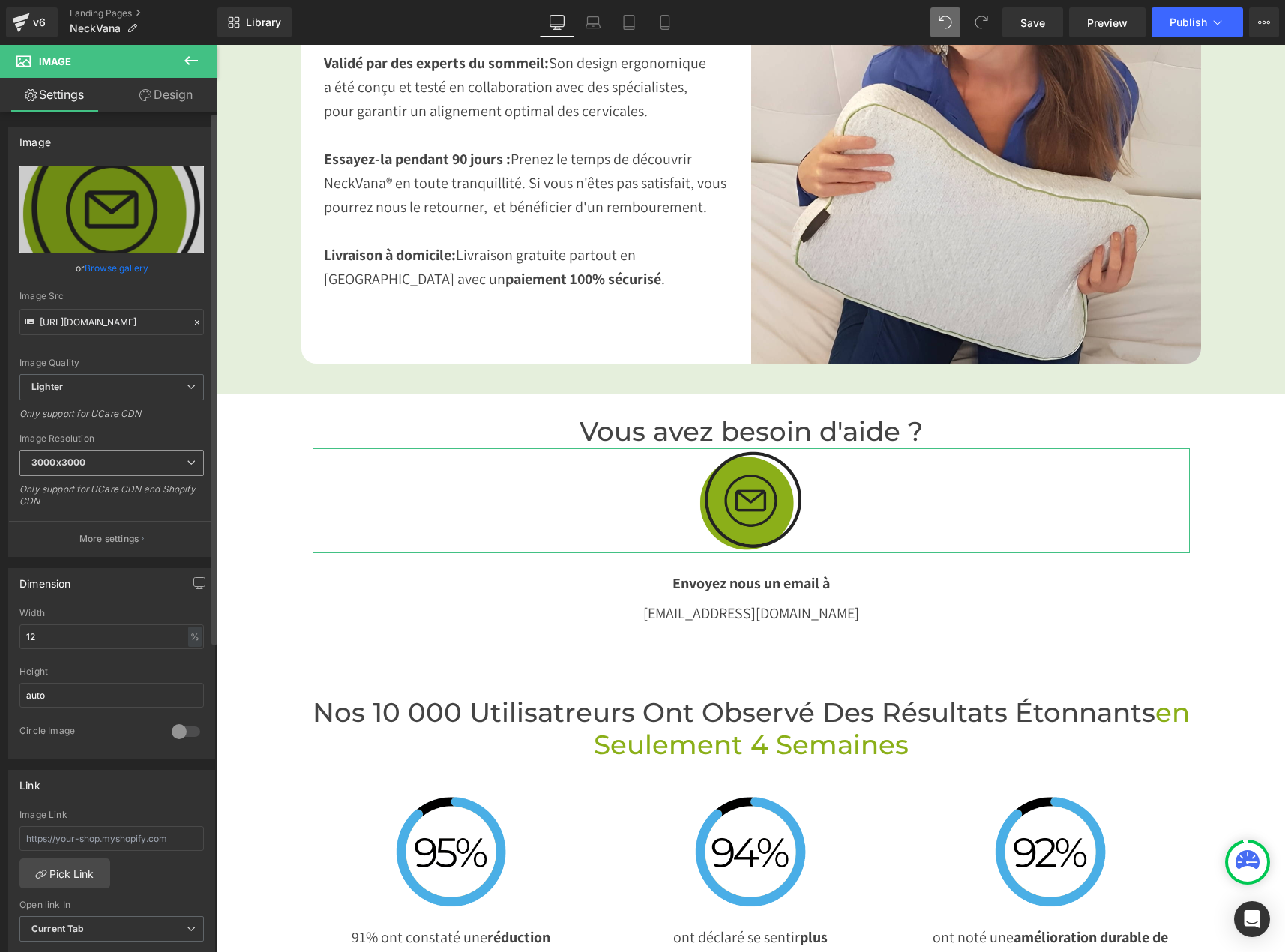
click at [59, 464] on b "3000x3000" at bounding box center [58, 461] width 54 height 11
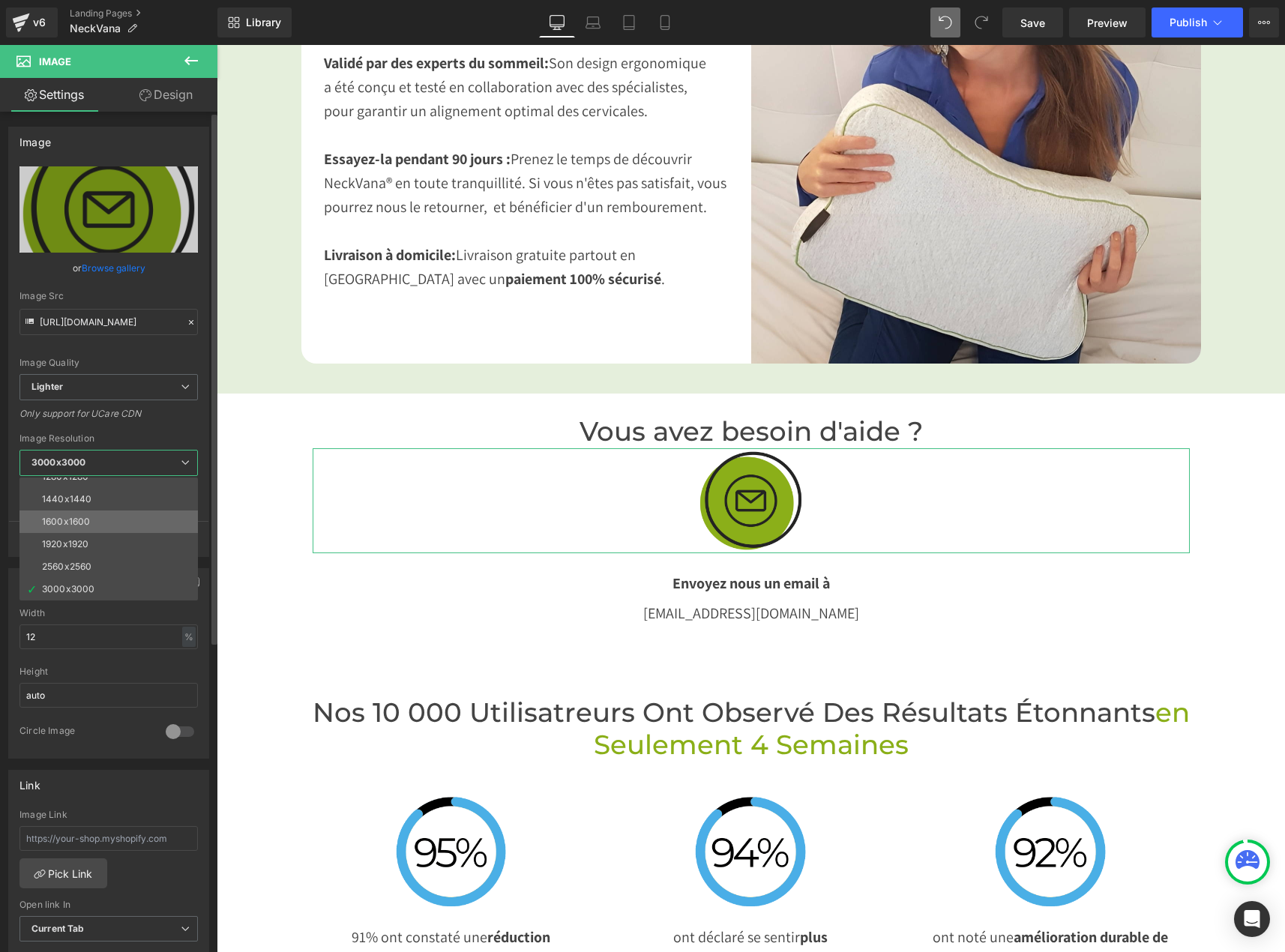
click at [89, 525] on div "1600x1600" at bounding box center [65, 521] width 48 height 10
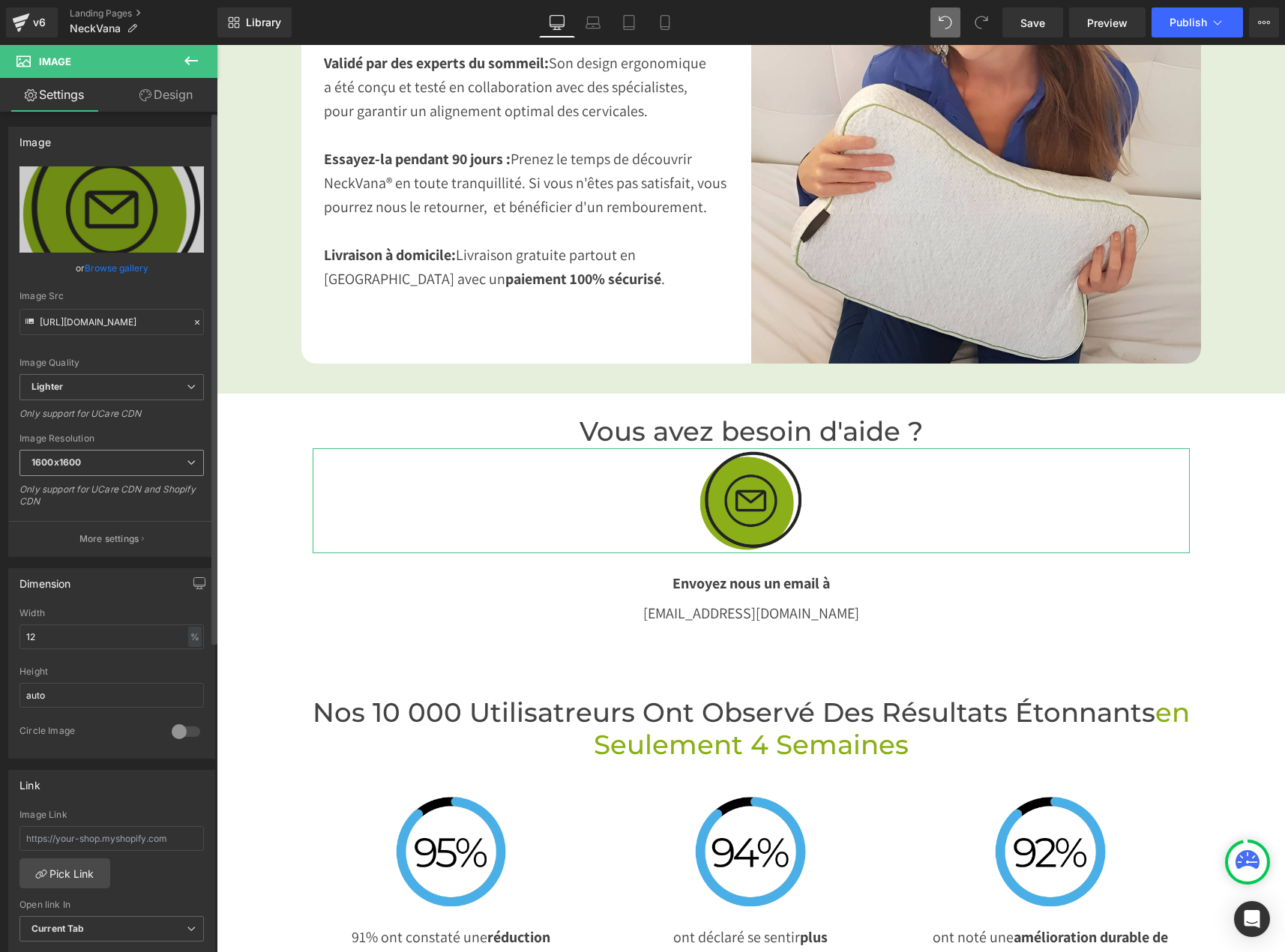
click at [76, 462] on b "1600x1600" at bounding box center [56, 461] width 50 height 11
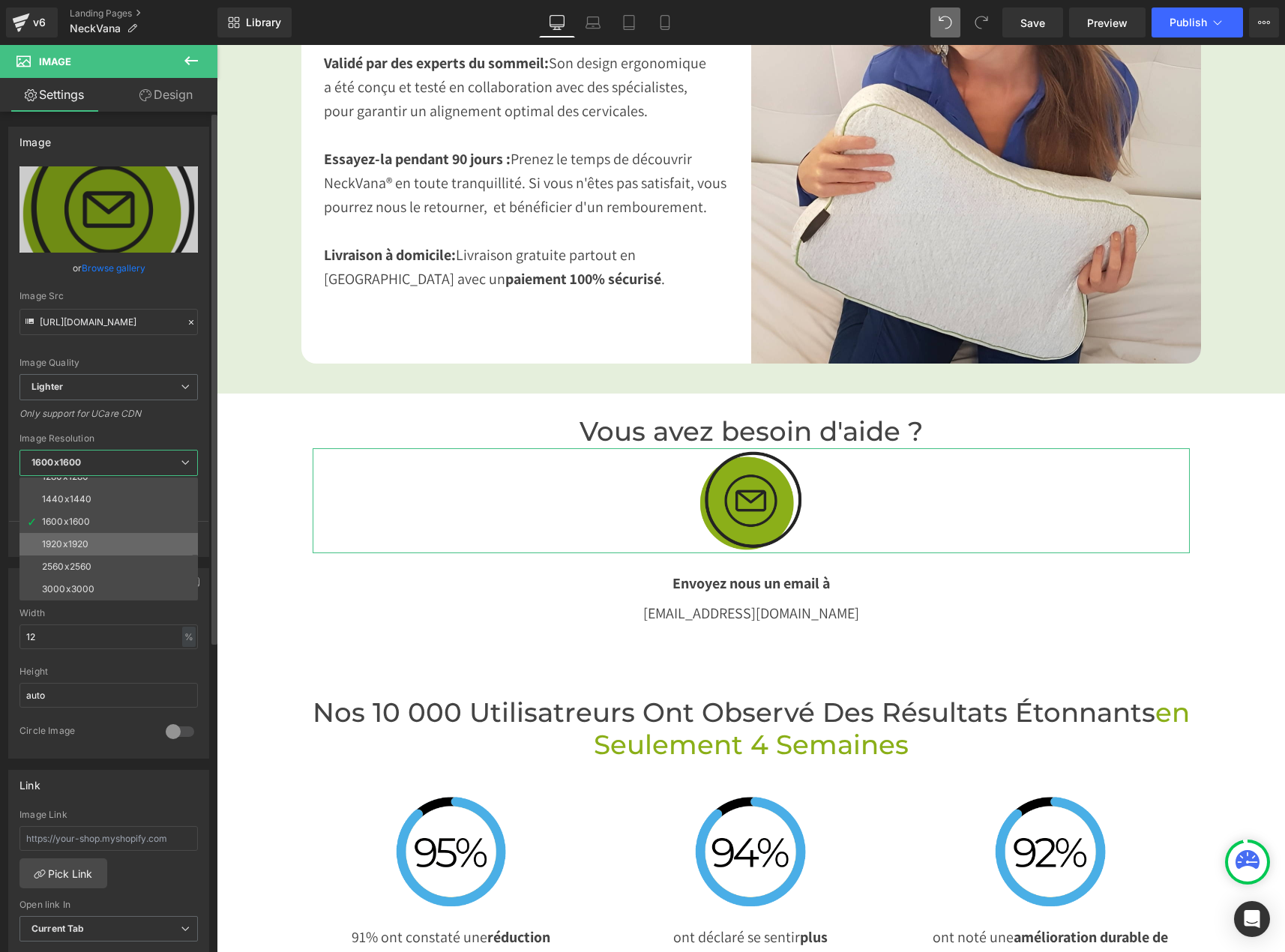
click at [88, 546] on div "1920x1920" at bounding box center [64, 544] width 46 height 10
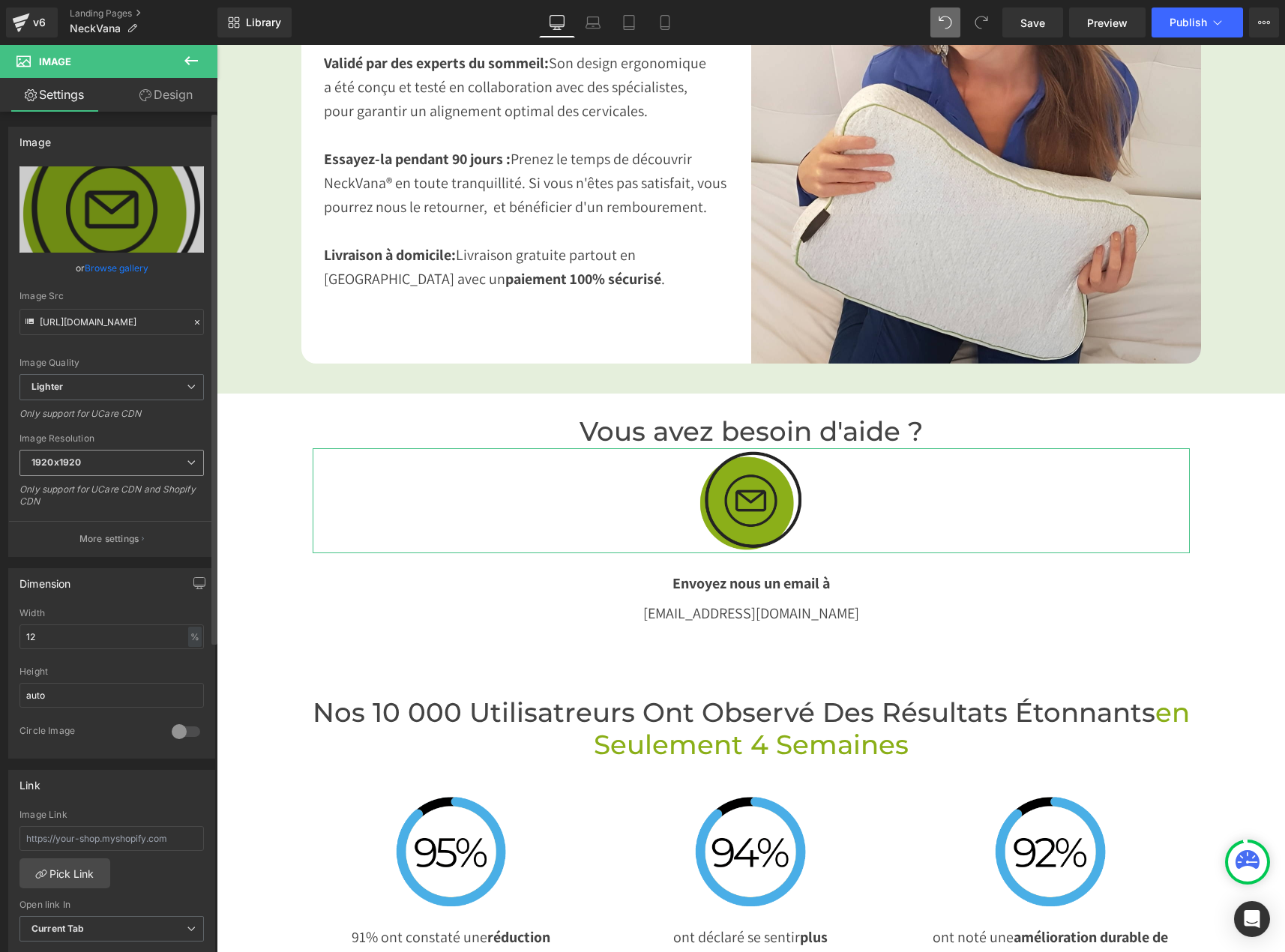
click at [63, 458] on b "1920x1920" at bounding box center [56, 461] width 50 height 11
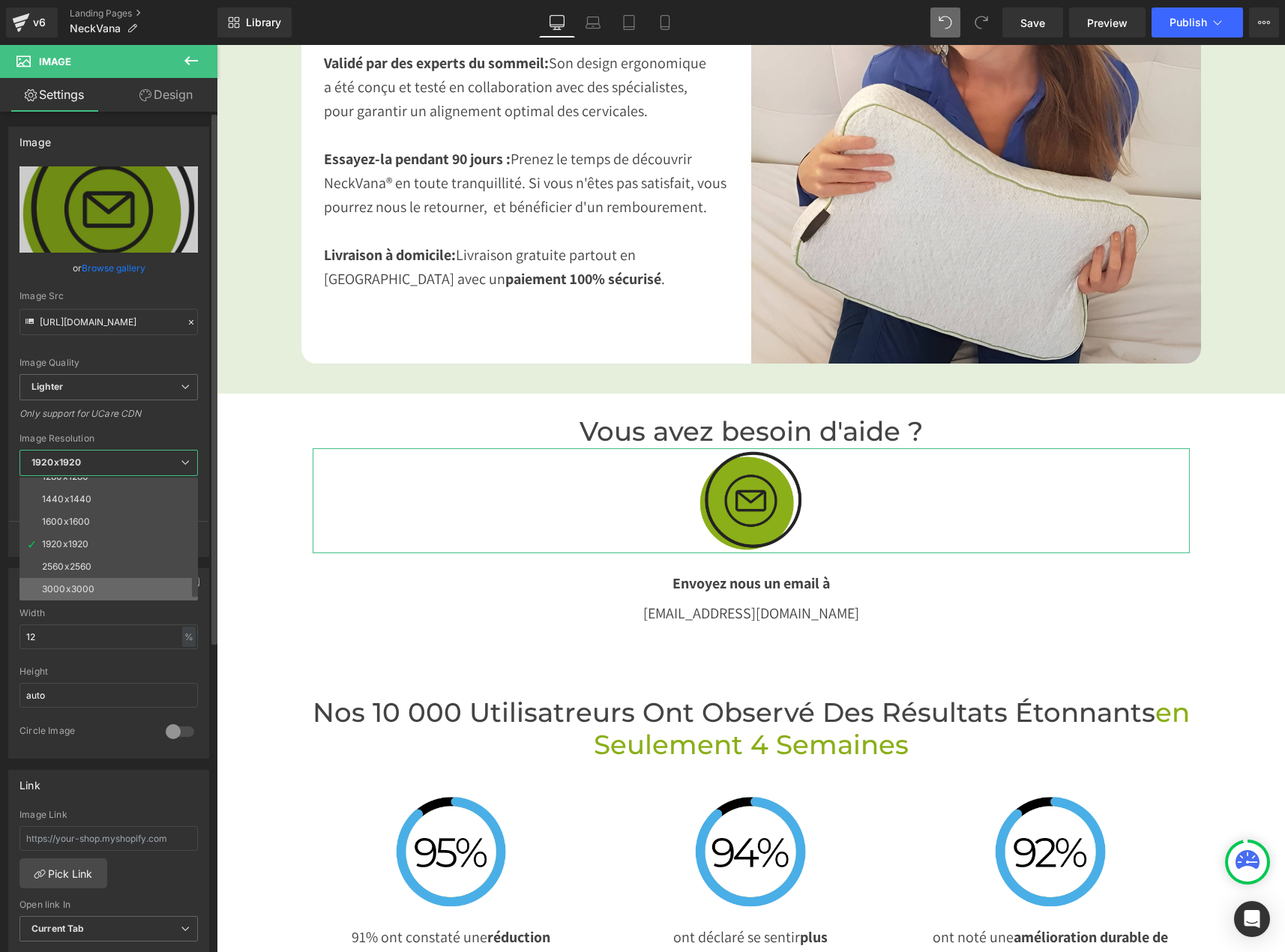
click at [81, 585] on div "3000x3000" at bounding box center [68, 589] width 52 height 10
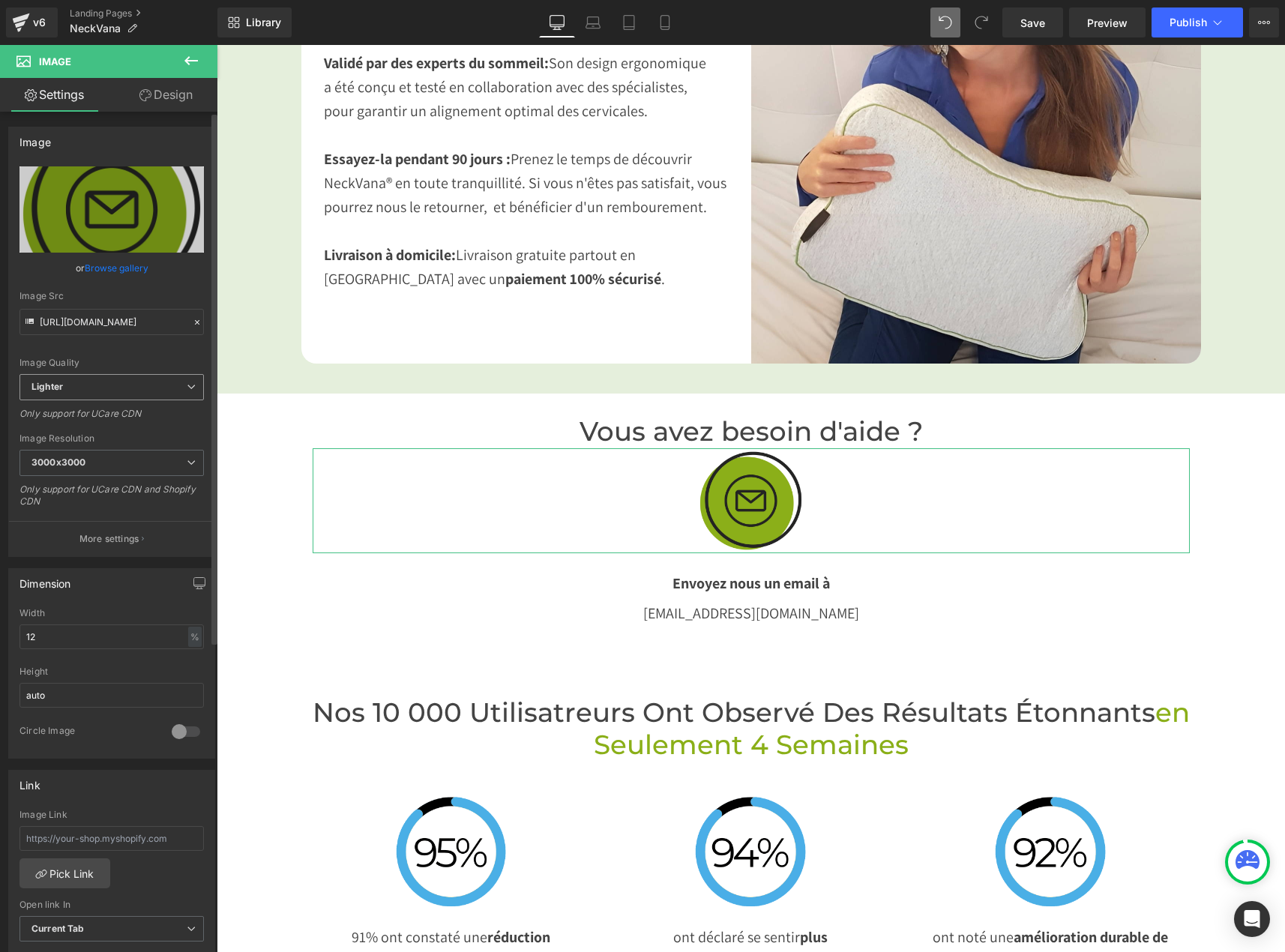
click at [103, 386] on span "Lighter" at bounding box center [111, 387] width 184 height 26
click at [103, 386] on span "Lighter" at bounding box center [108, 387] width 178 height 26
click at [115, 468] on span "3000x3000" at bounding box center [111, 463] width 184 height 26
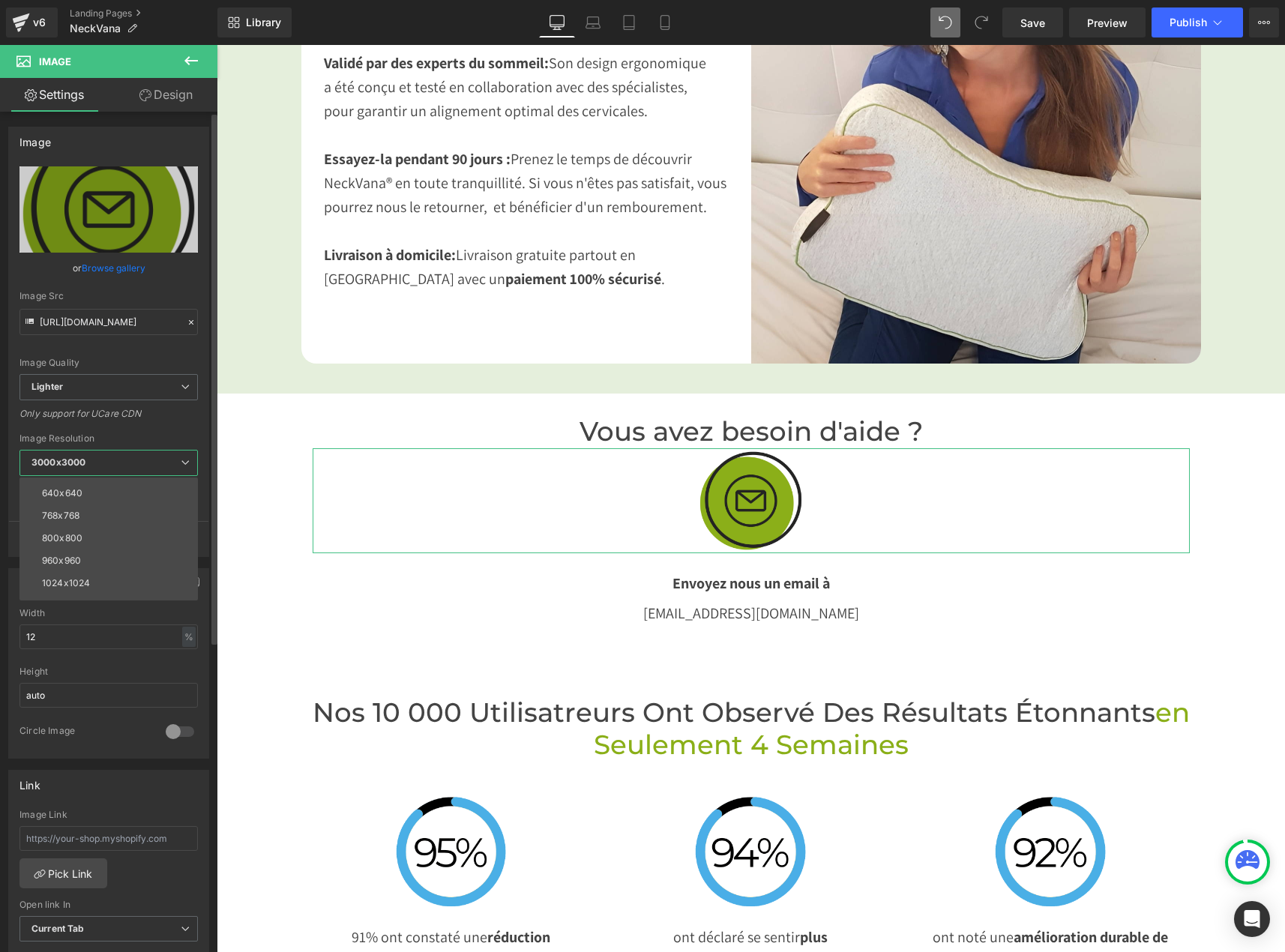
scroll to position [0, 0]
click at [91, 488] on li "100x100" at bounding box center [111, 489] width 185 height 23
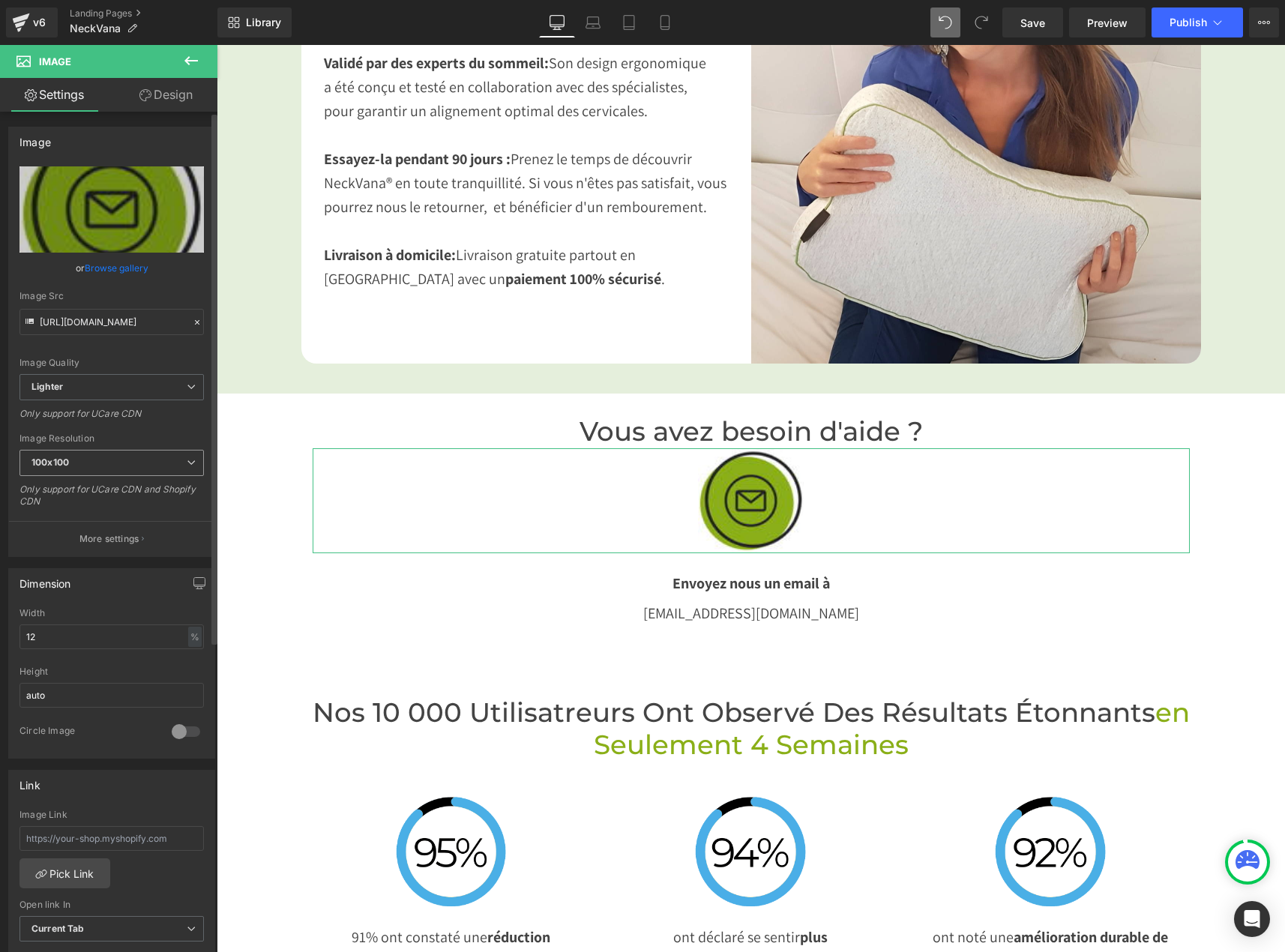
click at [91, 461] on span "100x100" at bounding box center [111, 463] width 184 height 26
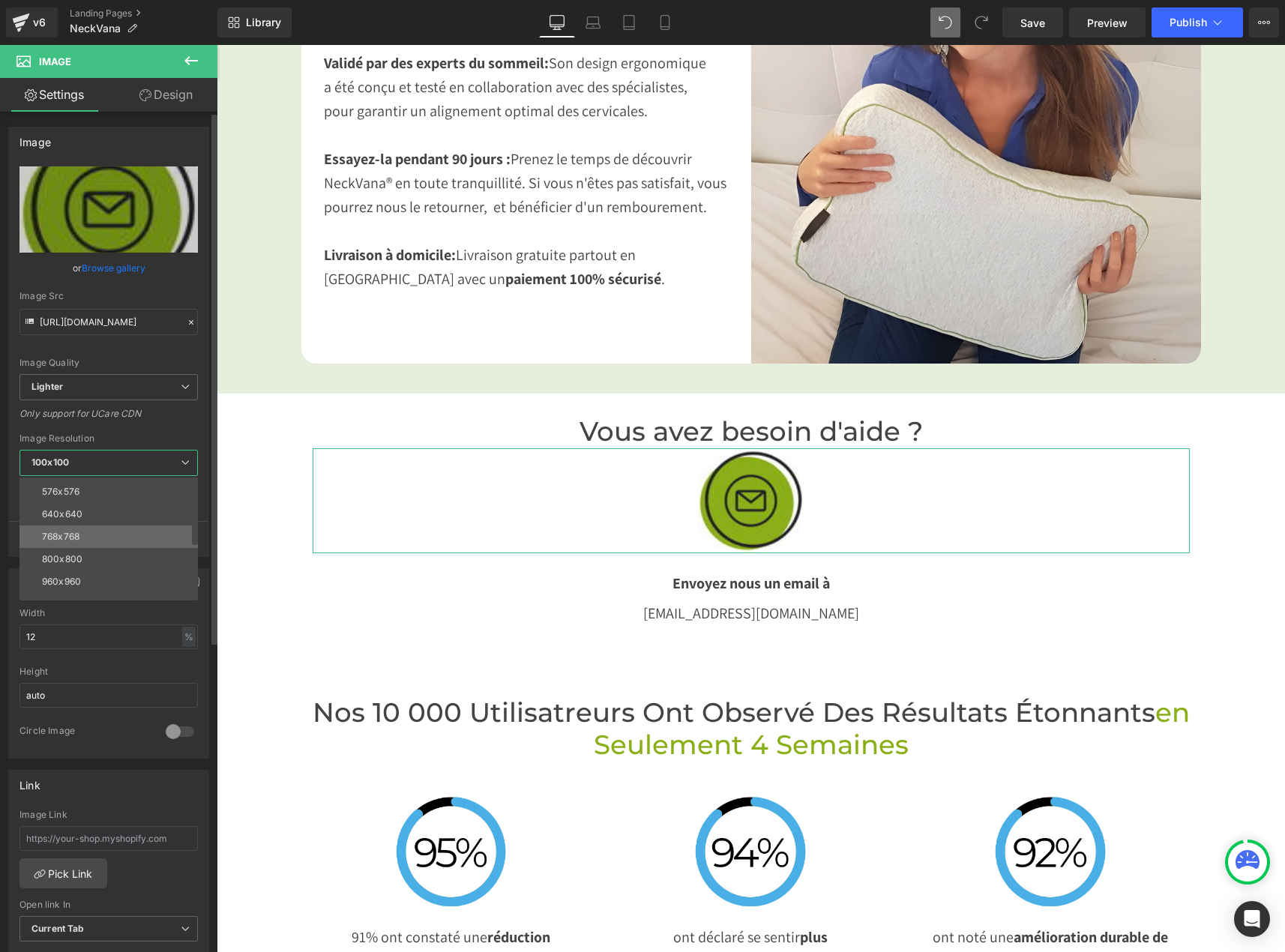
scroll to position [139, 0]
click at [93, 553] on li "1280x1280" at bounding box center [111, 552] width 185 height 23
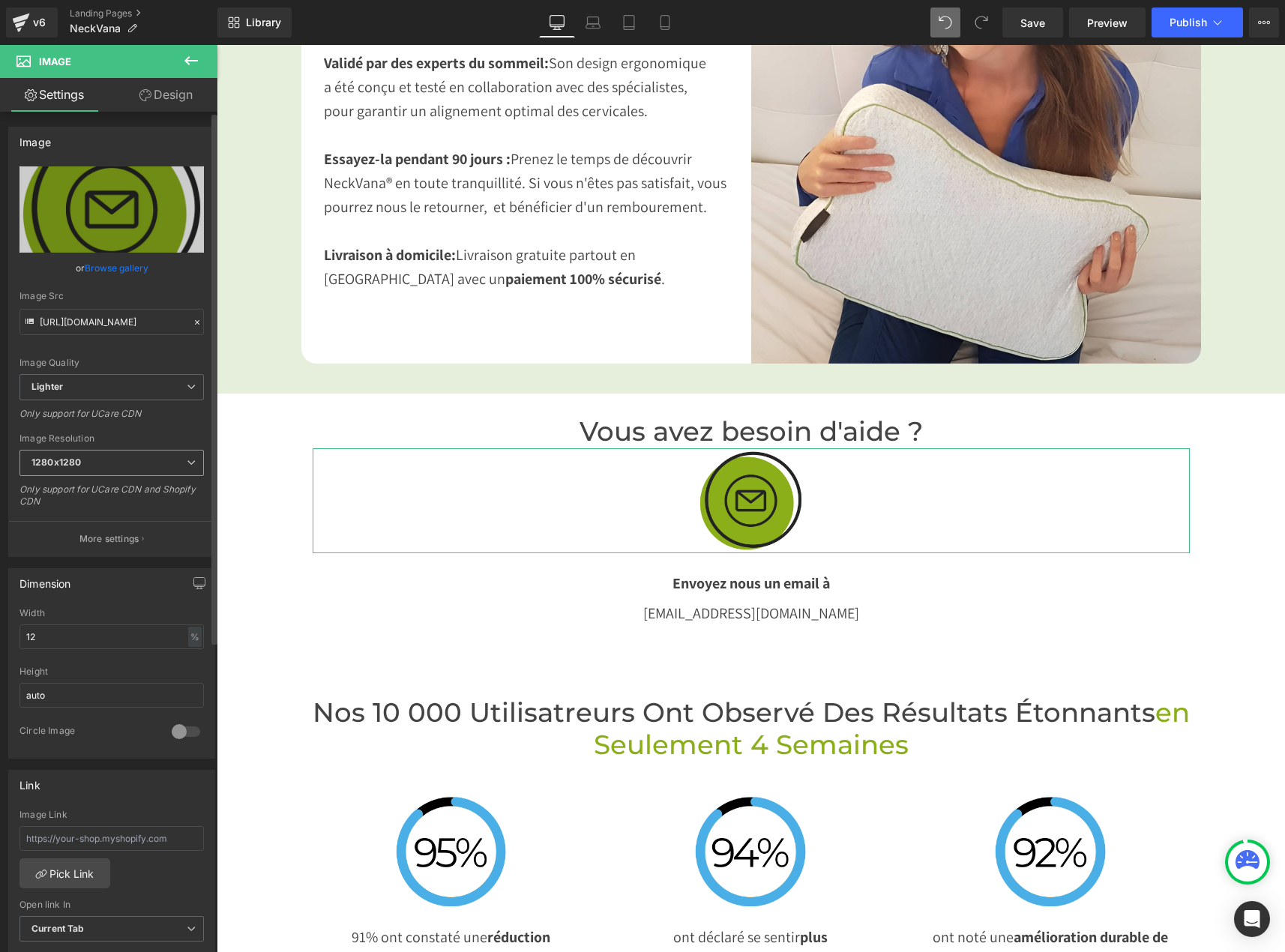
click at [87, 465] on span "1280x1280" at bounding box center [111, 463] width 184 height 26
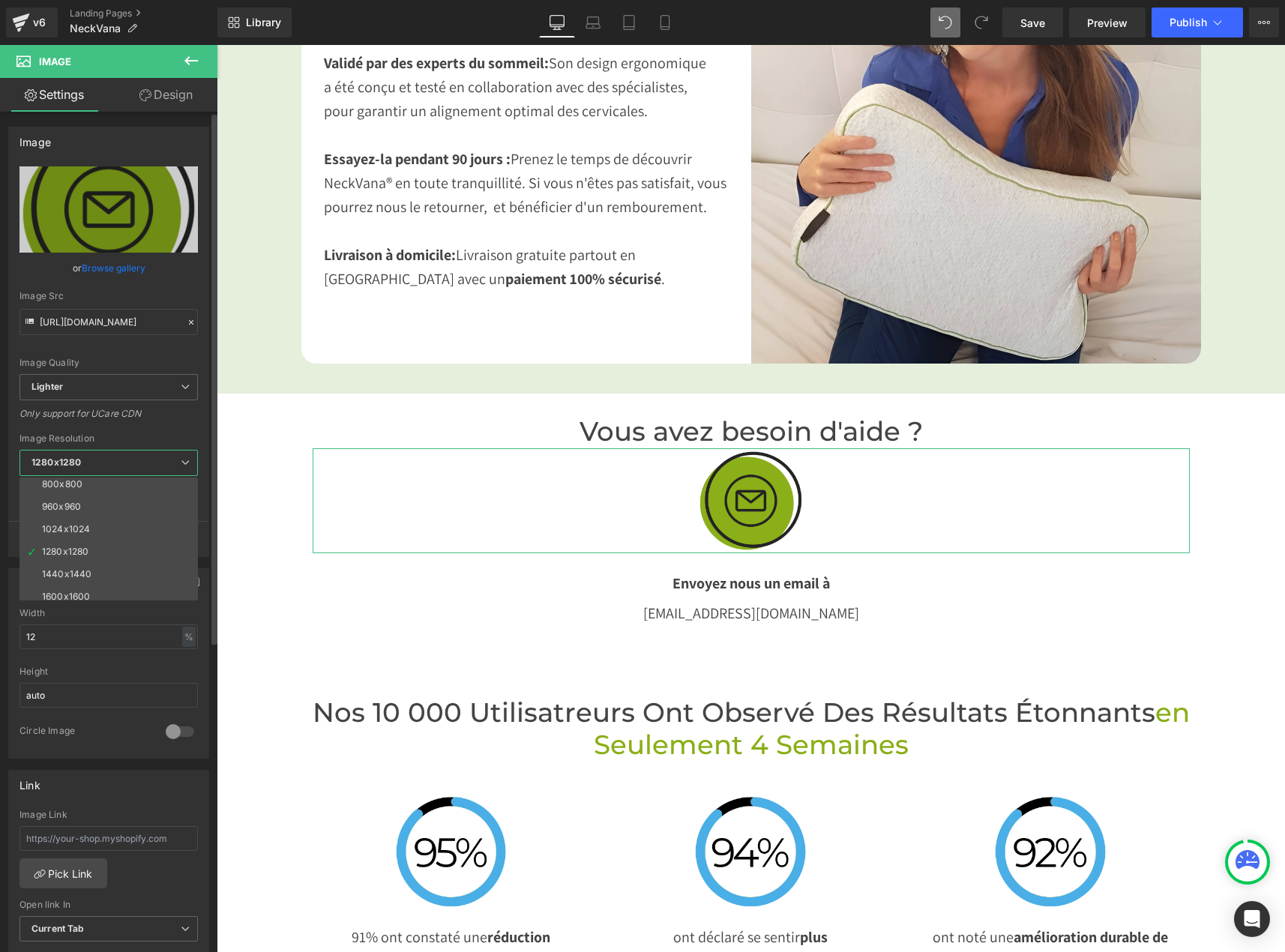
scroll to position [215, 0]
click at [104, 585] on li "3000x3000" at bounding box center [111, 589] width 185 height 23
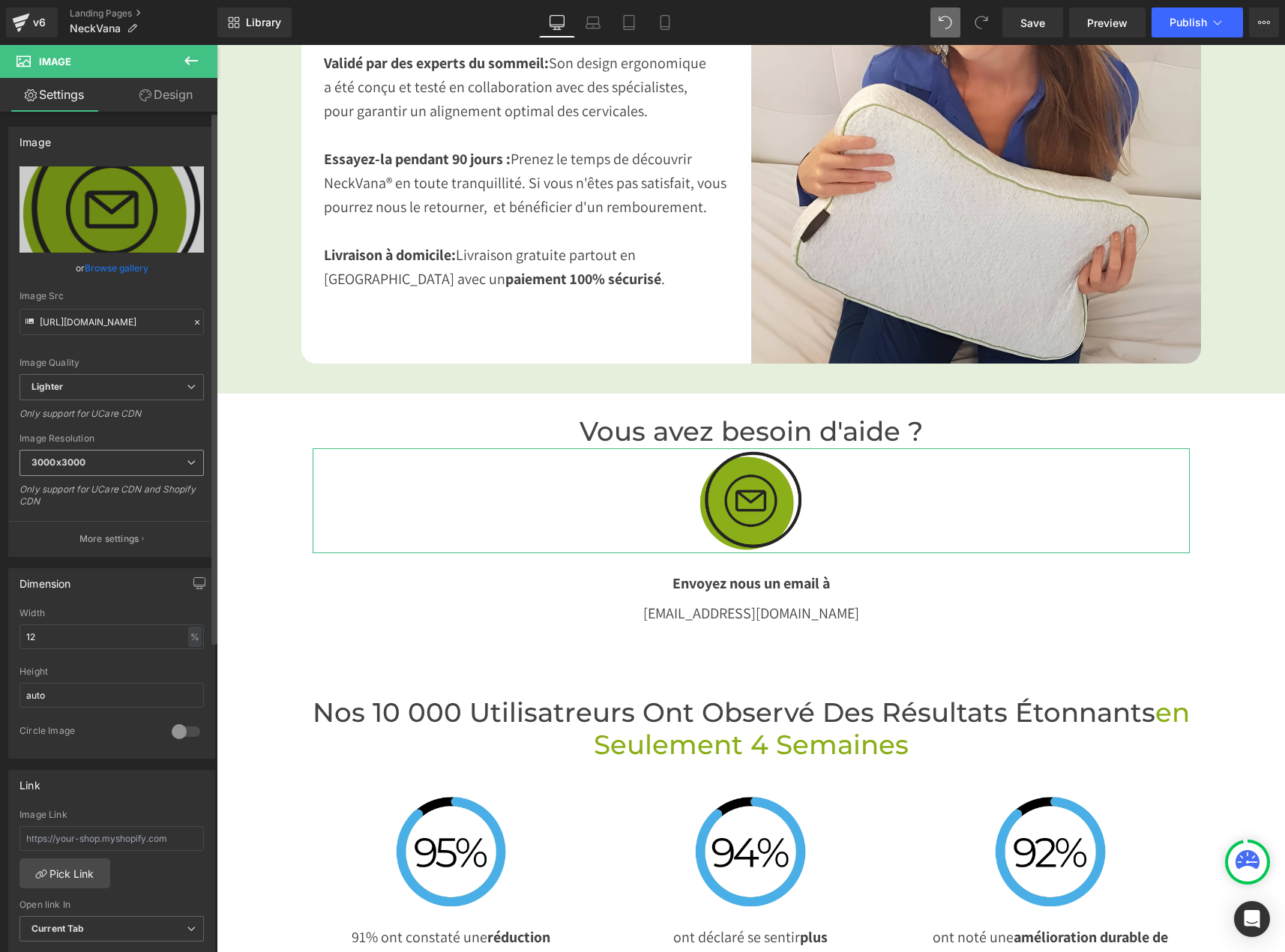
type input "[URL][DOMAIN_NAME]"
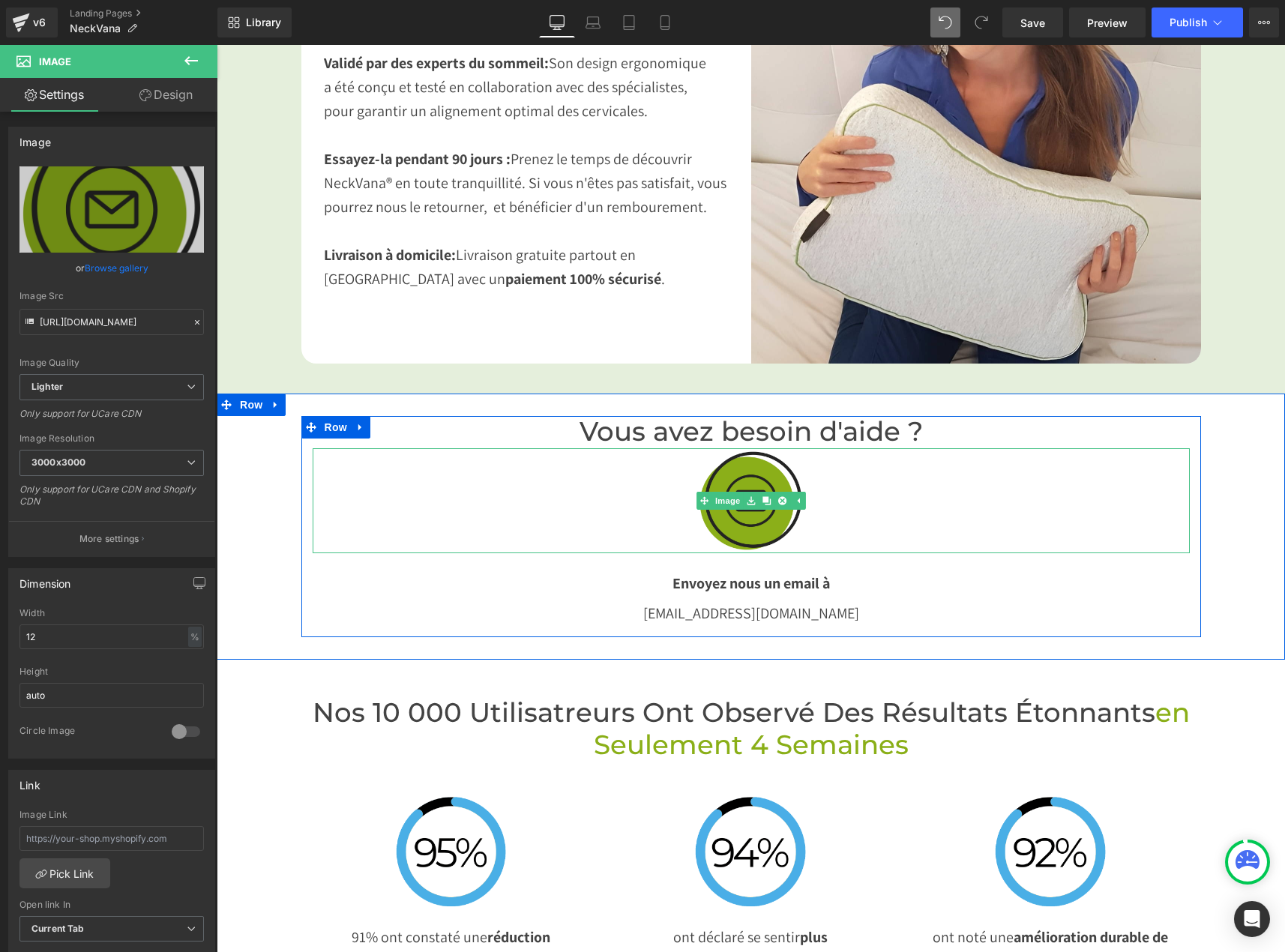
click at [425, 499] on div at bounding box center [751, 500] width 877 height 105
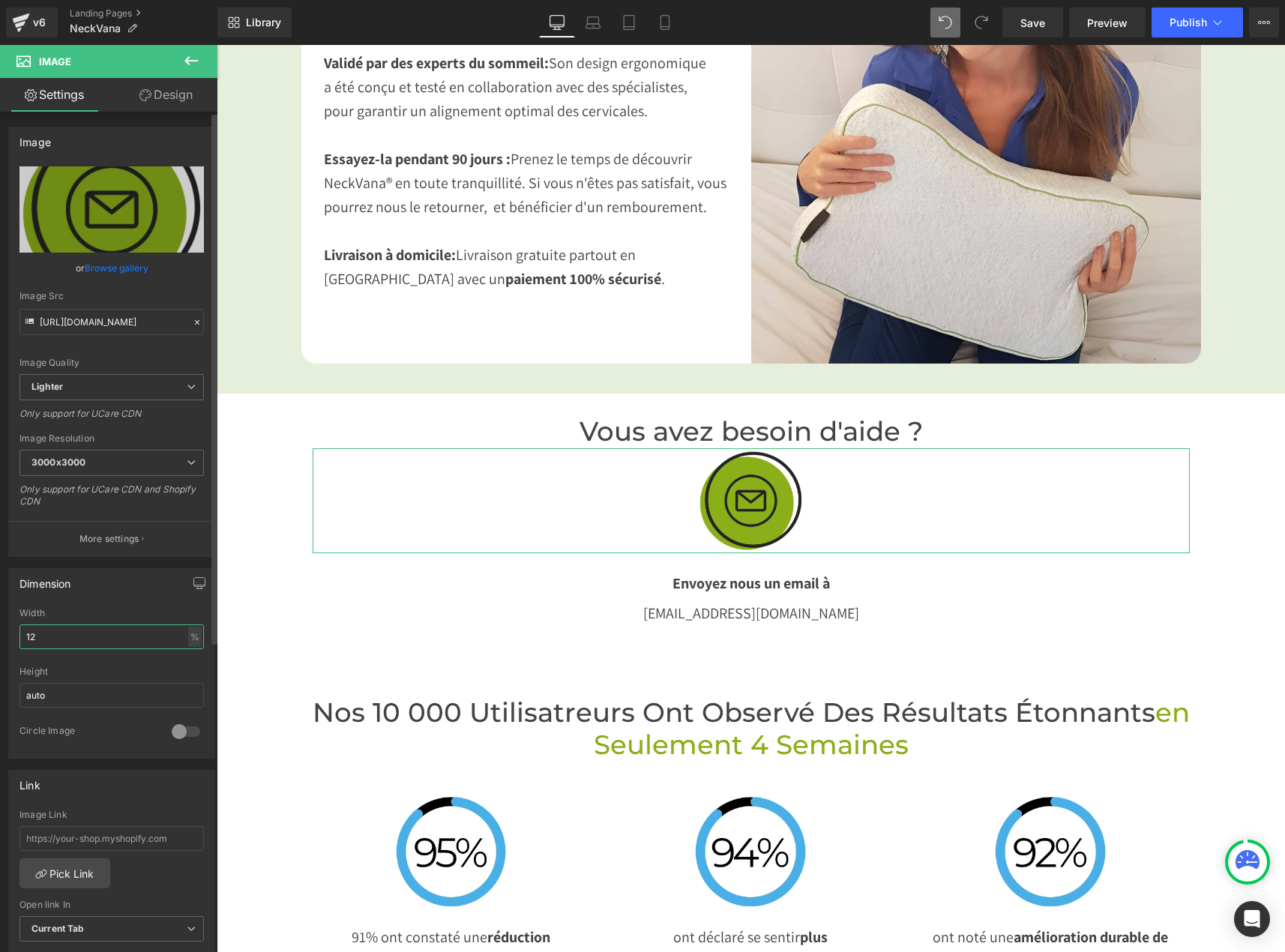
click at [146, 644] on input "12" at bounding box center [111, 637] width 184 height 24
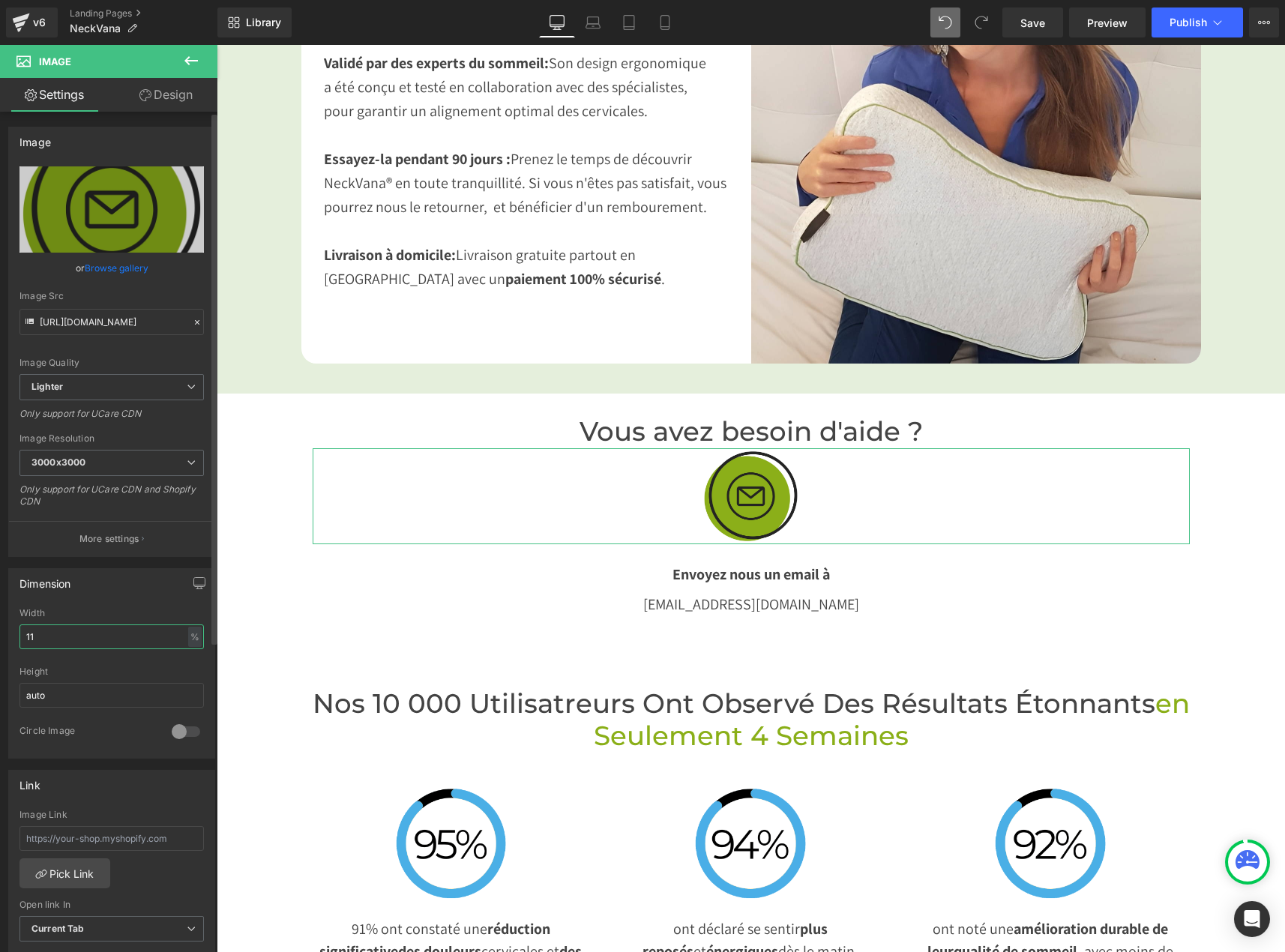
type input "12"
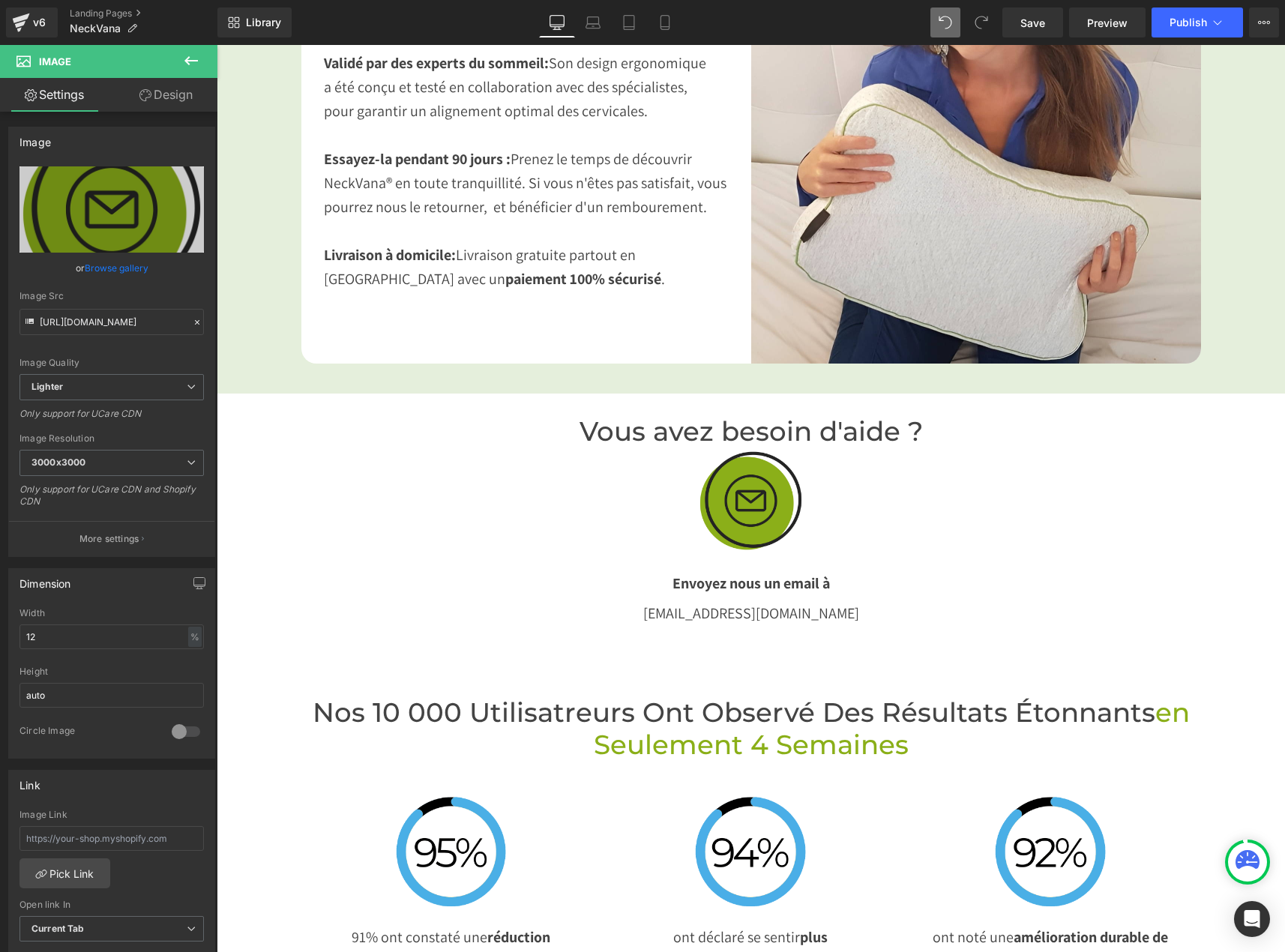
click at [306, 652] on div "Image Image Image Image « Le sommeil réparateur au format nomade. » Text Block …" at bounding box center [750, 783] width 1068 height 6638
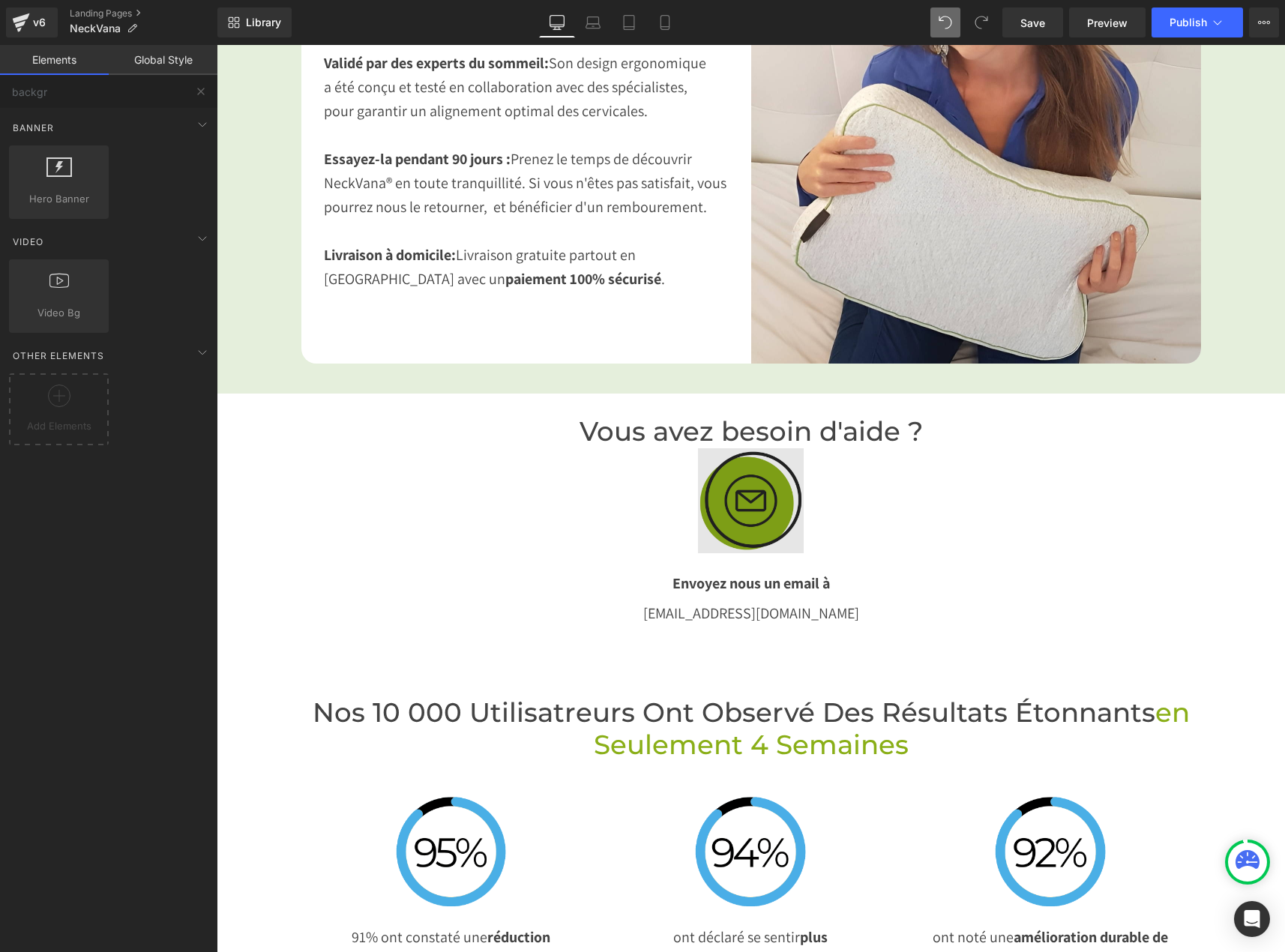
click at [762, 496] on icon at bounding box center [765, 499] width 8 height 8
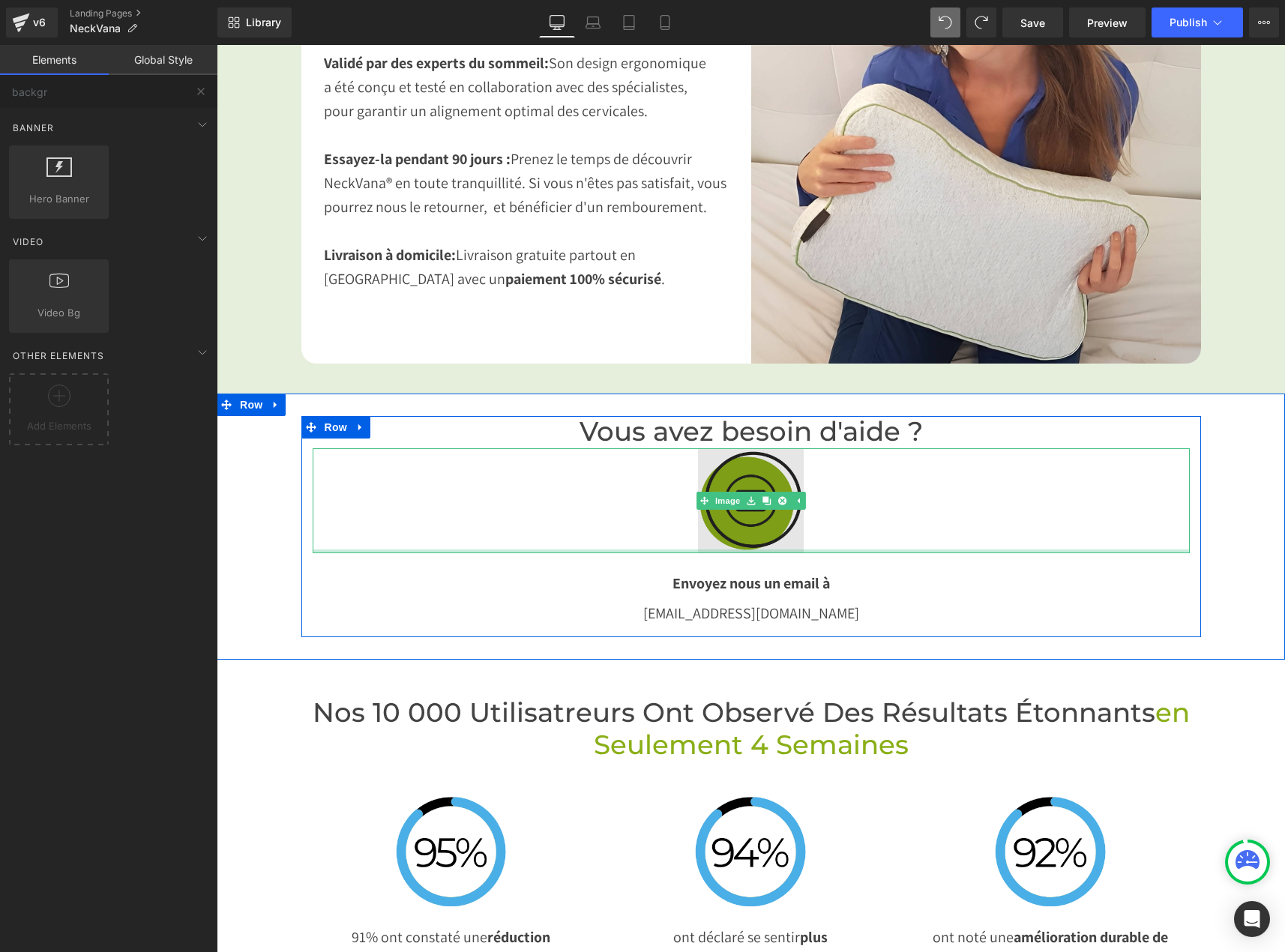
click at [756, 493] on img at bounding box center [750, 500] width 105 height 105
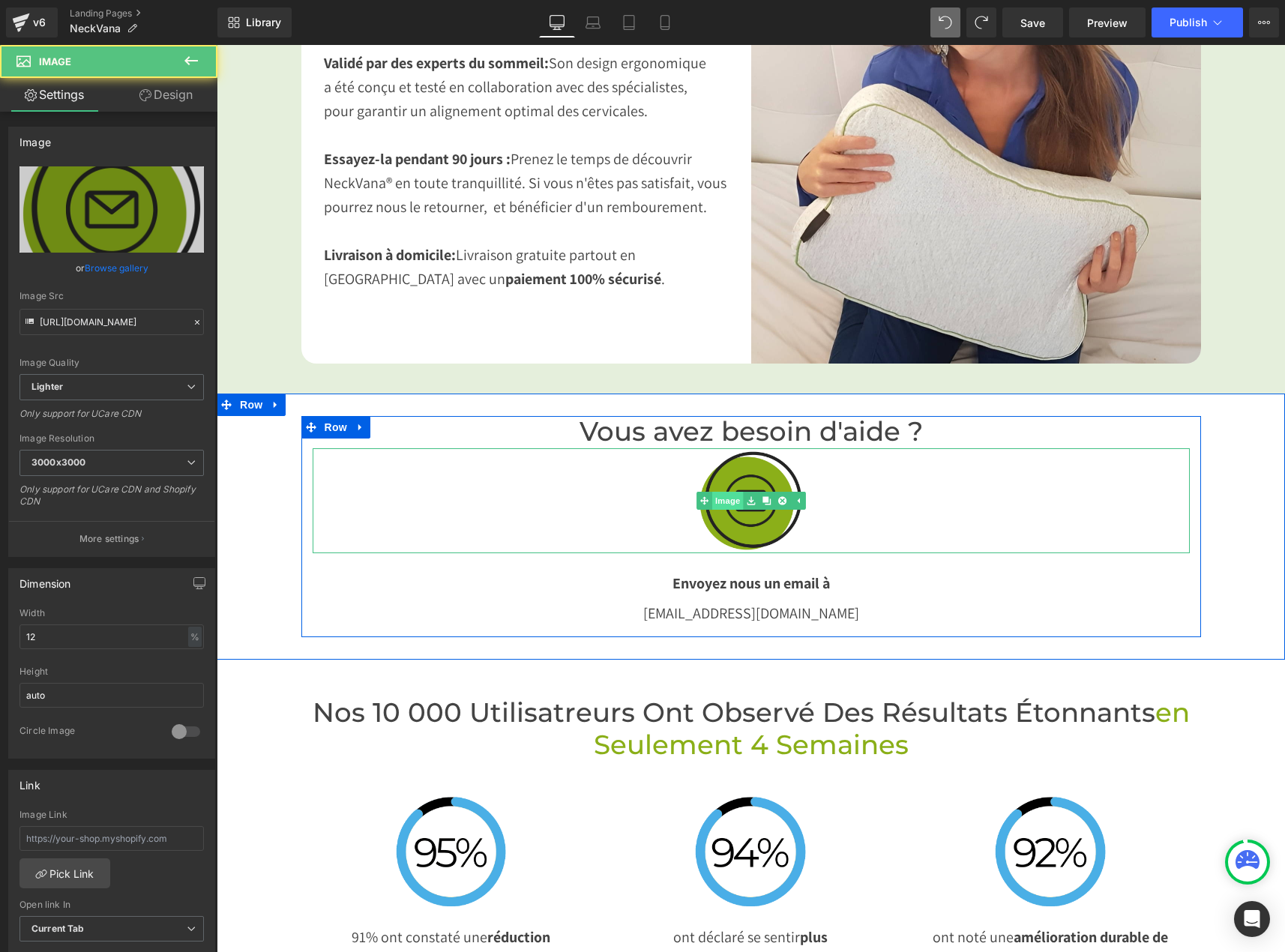
click at [722, 492] on link "Image" at bounding box center [719, 500] width 46 height 18
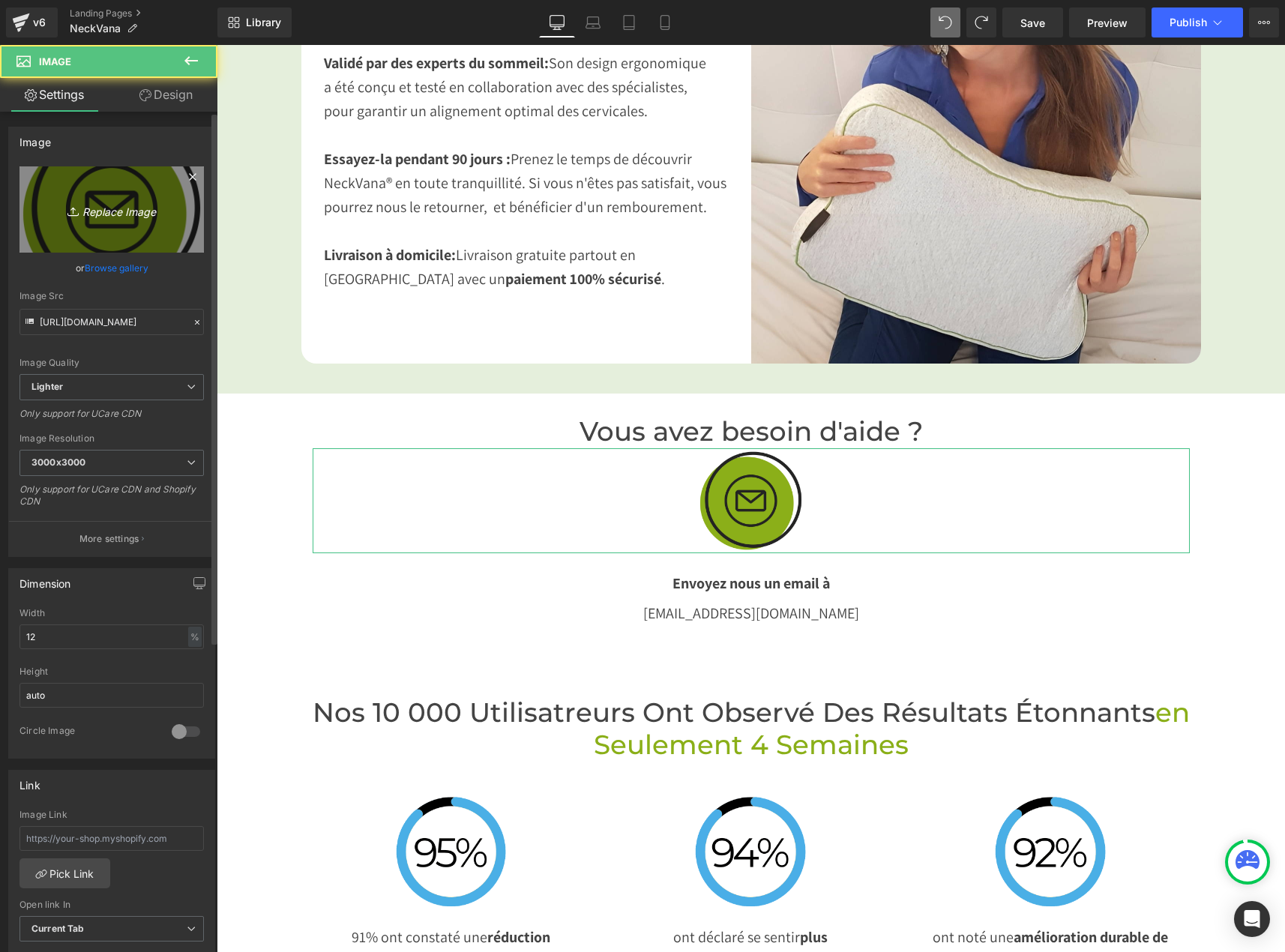
click at [103, 208] on icon "Replace Image" at bounding box center [112, 209] width 120 height 19
type input "C:\fakepath\Mail.png"
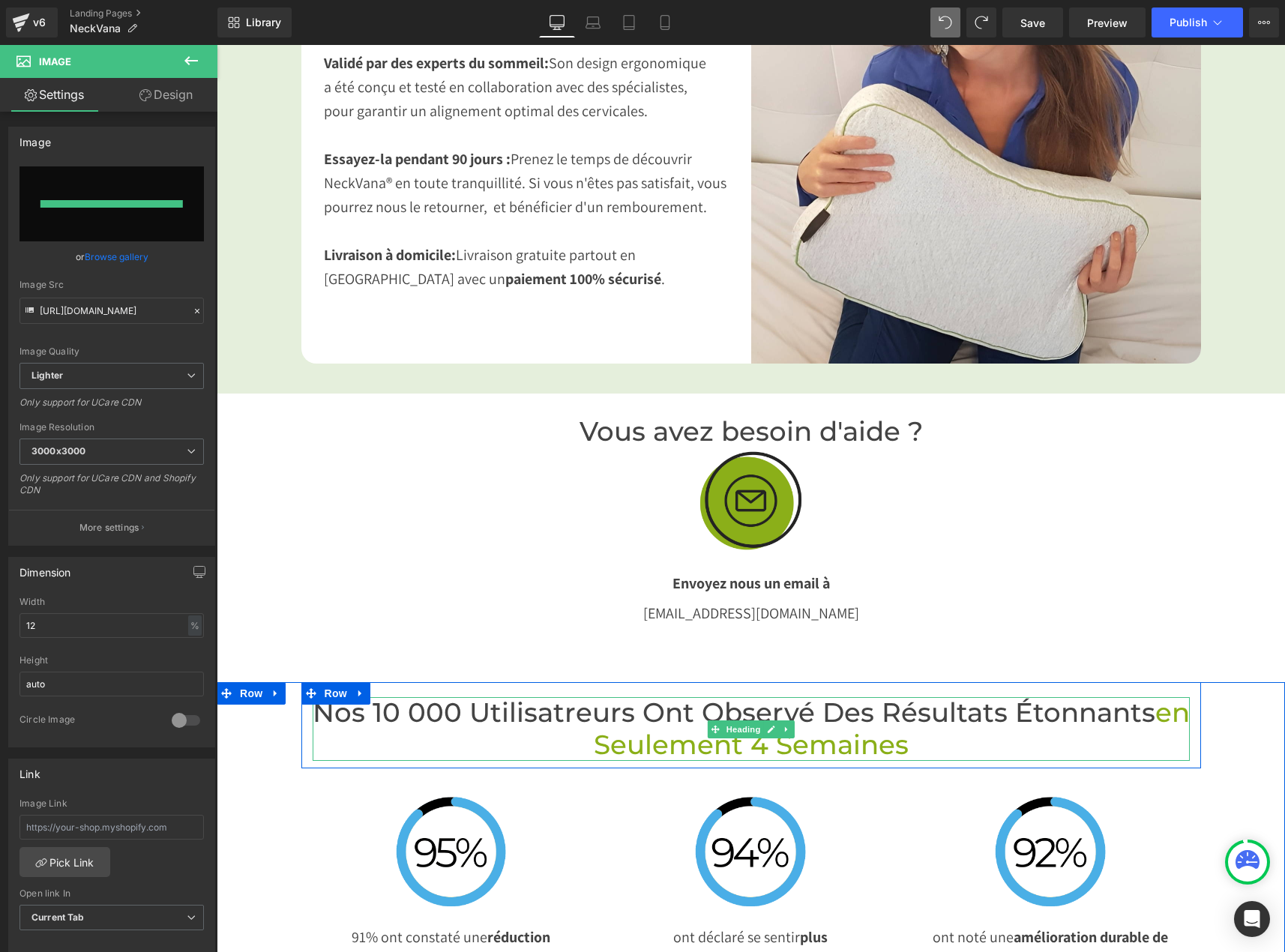
type input "[URL][DOMAIN_NAME]"
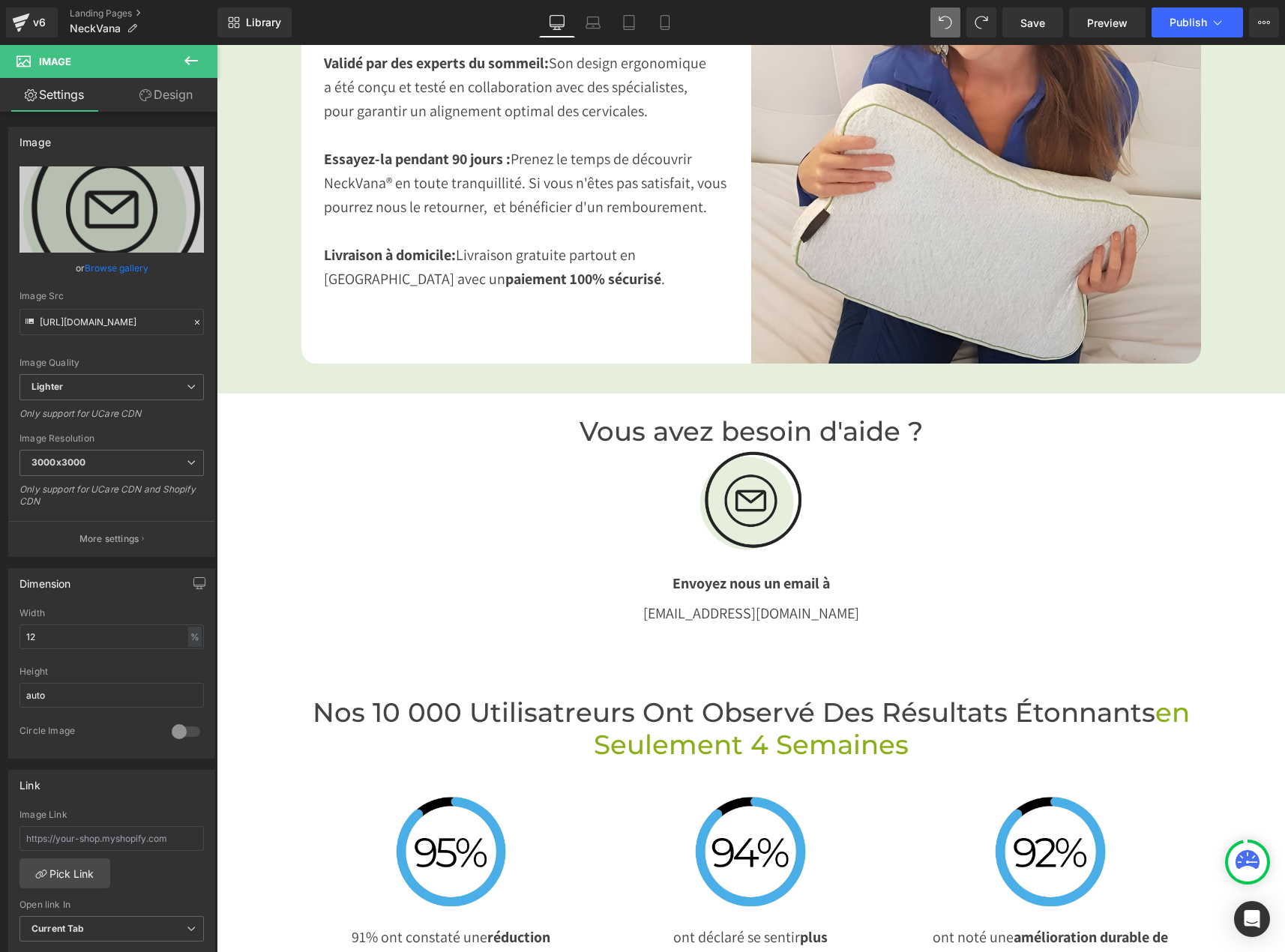
click at [991, 571] on p "Envoyez nous un email à" at bounding box center [751, 583] width 877 height 24
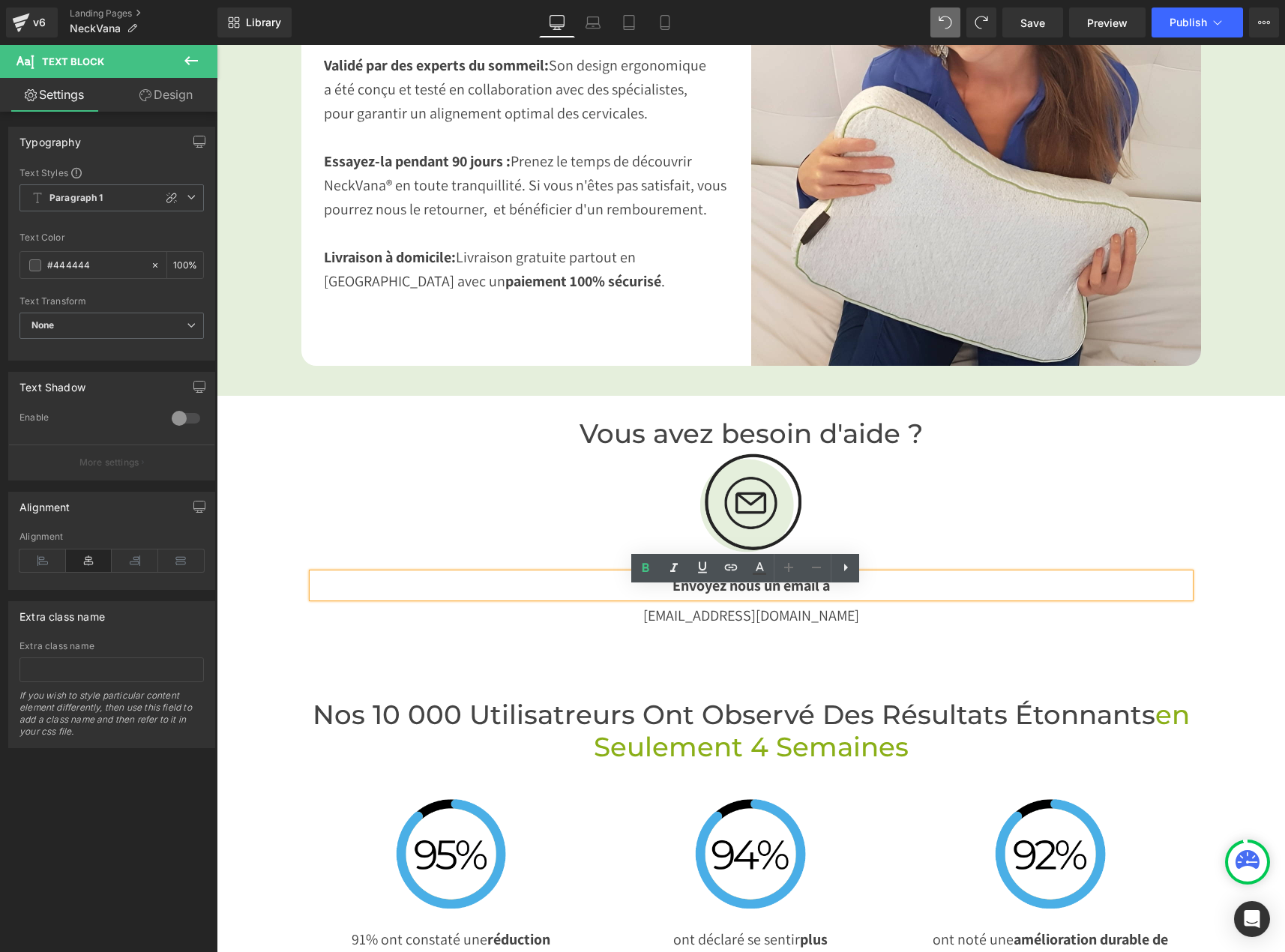
scroll to position [2623, 0]
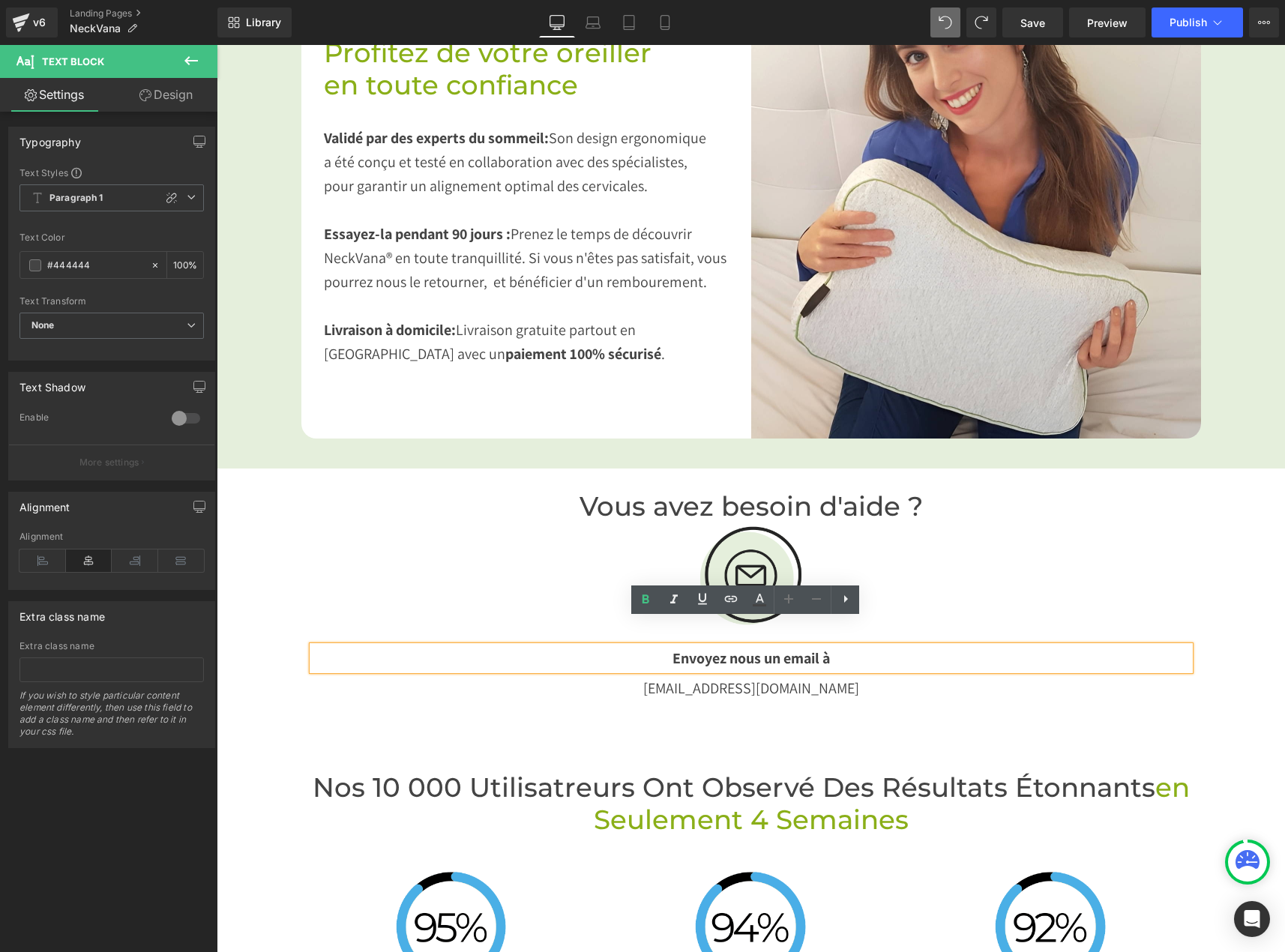
click at [1236, 783] on div "Nos 10 000 Utilisatreurs Ont Observé des Résultats Étonnants en Seulement 4 Sem…" at bounding box center [750, 916] width 1068 height 319
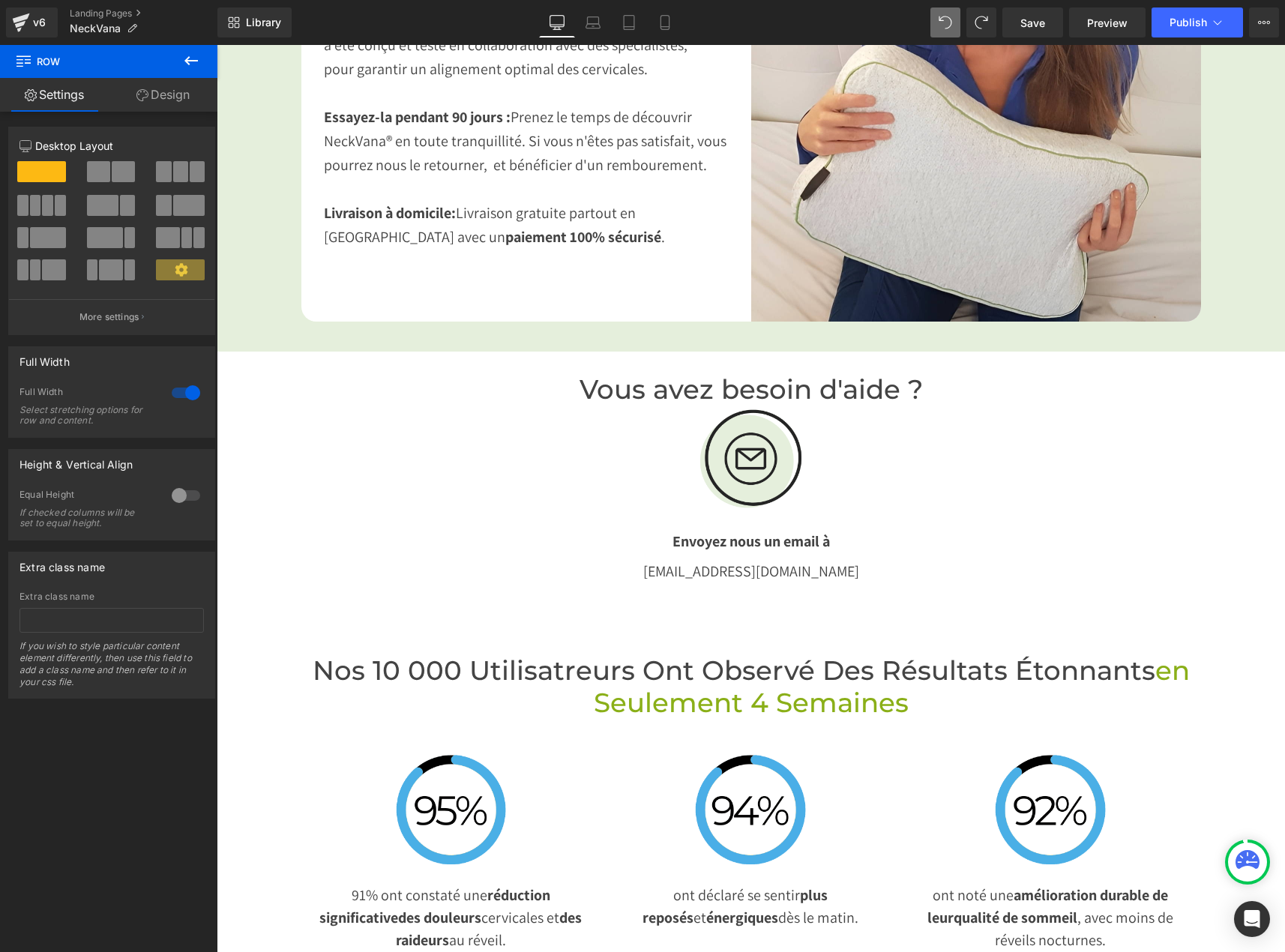
scroll to position [2998, 0]
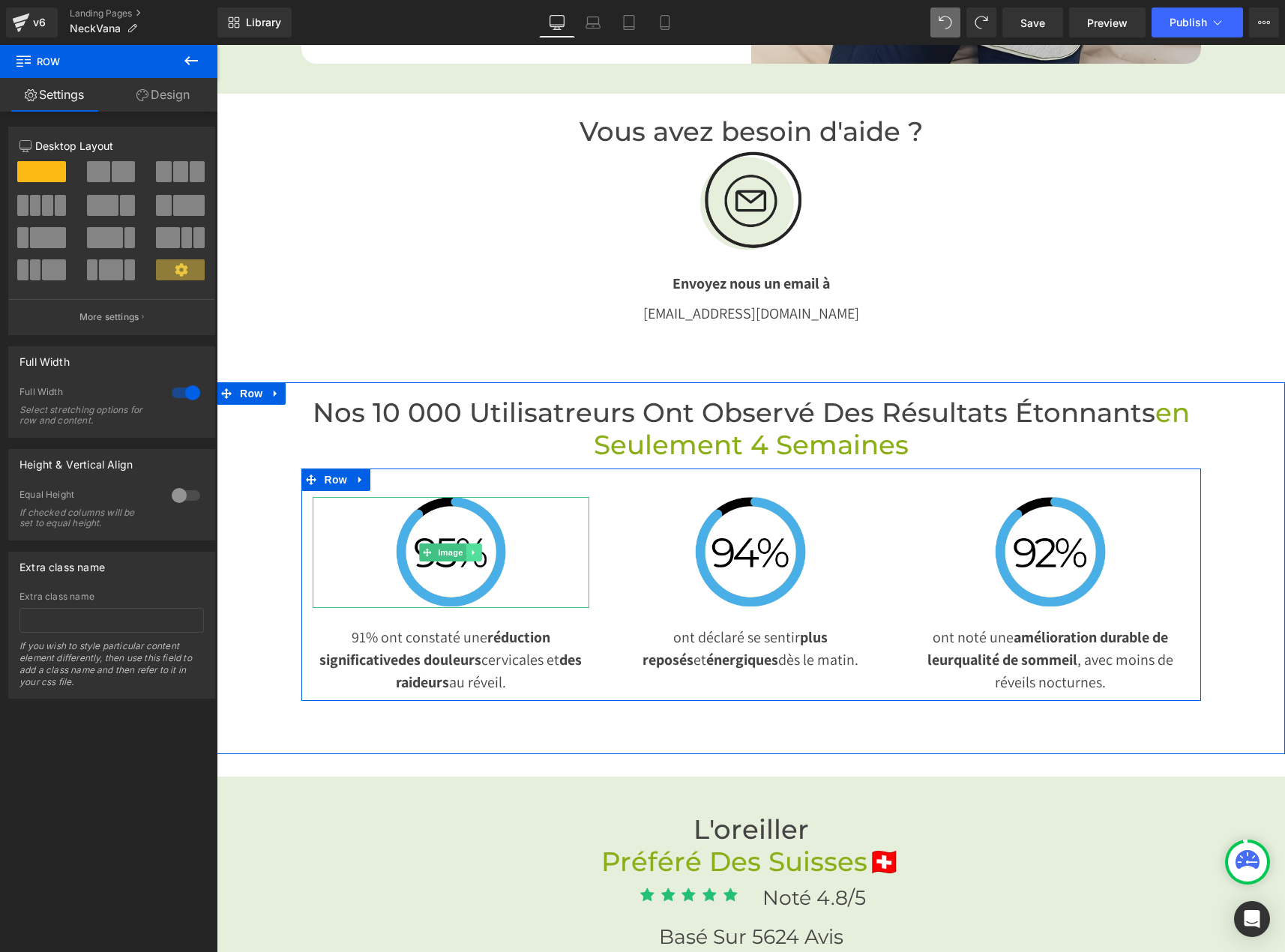
click at [467, 544] on link at bounding box center [474, 552] width 16 height 18
click at [426, 544] on link "Image" at bounding box center [419, 552] width 46 height 18
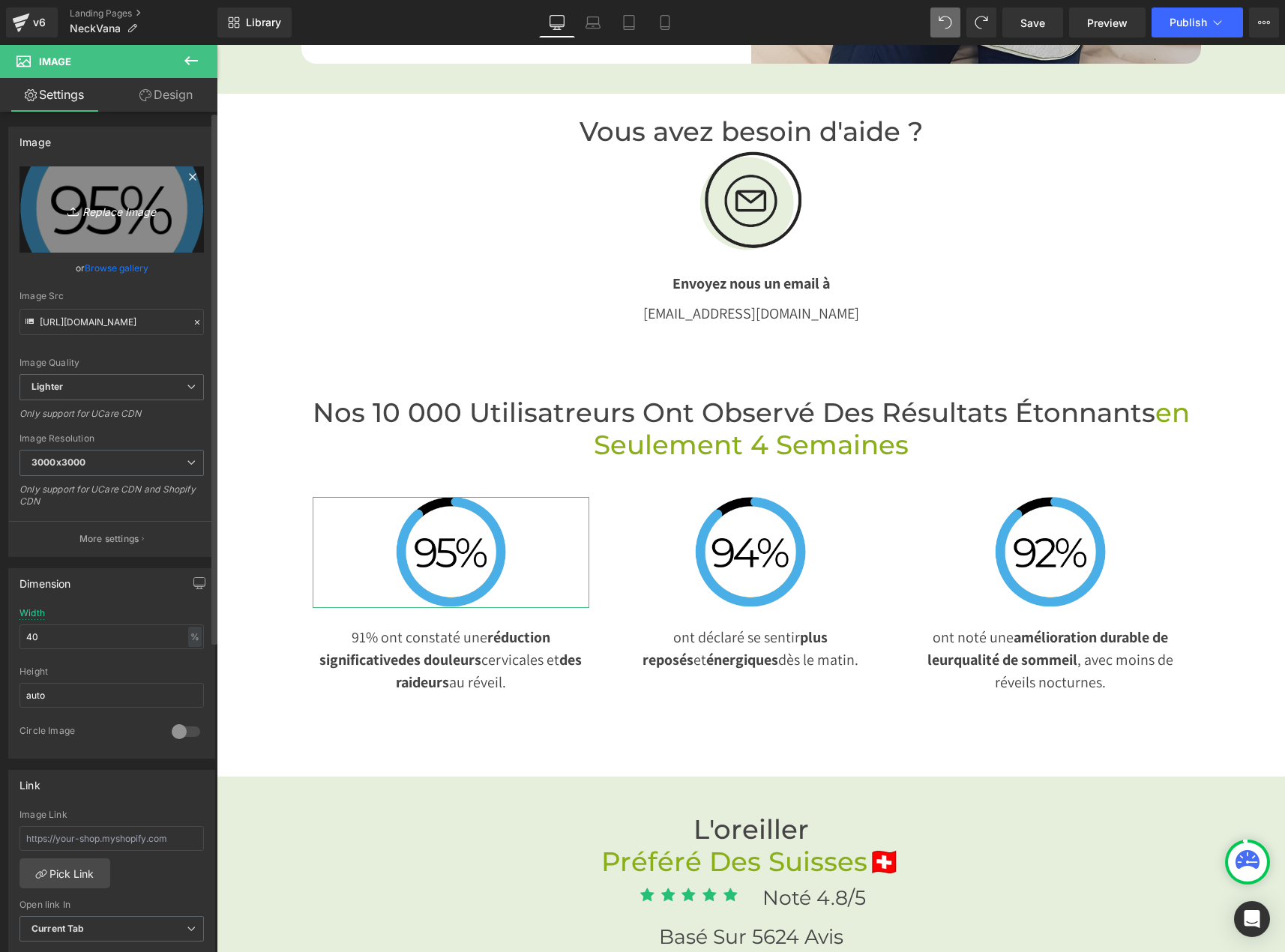
click at [75, 213] on icon at bounding box center [75, 211] width 15 height 15
type input "C:\fakepath\125.jpg"
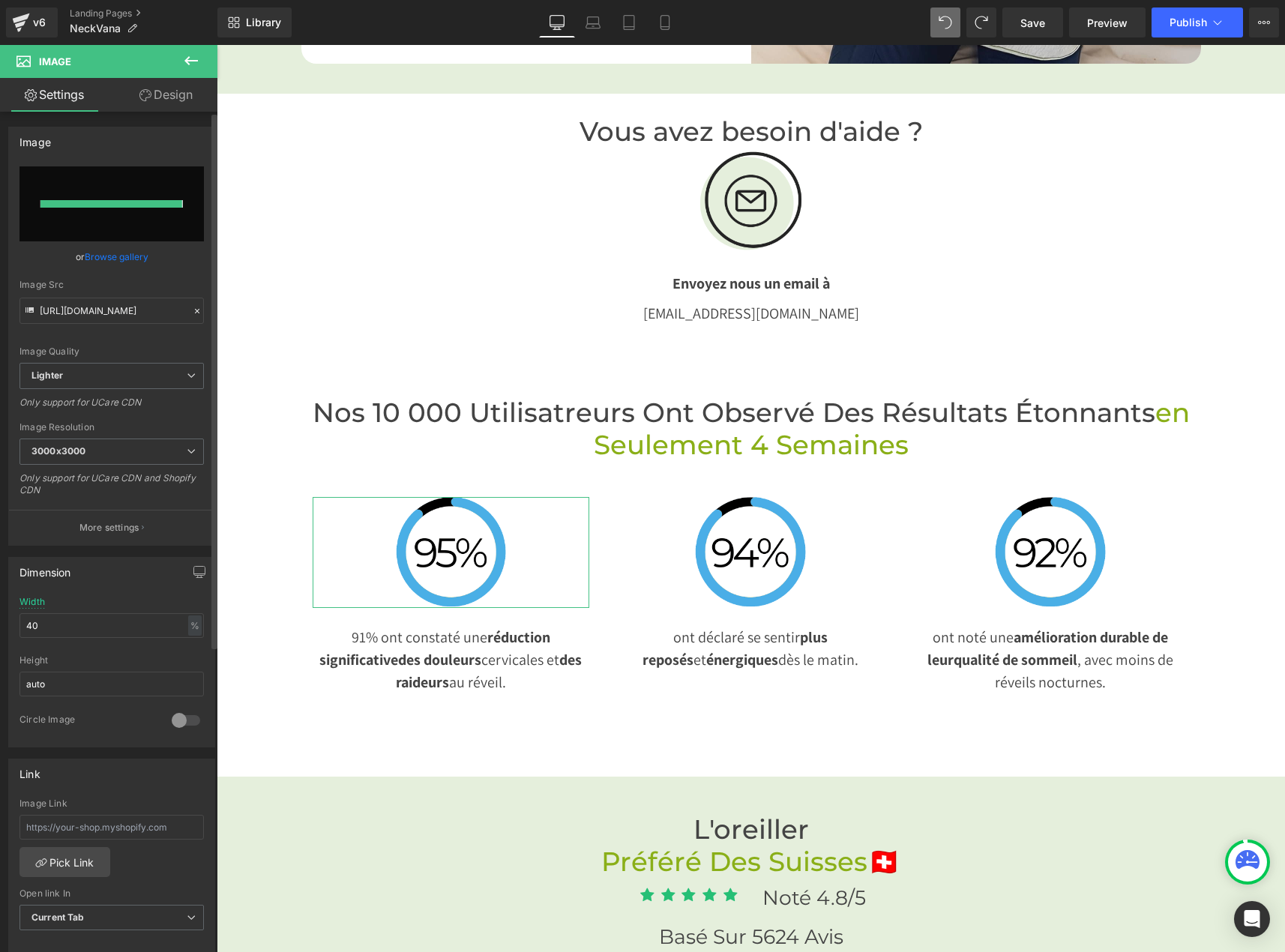
type input "[URL][DOMAIN_NAME]"
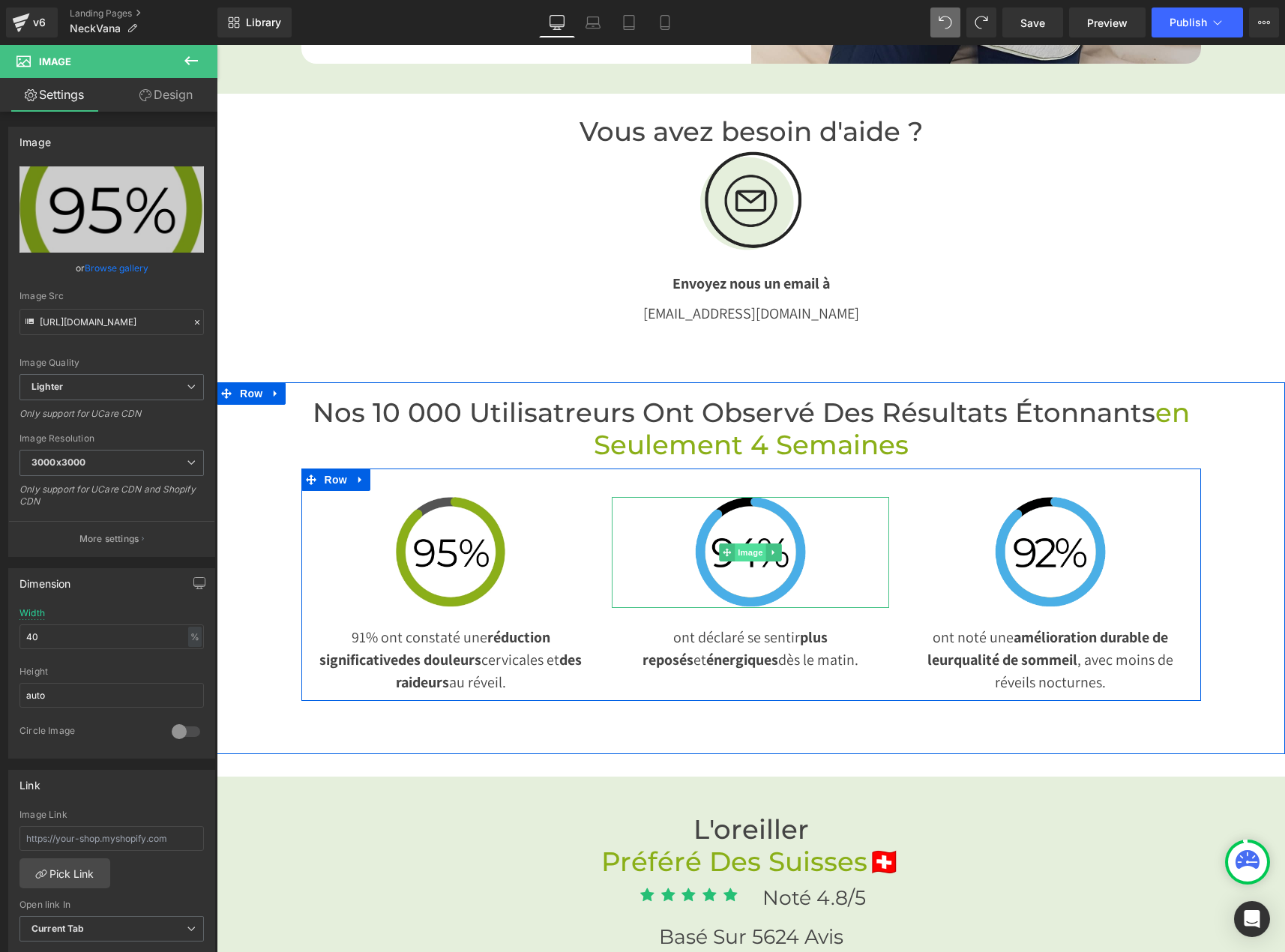
click at [741, 544] on span "Image" at bounding box center [751, 552] width 31 height 18
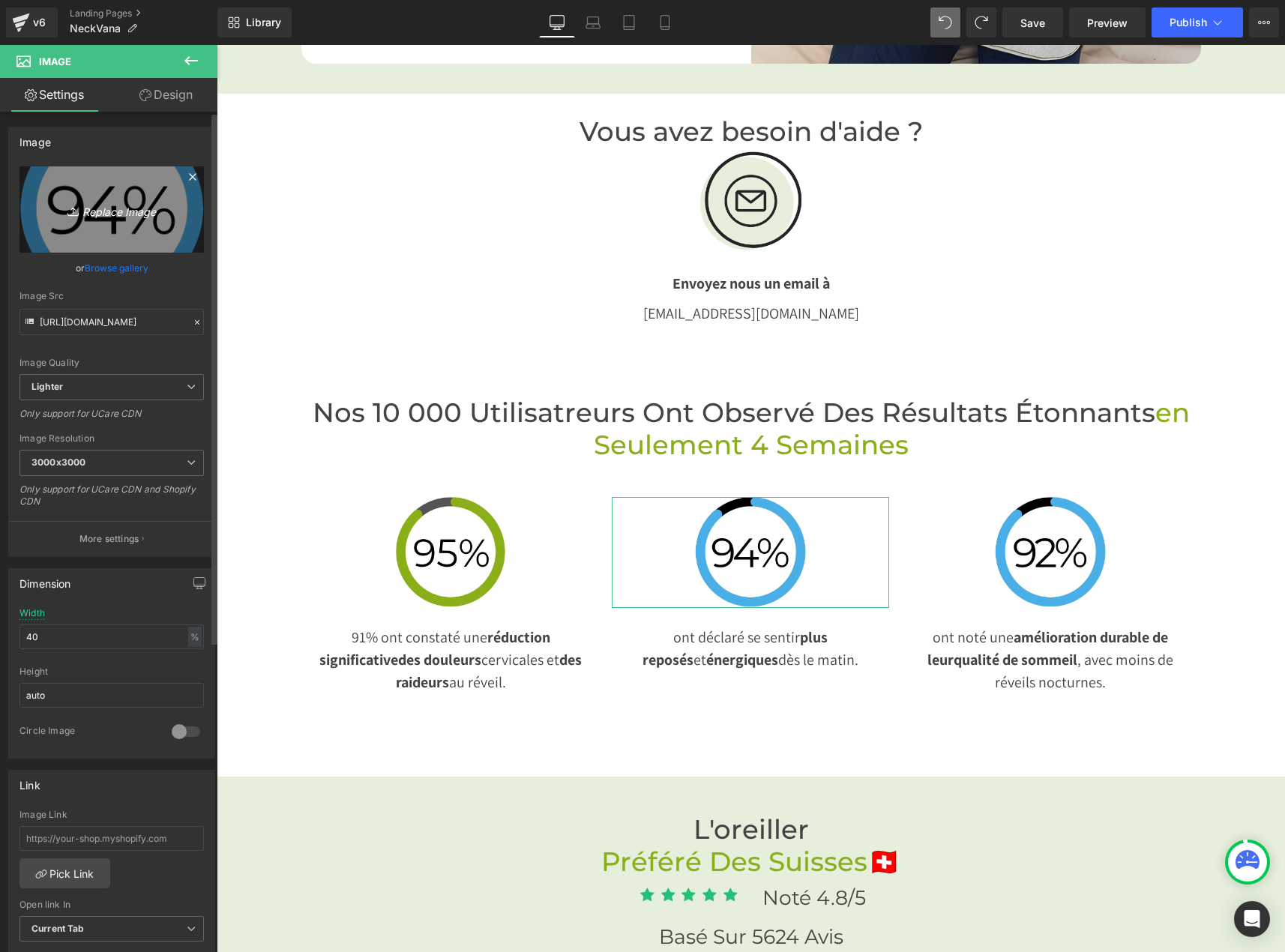
click at [96, 205] on icon "Replace Image" at bounding box center [112, 209] width 120 height 19
type input "C:\fakepath\123.jpg"
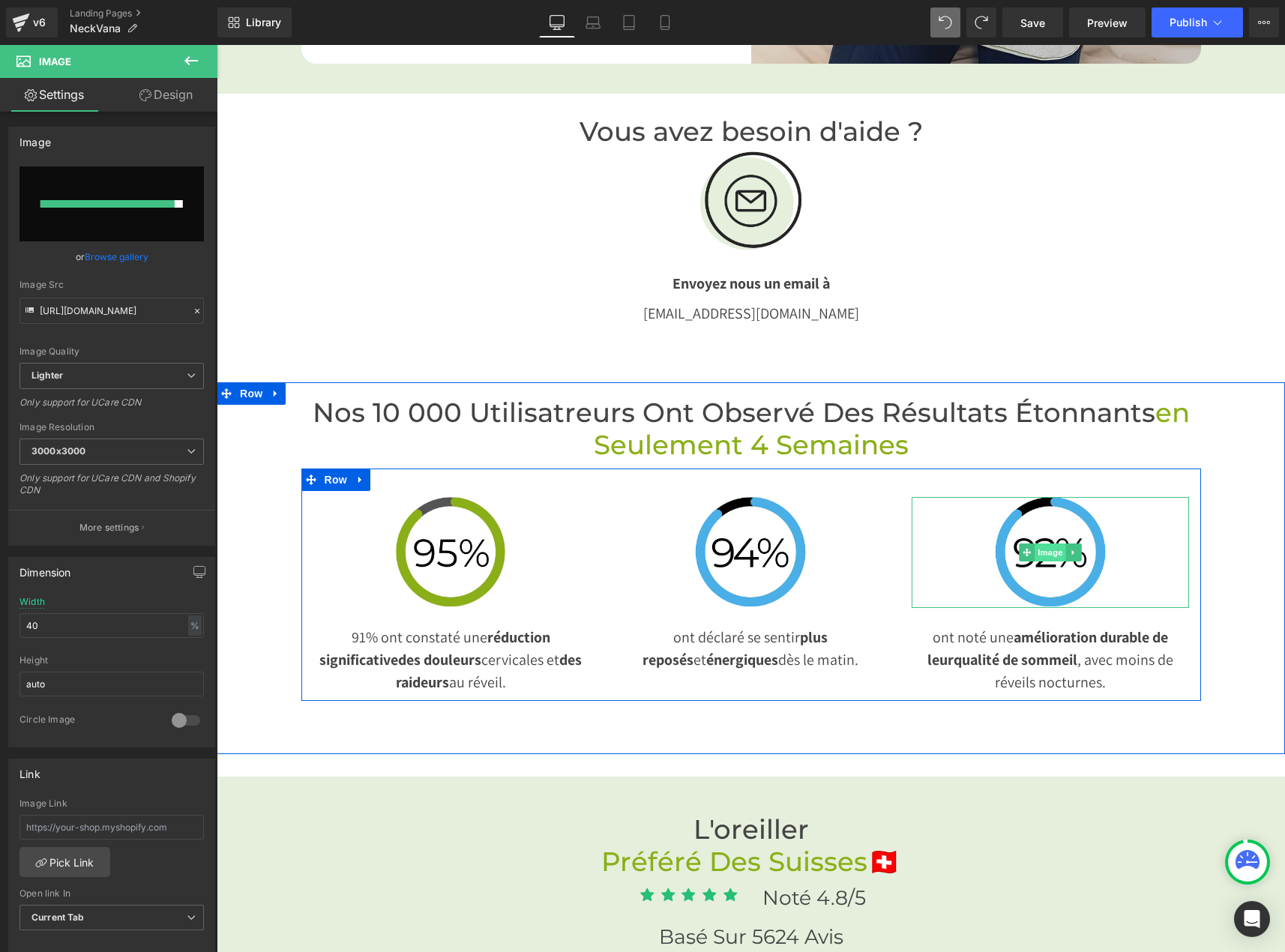
type input "[URL][DOMAIN_NAME]"
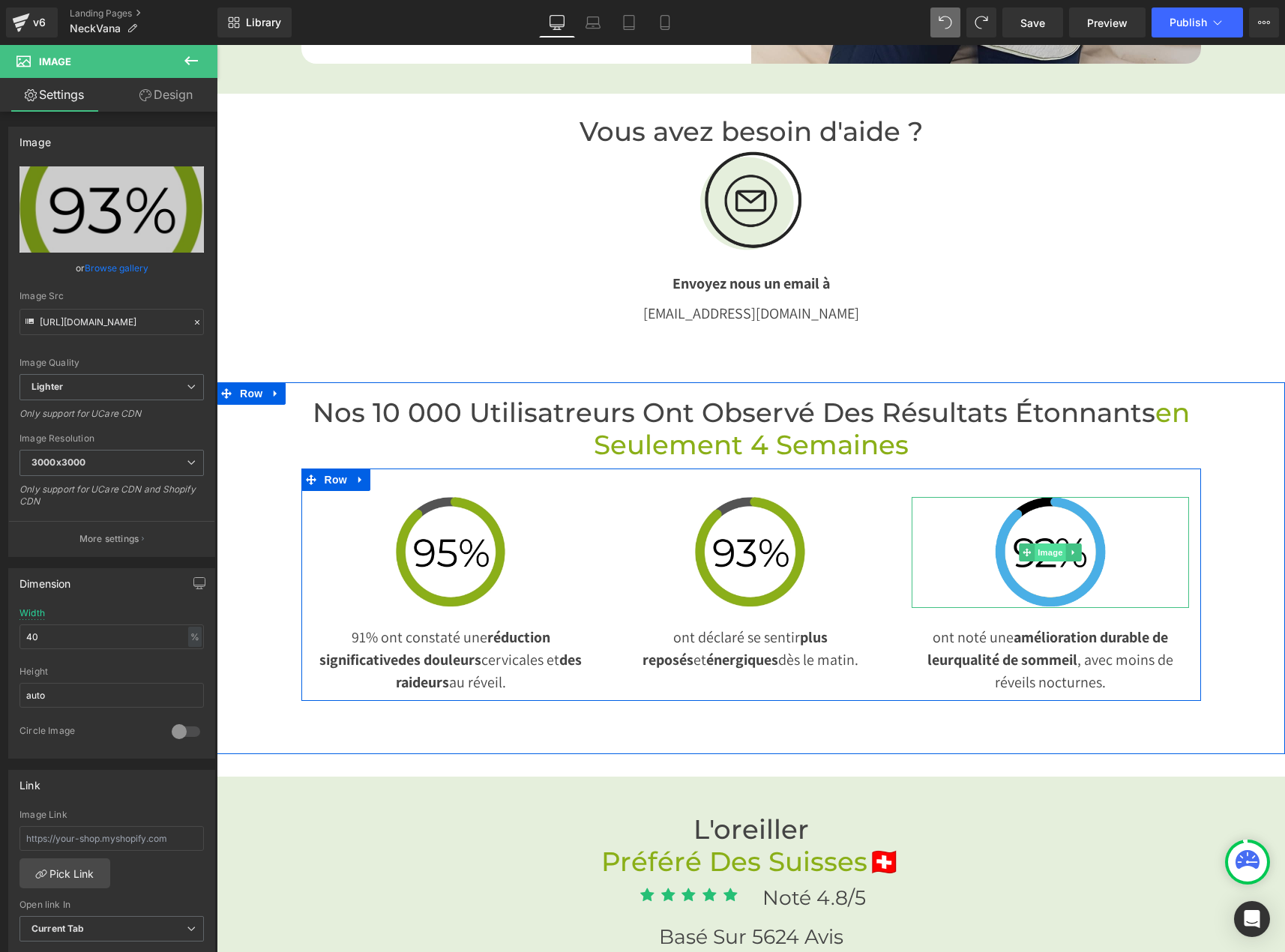
click at [1037, 544] on span "Image" at bounding box center [1050, 552] width 31 height 18
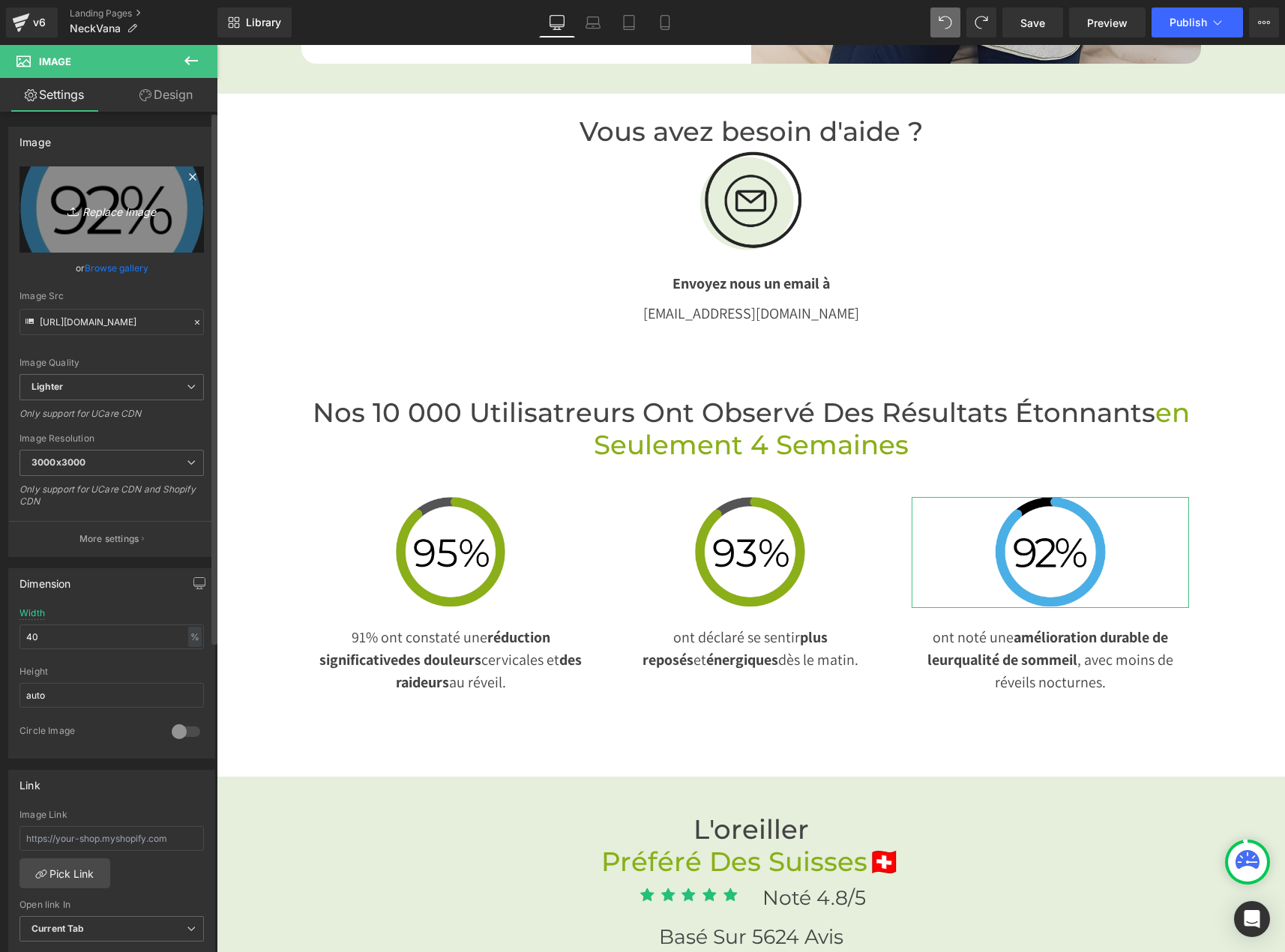
click at [95, 208] on icon "Replace Image" at bounding box center [112, 209] width 120 height 19
type input "C:\fakepath\124.jpg"
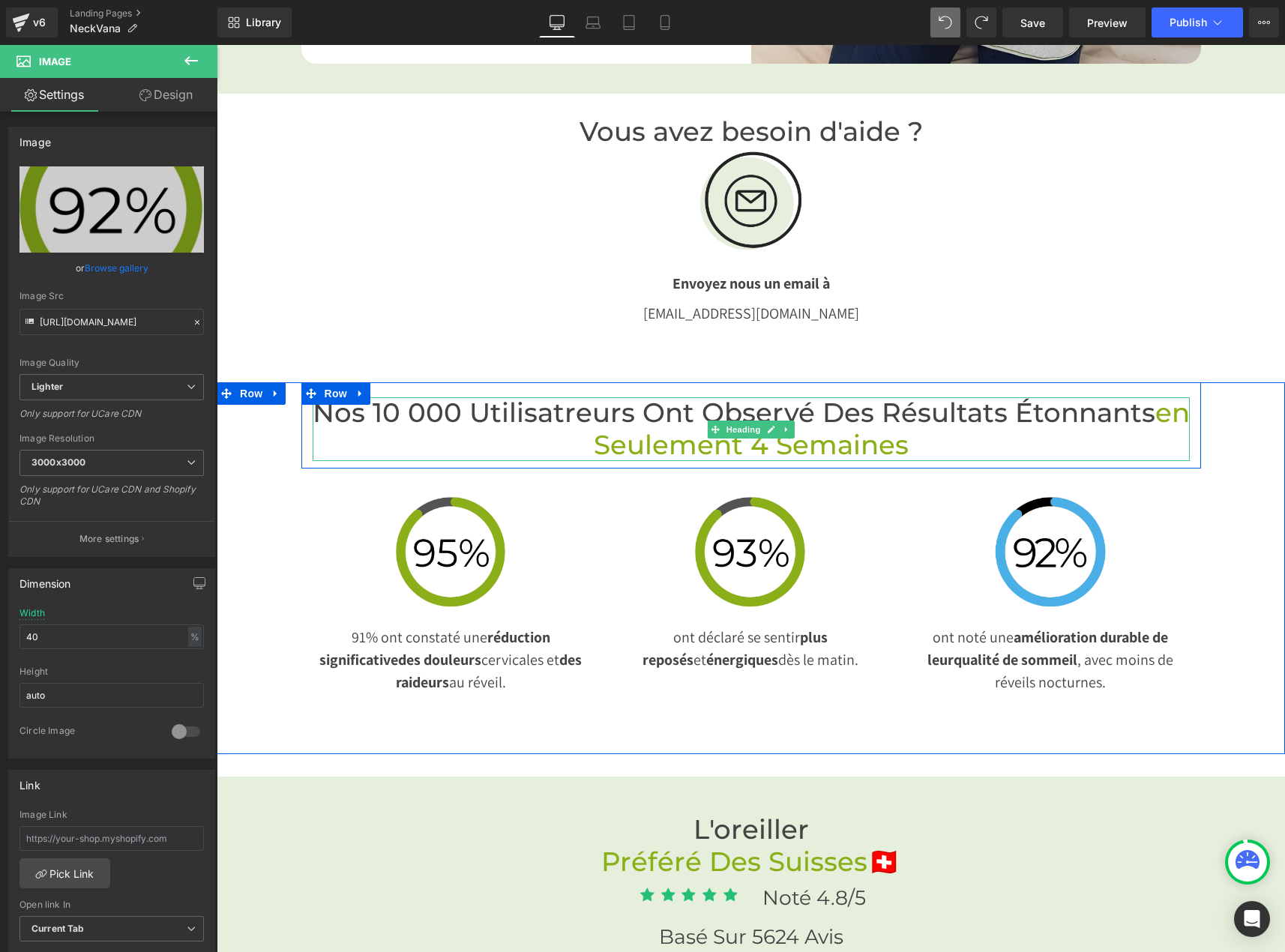
type input "[URL][DOMAIN_NAME]"
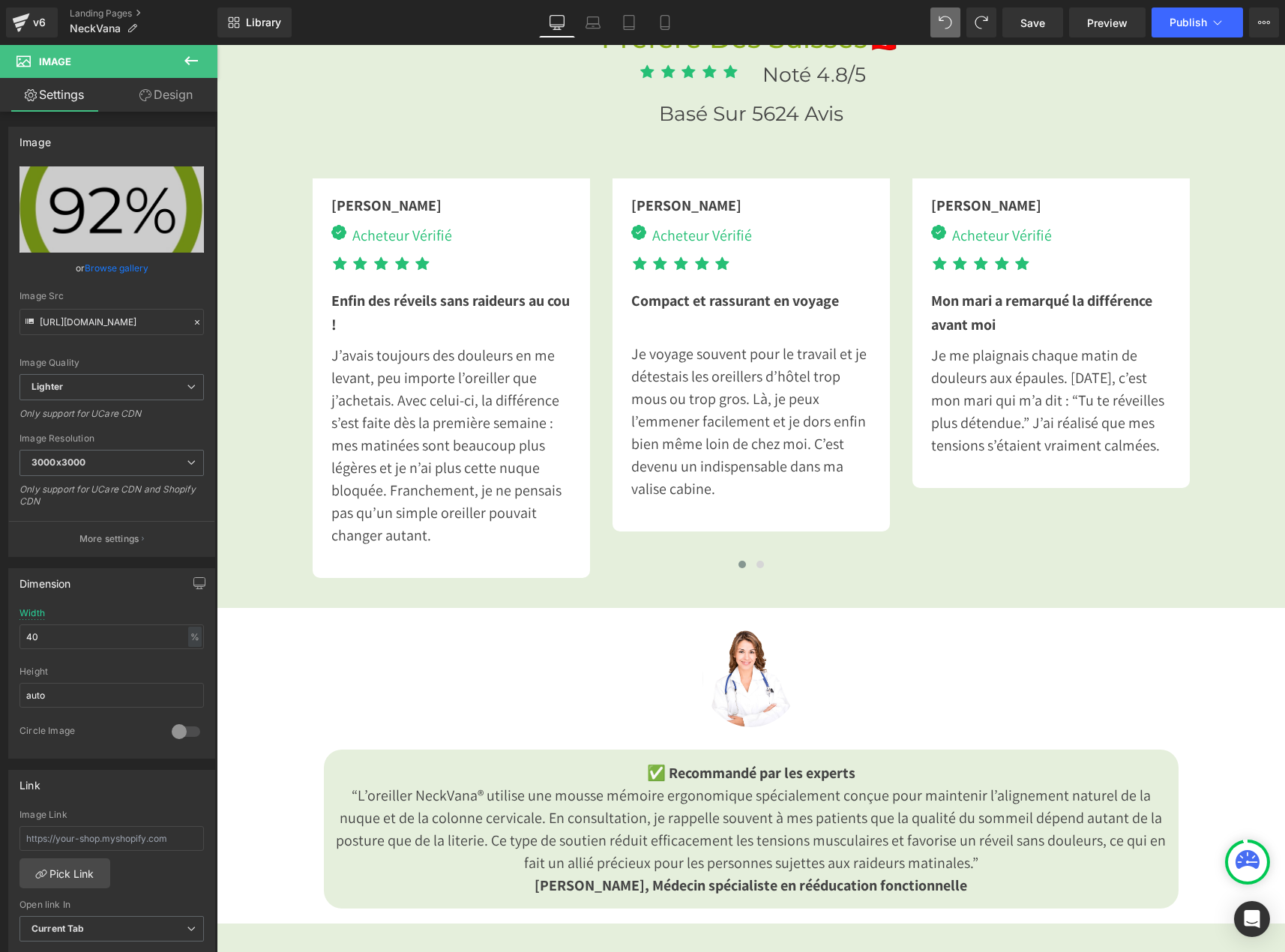
scroll to position [3822, 0]
click at [724, 660] on img at bounding box center [750, 677] width 96 height 96
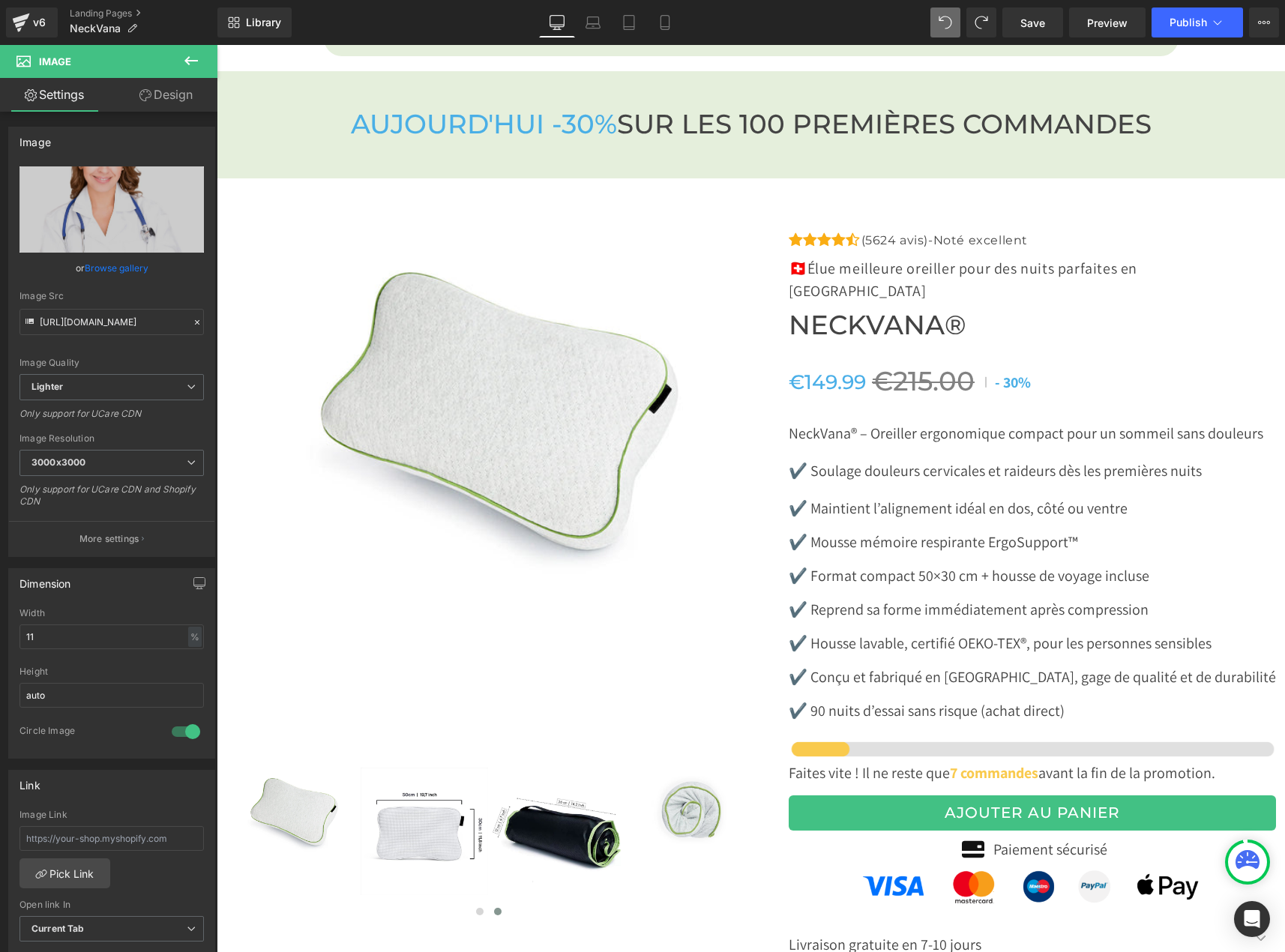
scroll to position [4646, 0]
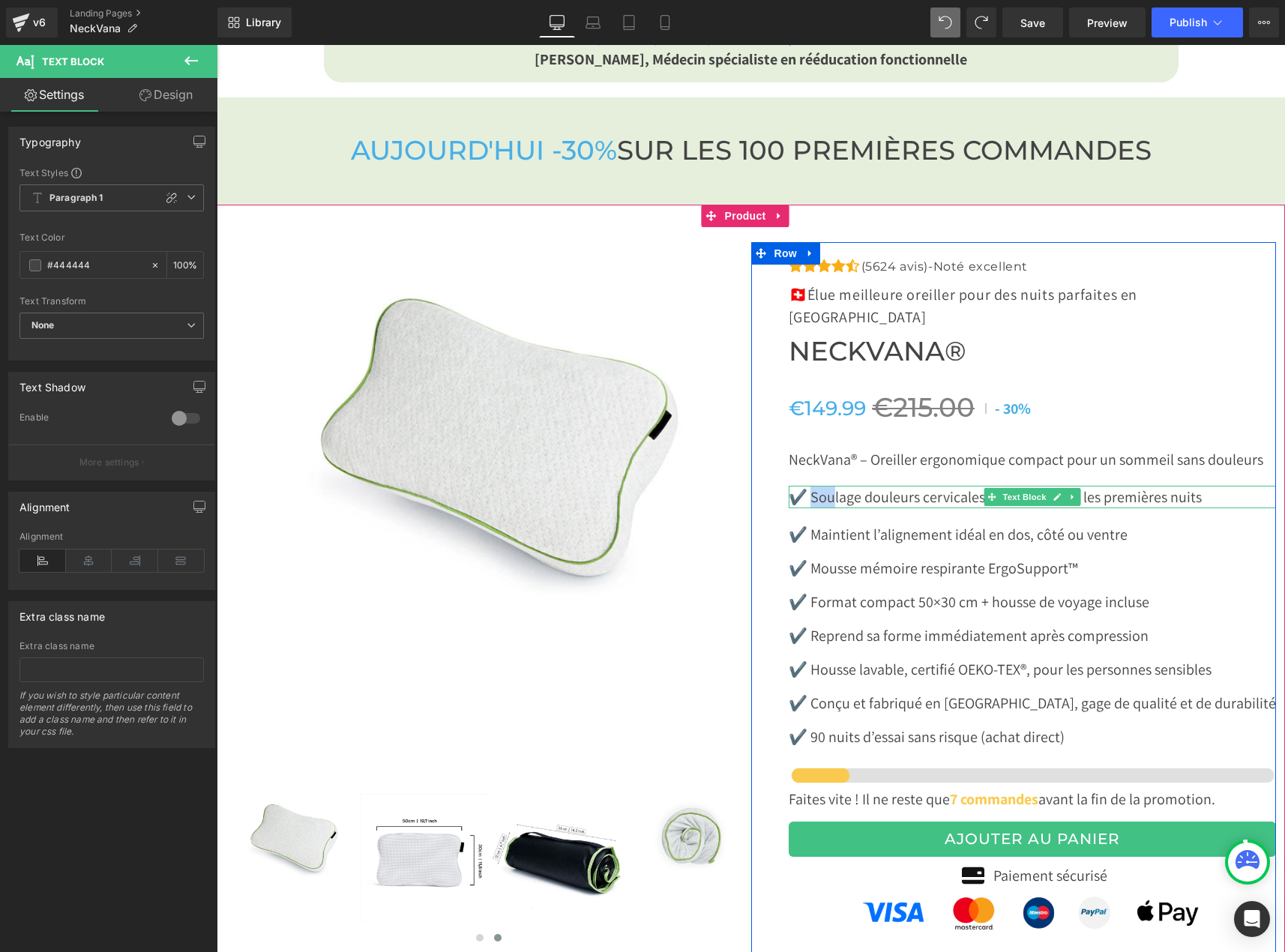
drag, startPoint x: 810, startPoint y: 443, endPoint x: 831, endPoint y: 452, distance: 22.8
click at [831, 486] on p "✔️ Soulage douleurs cervicales et raideurs dès les premières nuits" at bounding box center [1032, 497] width 487 height 23
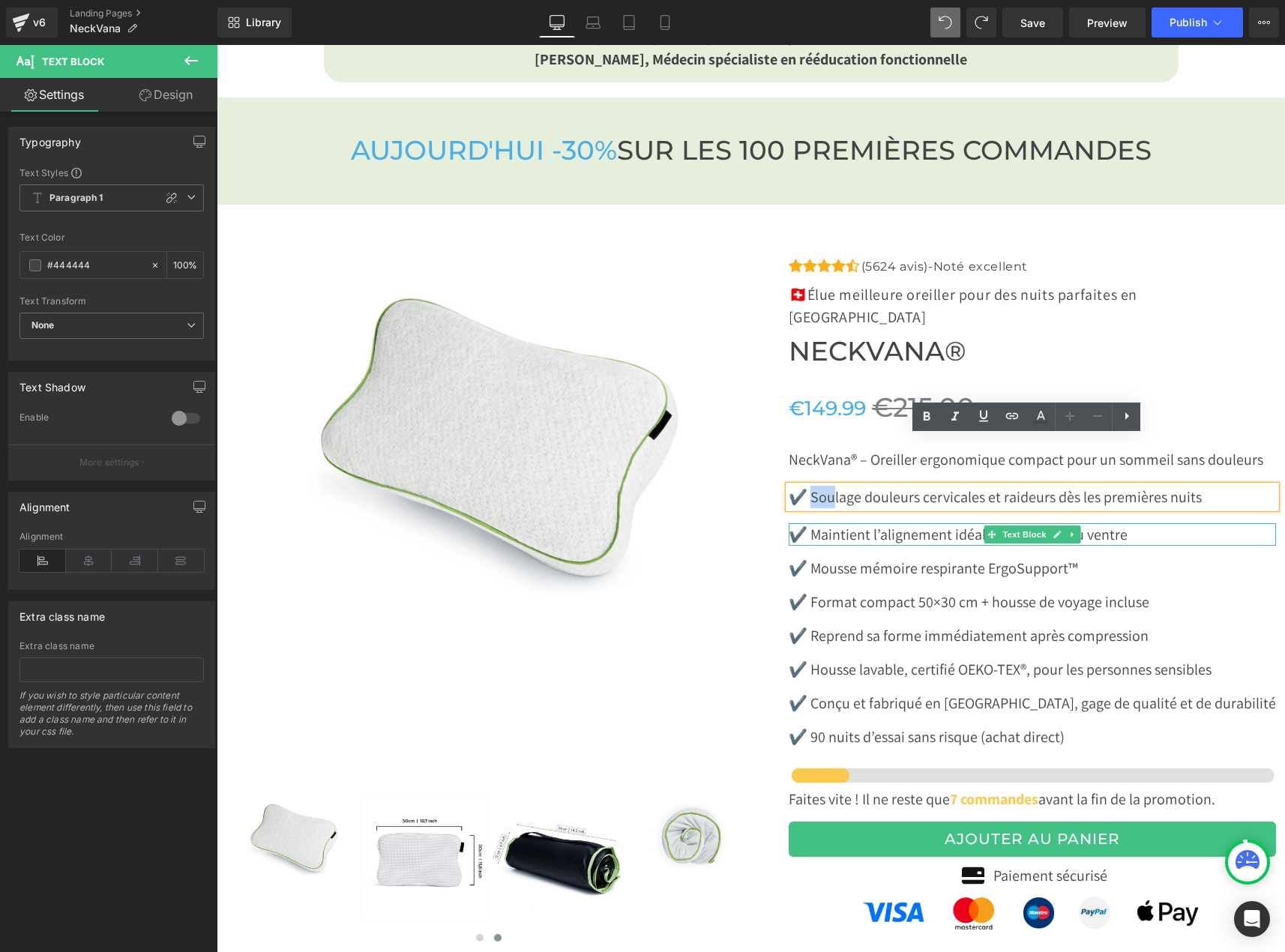
click at [851, 523] on p "✔️ Maintient l’alignement idéal en dos, côté ou ventre" at bounding box center [1032, 534] width 487 height 23
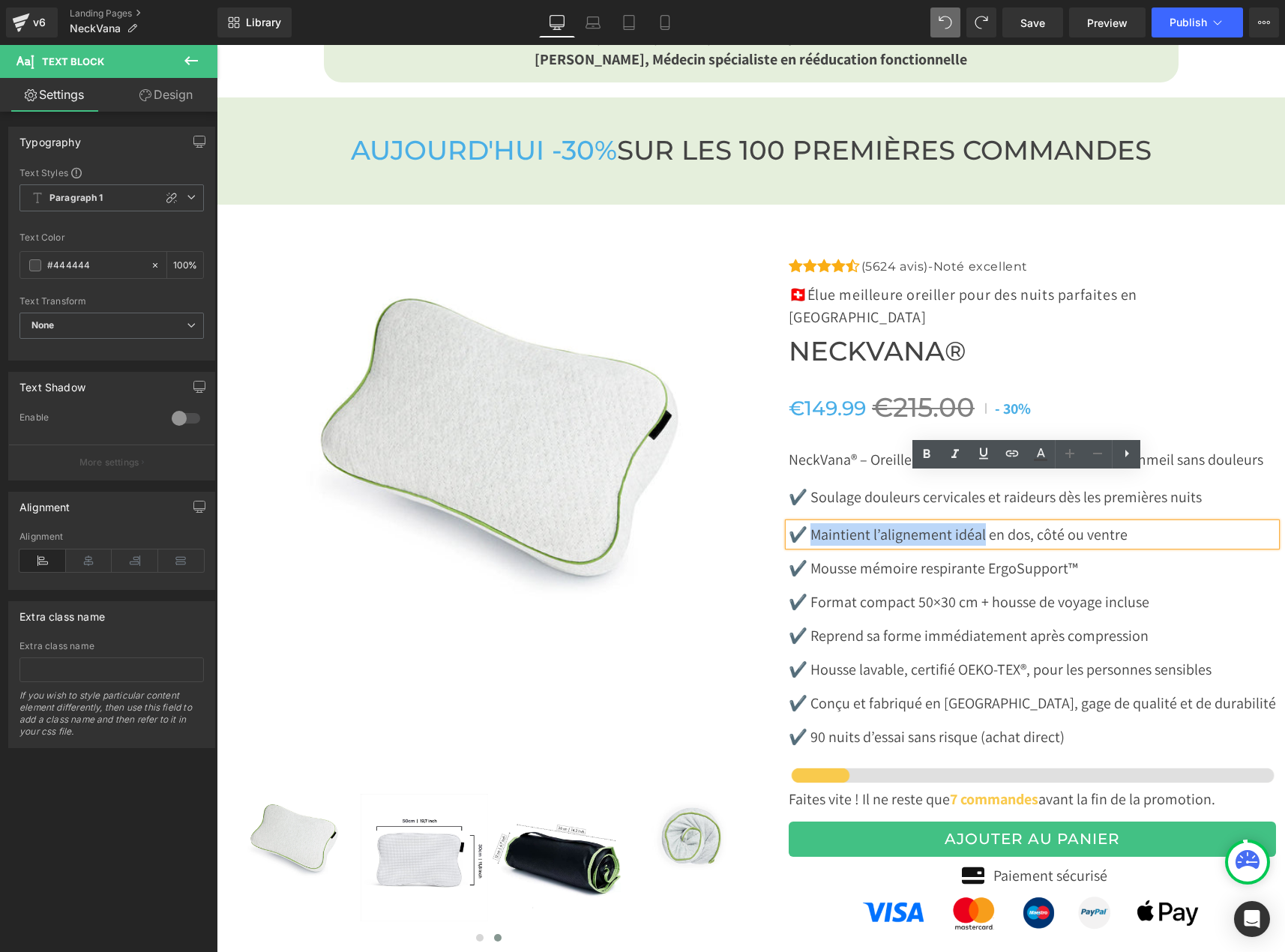
drag, startPoint x: 811, startPoint y: 487, endPoint x: 979, endPoint y: 492, distance: 168.1
click at [979, 523] on p "✔️ Maintient l’alignement idéal en dos, côté ou ventre" at bounding box center [1032, 534] width 487 height 23
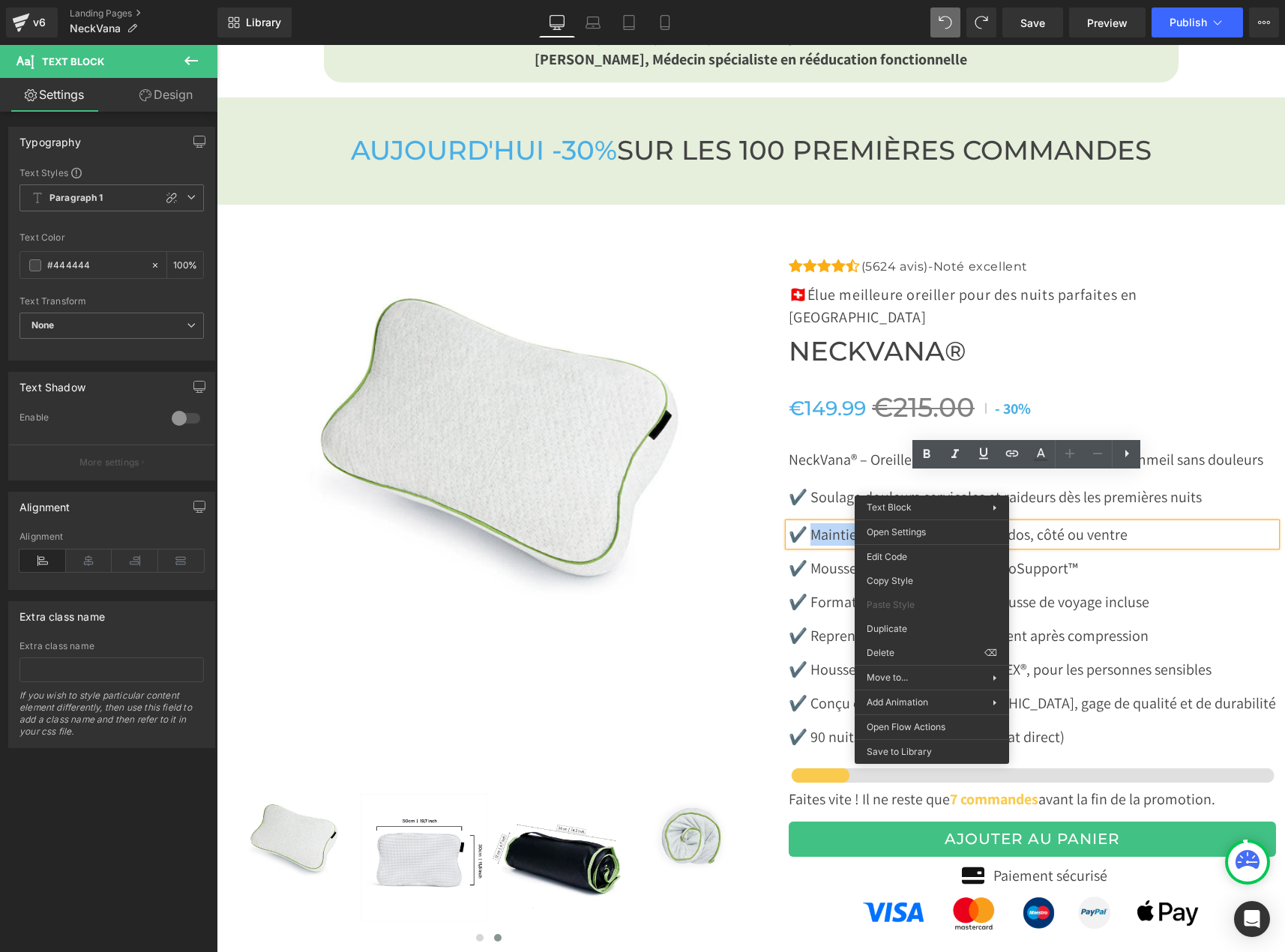
click at [739, 516] on img at bounding box center [490, 429] width 525 height 350
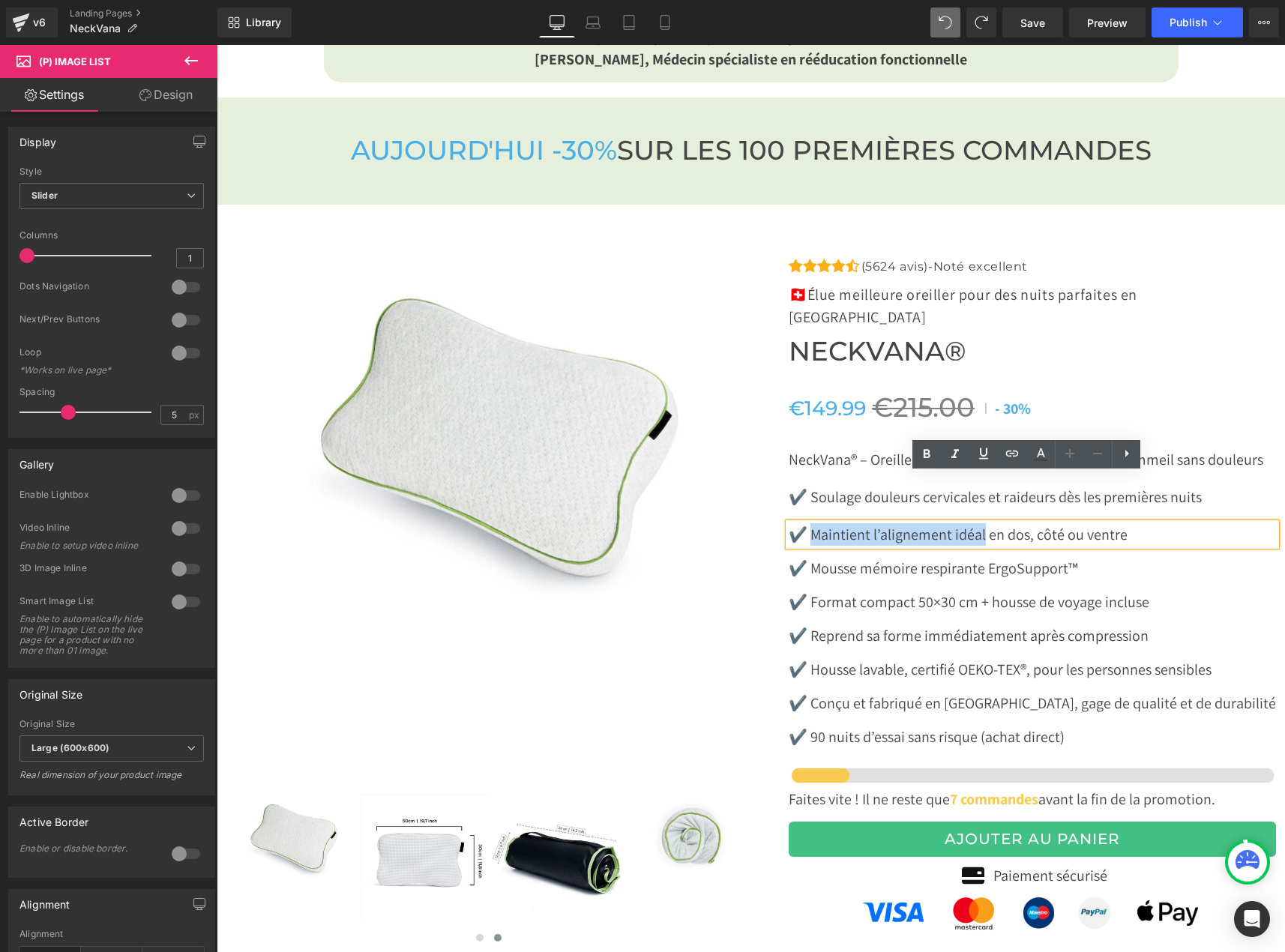
copy p "Maintient l’alignement idéal"
